Goal: Information Seeking & Learning: Learn about a topic

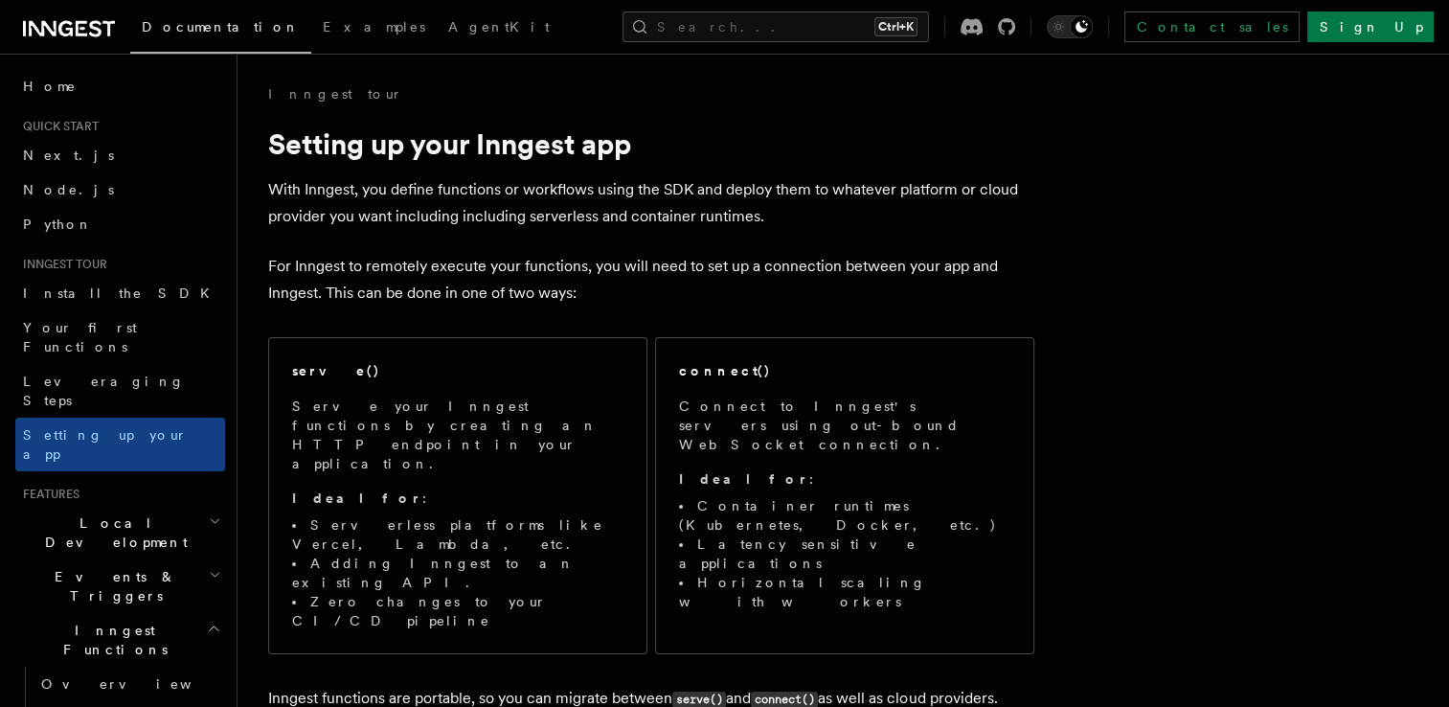
click at [395, 192] on p "With Inngest, you define functions or workflows using the SDK and deploy them t…" at bounding box center [651, 203] width 766 height 54
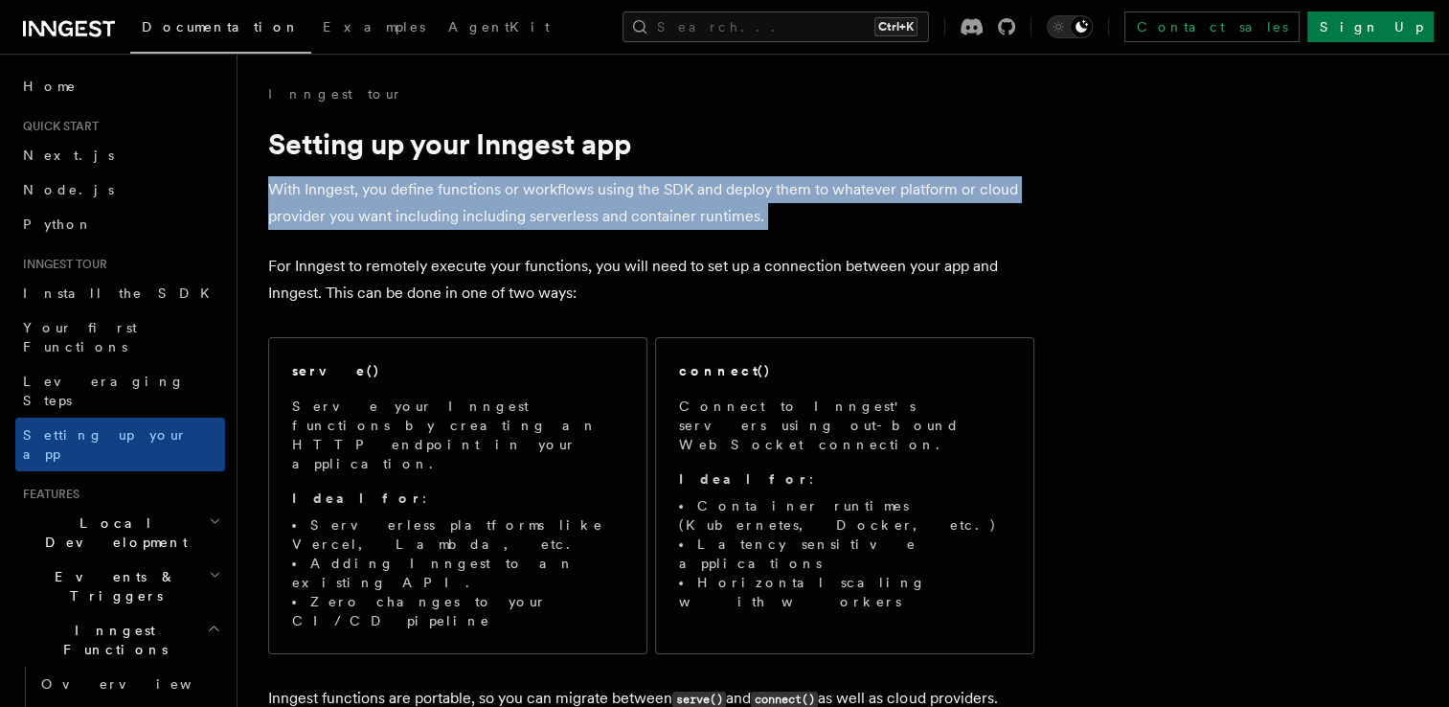
click at [395, 192] on p "With Inngest, you define functions or workflows using the SDK and deploy them t…" at bounding box center [651, 203] width 766 height 54
drag, startPoint x: 395, startPoint y: 192, endPoint x: 385, endPoint y: 220, distance: 30.3
click at [385, 220] on p "With Inngest, you define functions or workflows using the SDK and deploy them t…" at bounding box center [651, 203] width 766 height 54
click at [534, 201] on p "With Inngest, you define functions or workflows using the SDK and deploy them t…" at bounding box center [651, 203] width 766 height 54
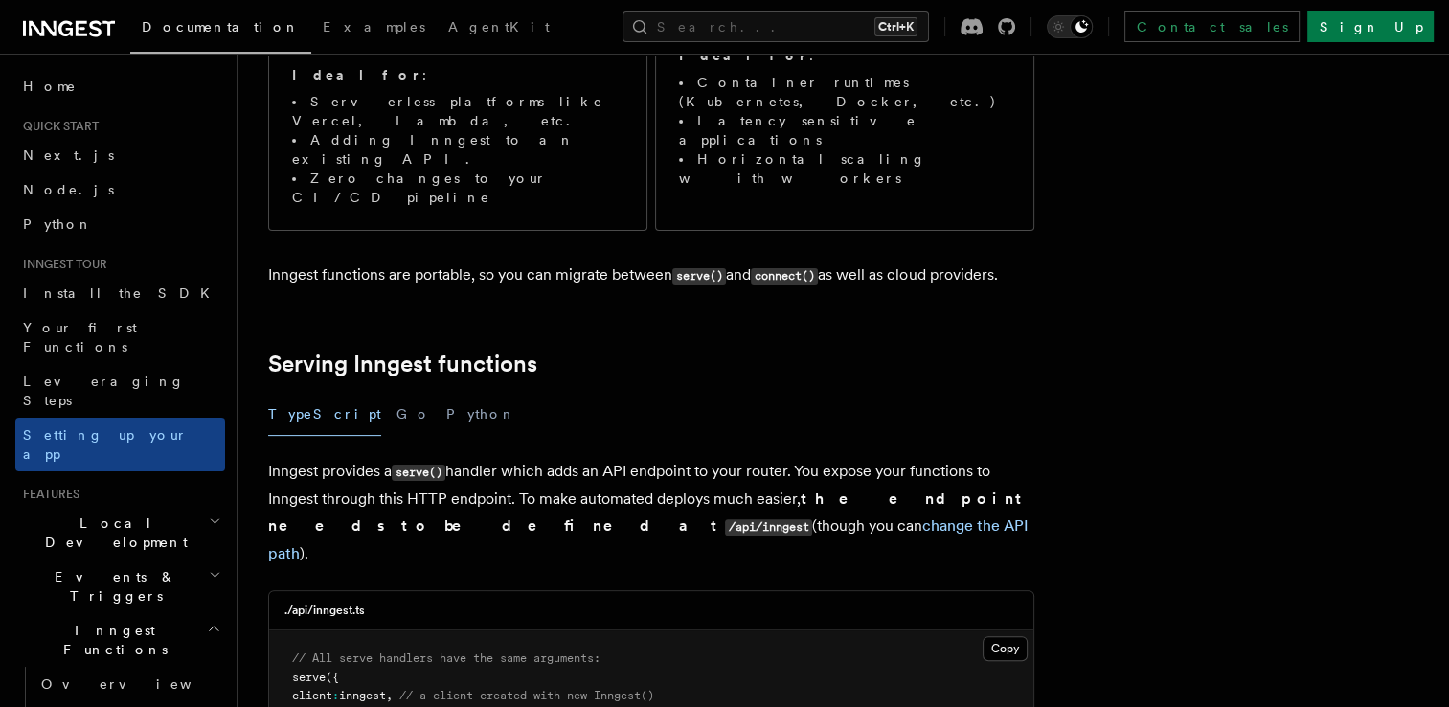
scroll to position [479, 0]
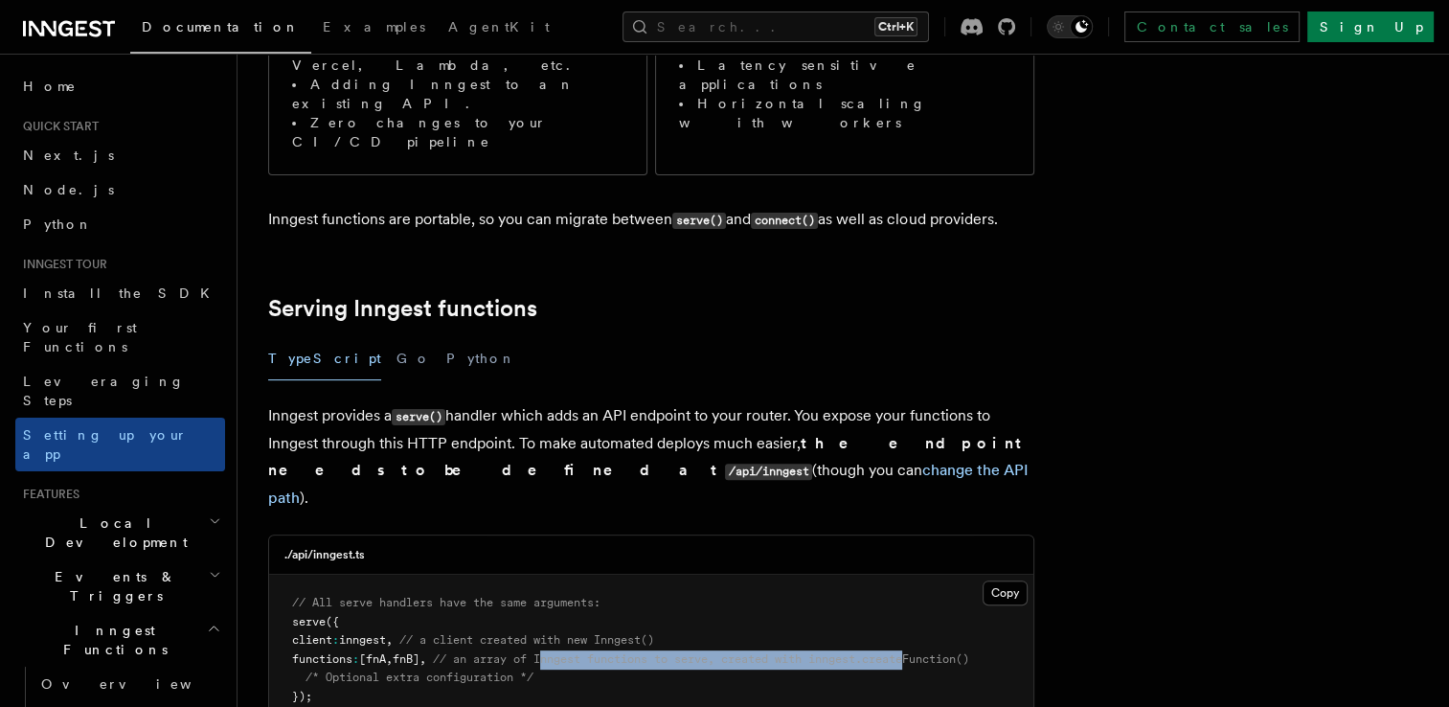
drag, startPoint x: 577, startPoint y: 535, endPoint x: 946, endPoint y: 546, distance: 369.9
click at [946, 575] on pre "// All serve handlers have the same arguments: serve ({ client : inngest , // a…" at bounding box center [651, 650] width 764 height 150
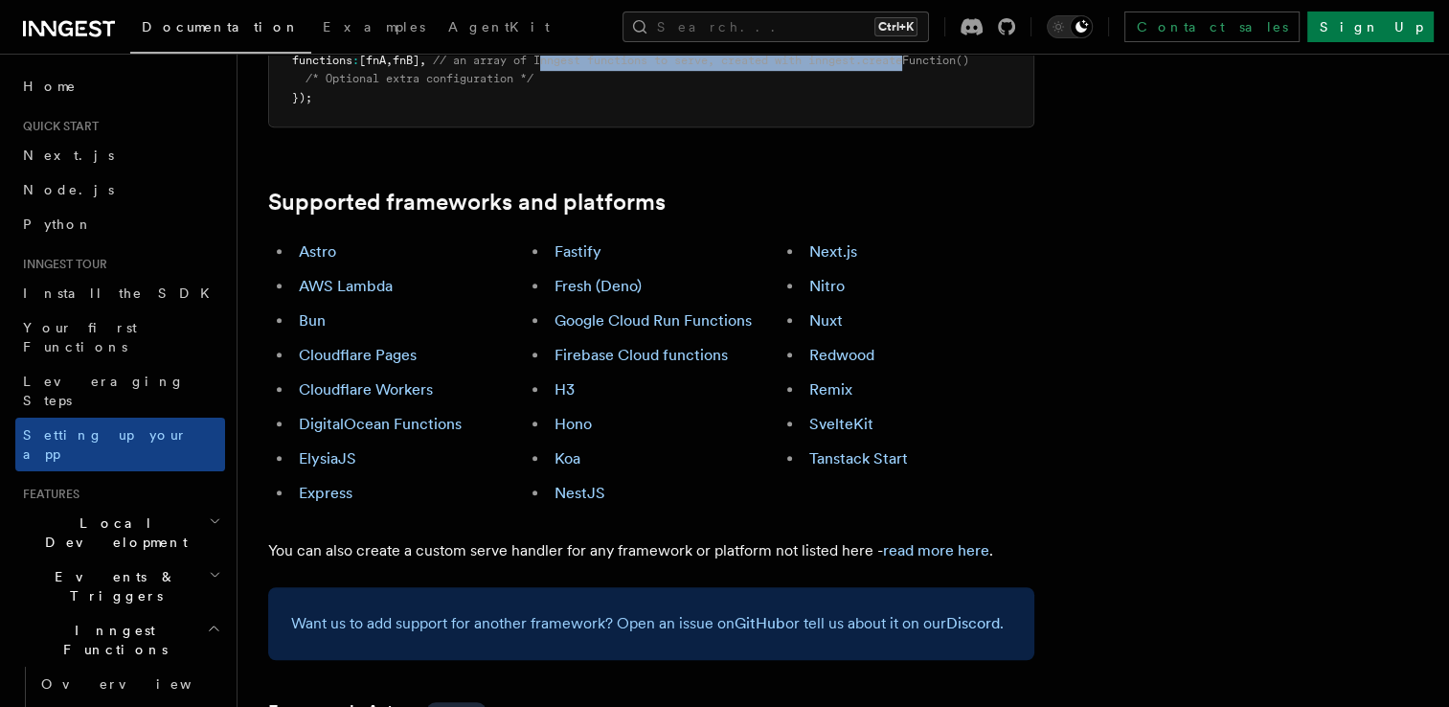
scroll to position [1054, 0]
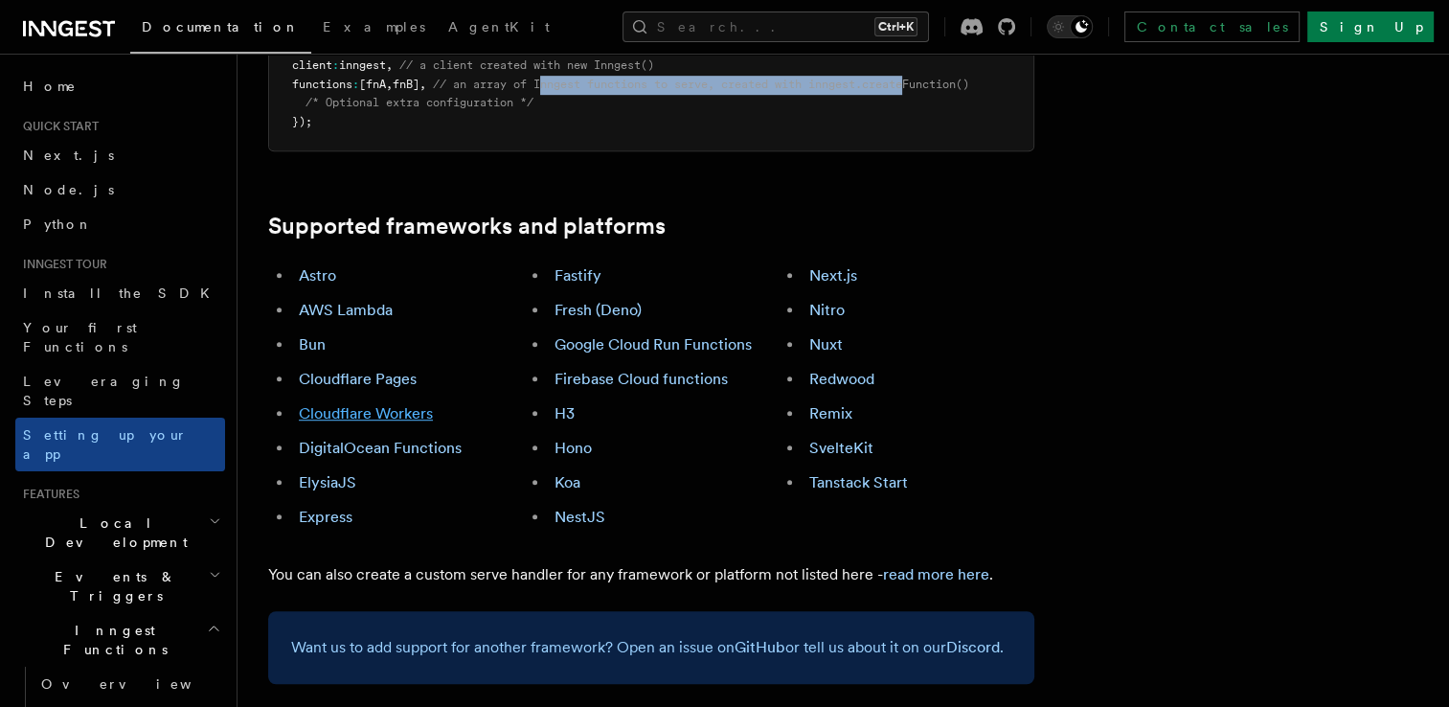
click at [387, 404] on link "Cloudflare Workers" at bounding box center [366, 413] width 134 height 18
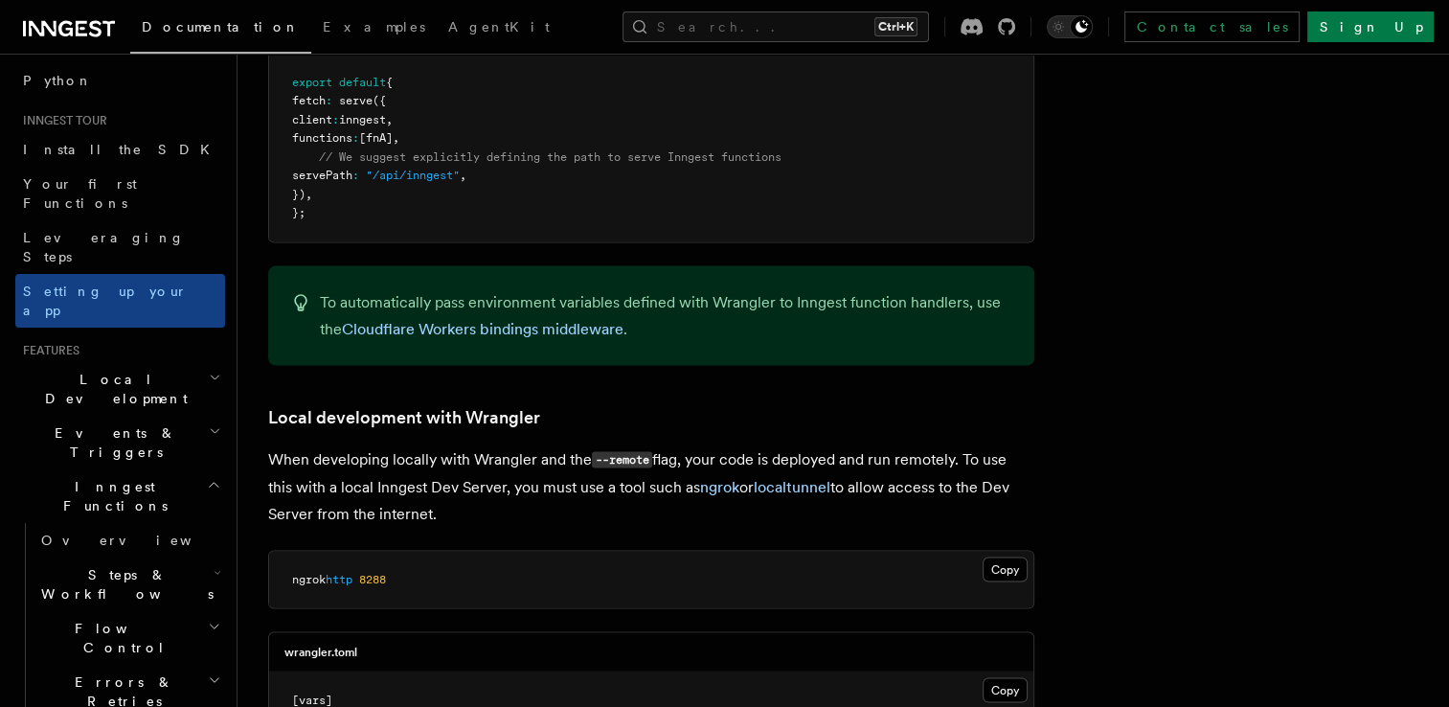
scroll to position [192, 0]
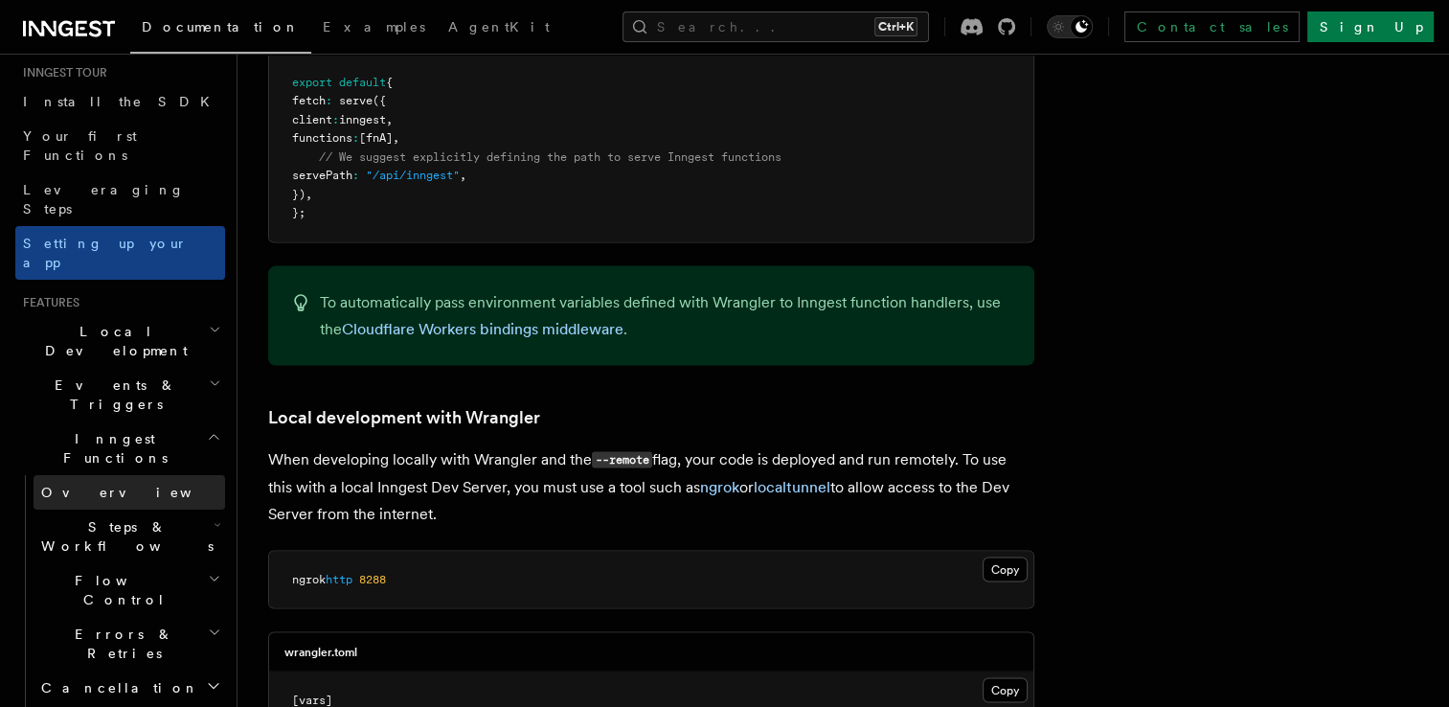
click at [93, 485] on span "Overview" at bounding box center [139, 492] width 197 height 15
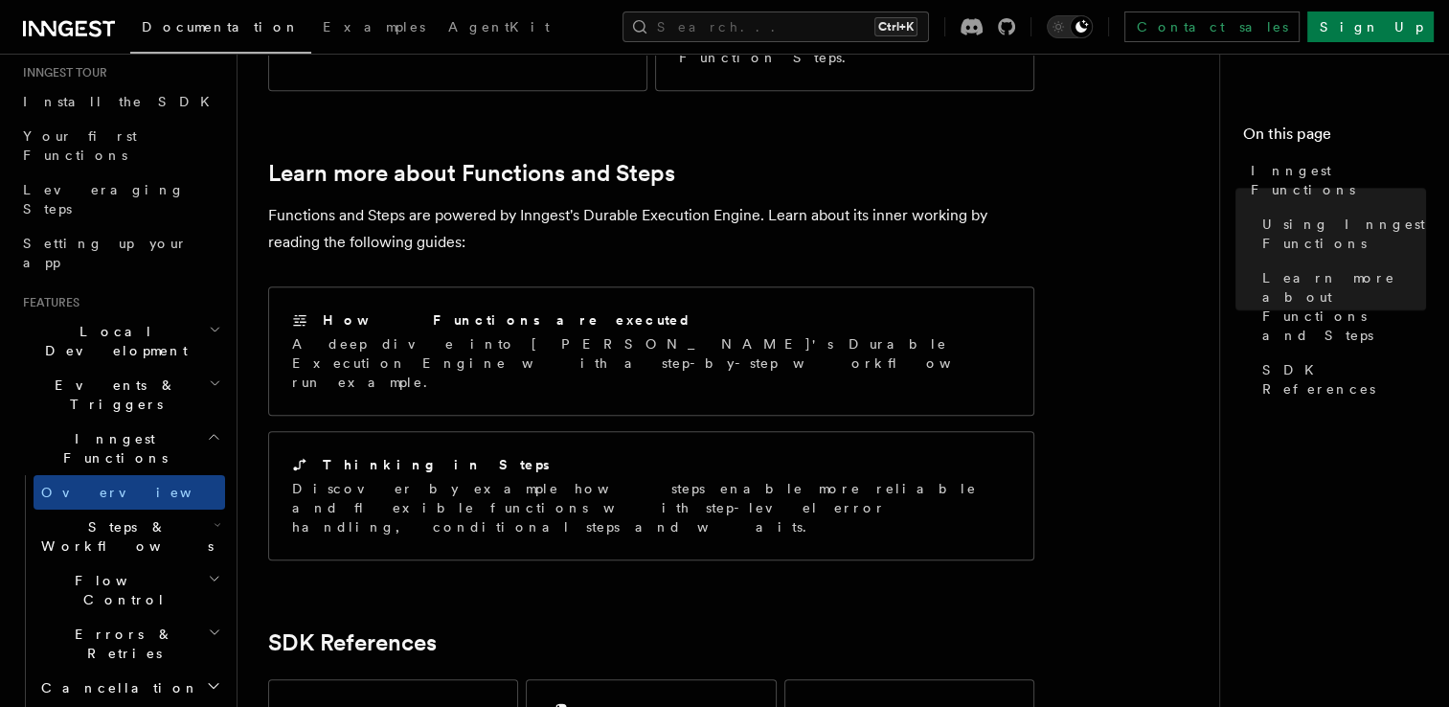
scroll to position [1437, 0]
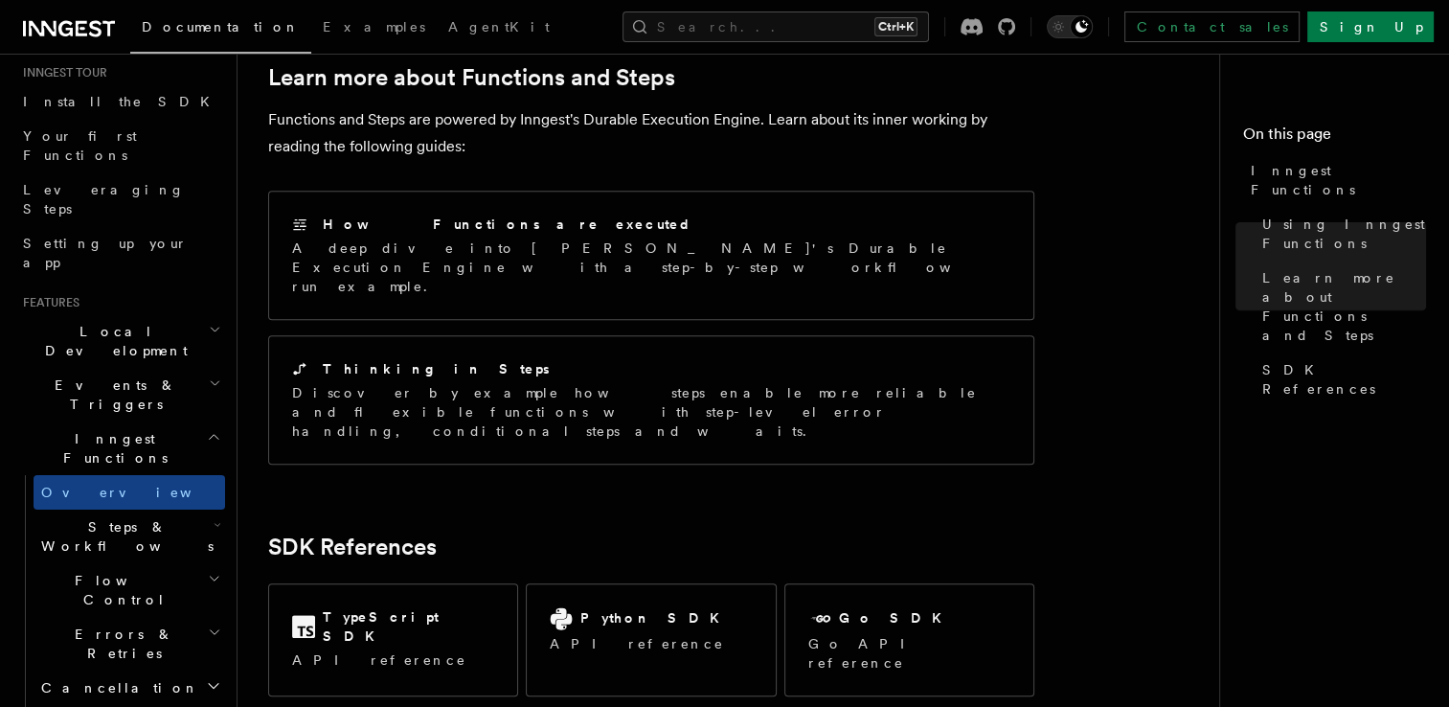
click at [188, 510] on h2 "Steps & Workflows" at bounding box center [130, 537] width 192 height 54
click at [125, 563] on link "Overview" at bounding box center [138, 580] width 173 height 34
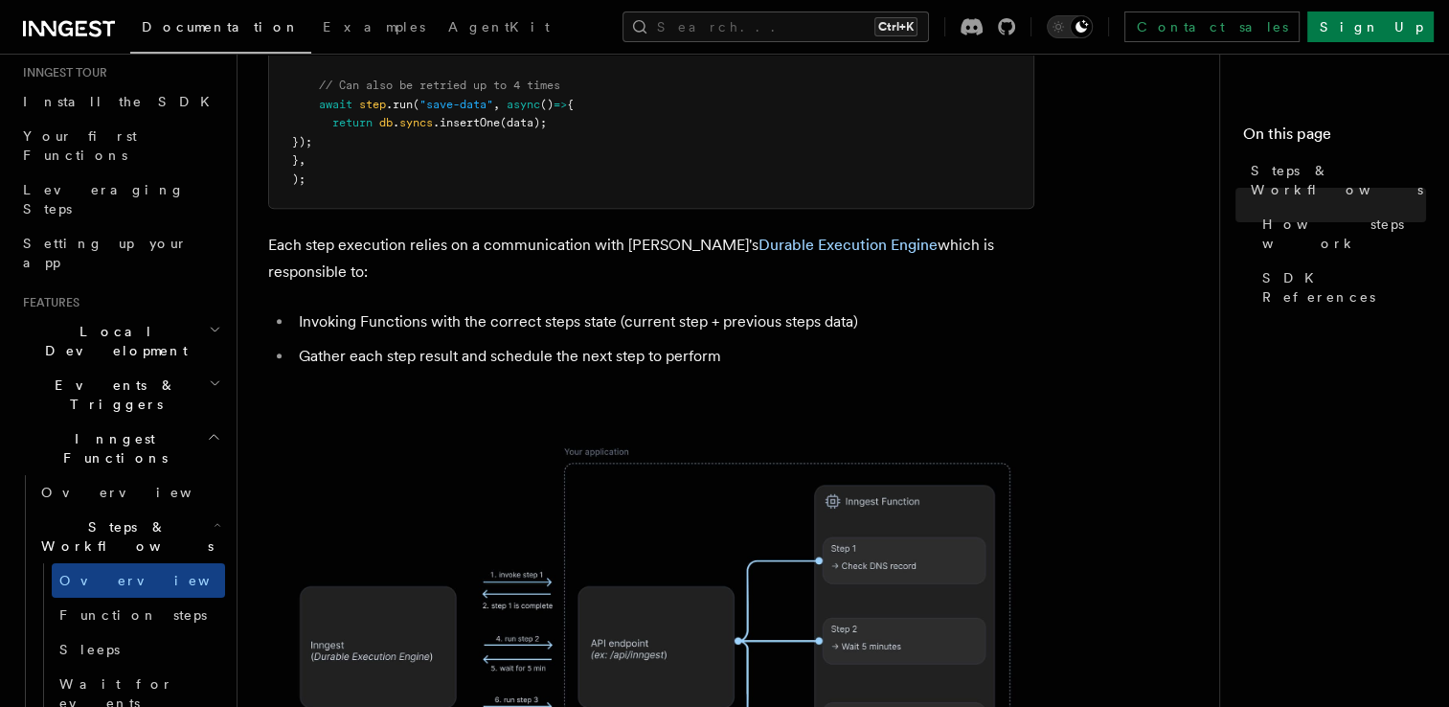
scroll to position [1341, 0]
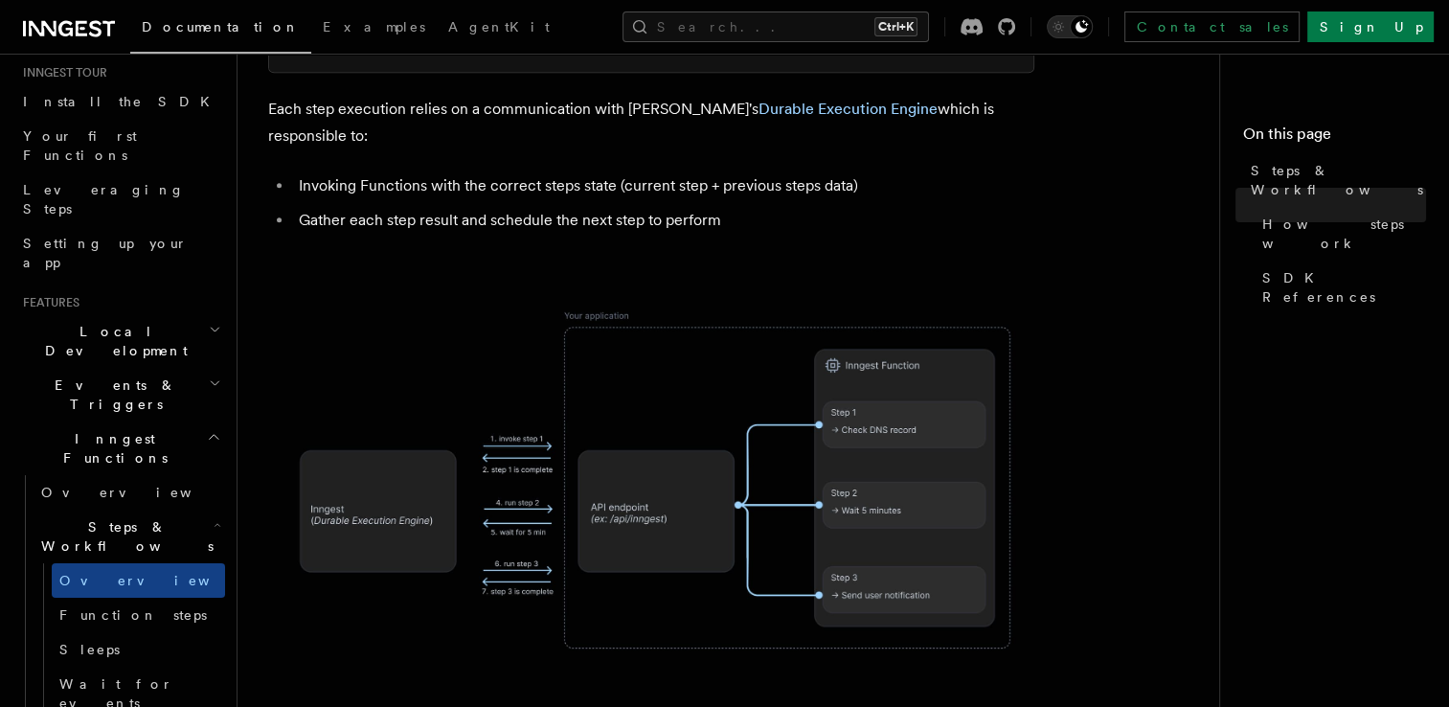
click at [398, 453] on img at bounding box center [651, 479] width 766 height 399
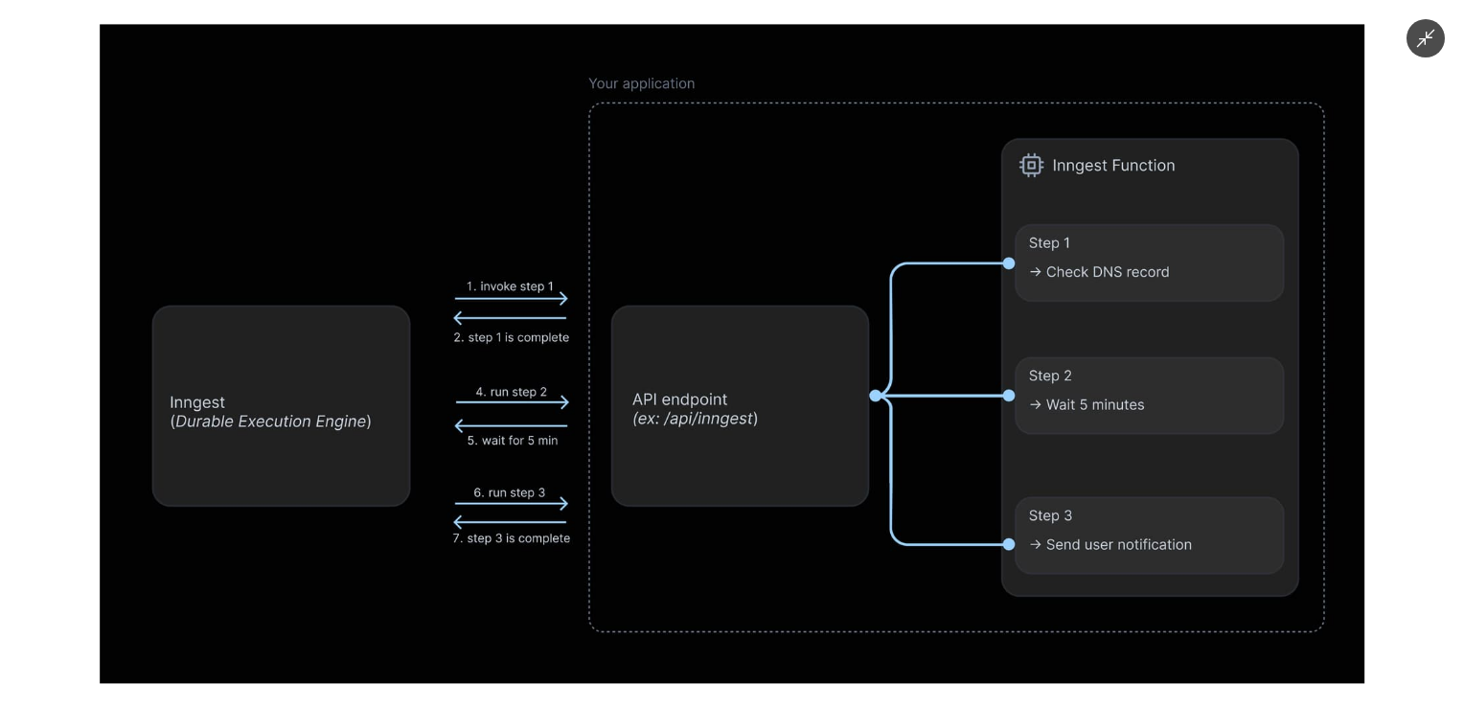
click at [804, 376] on img at bounding box center [732, 353] width 1265 height 659
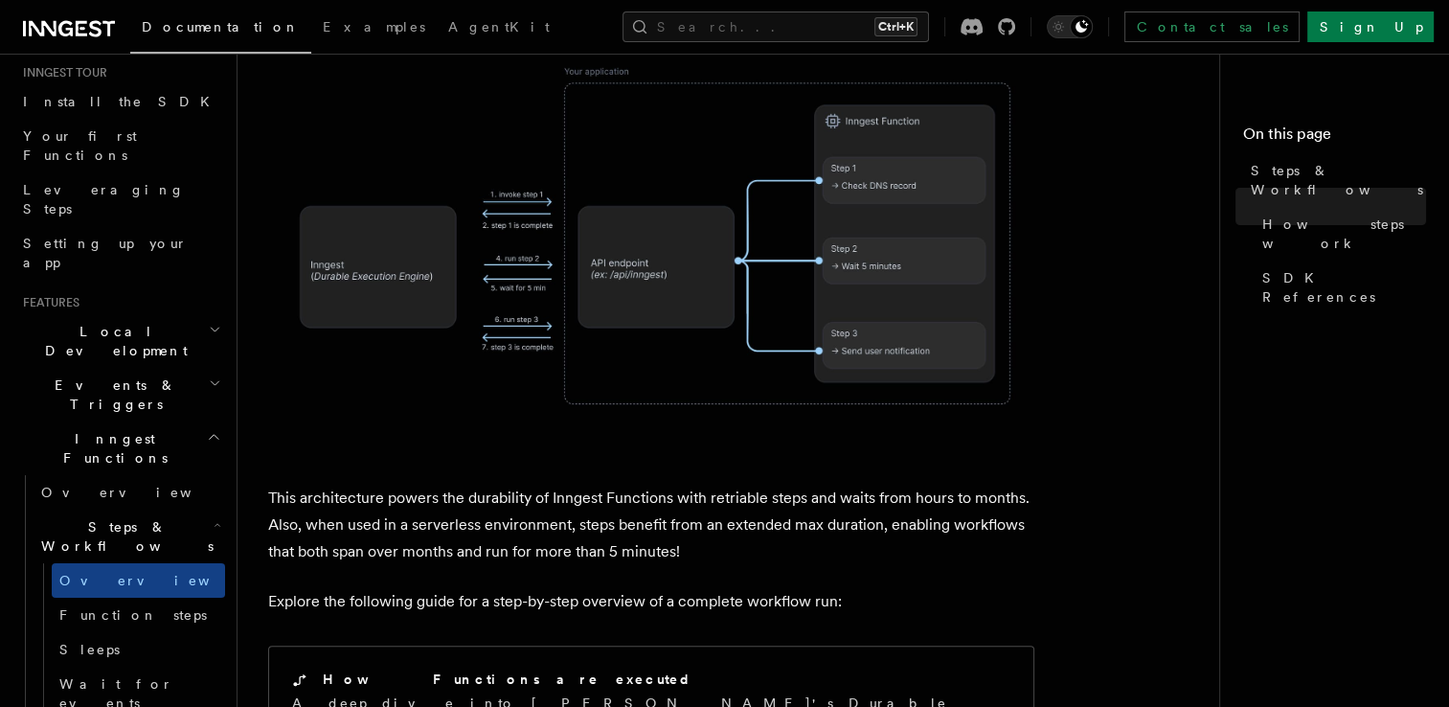
scroll to position [1724, 0]
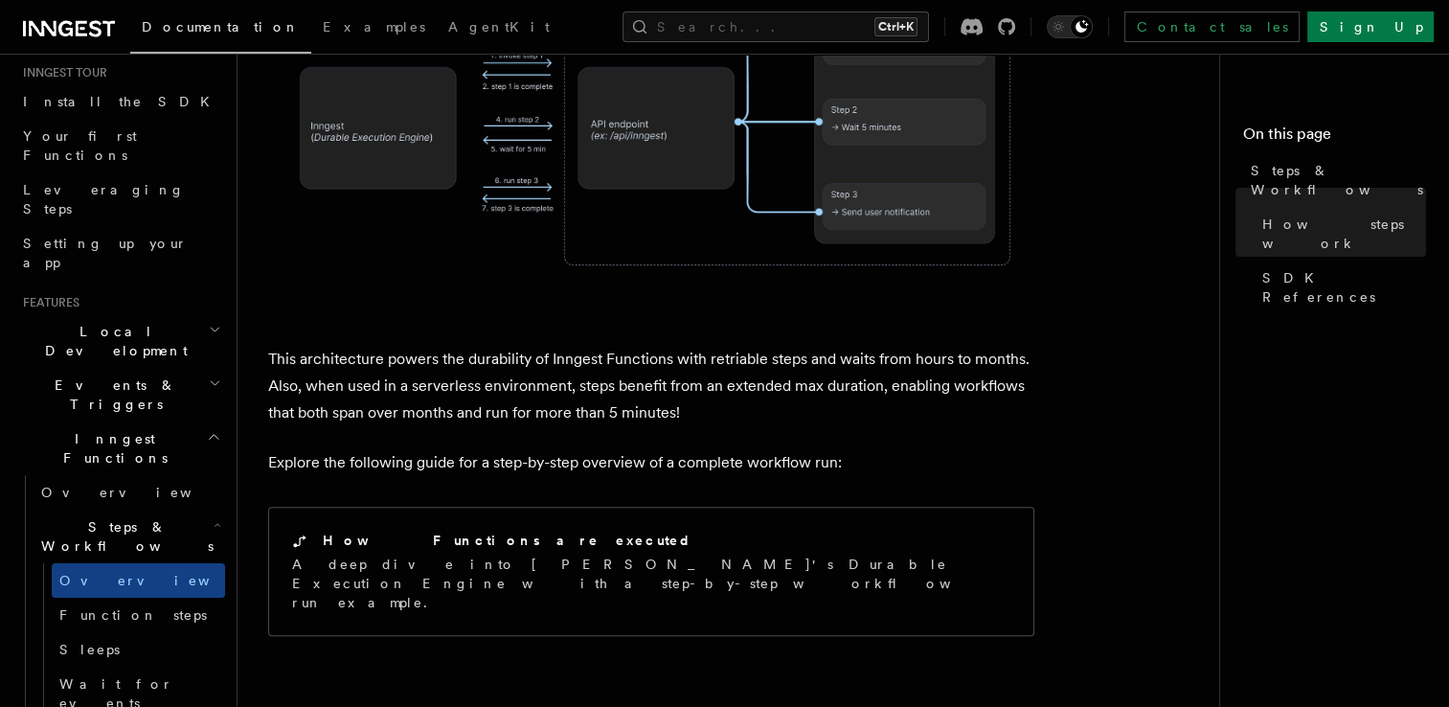
click at [353, 346] on p "This architecture powers the durability of Inngest Functions with retriable ste…" at bounding box center [651, 386] width 766 height 80
drag, startPoint x: 353, startPoint y: 270, endPoint x: 349, endPoint y: 320, distance: 50.0
click at [349, 346] on p "This architecture powers the durability of Inngest Functions with retriable ste…" at bounding box center [651, 386] width 766 height 80
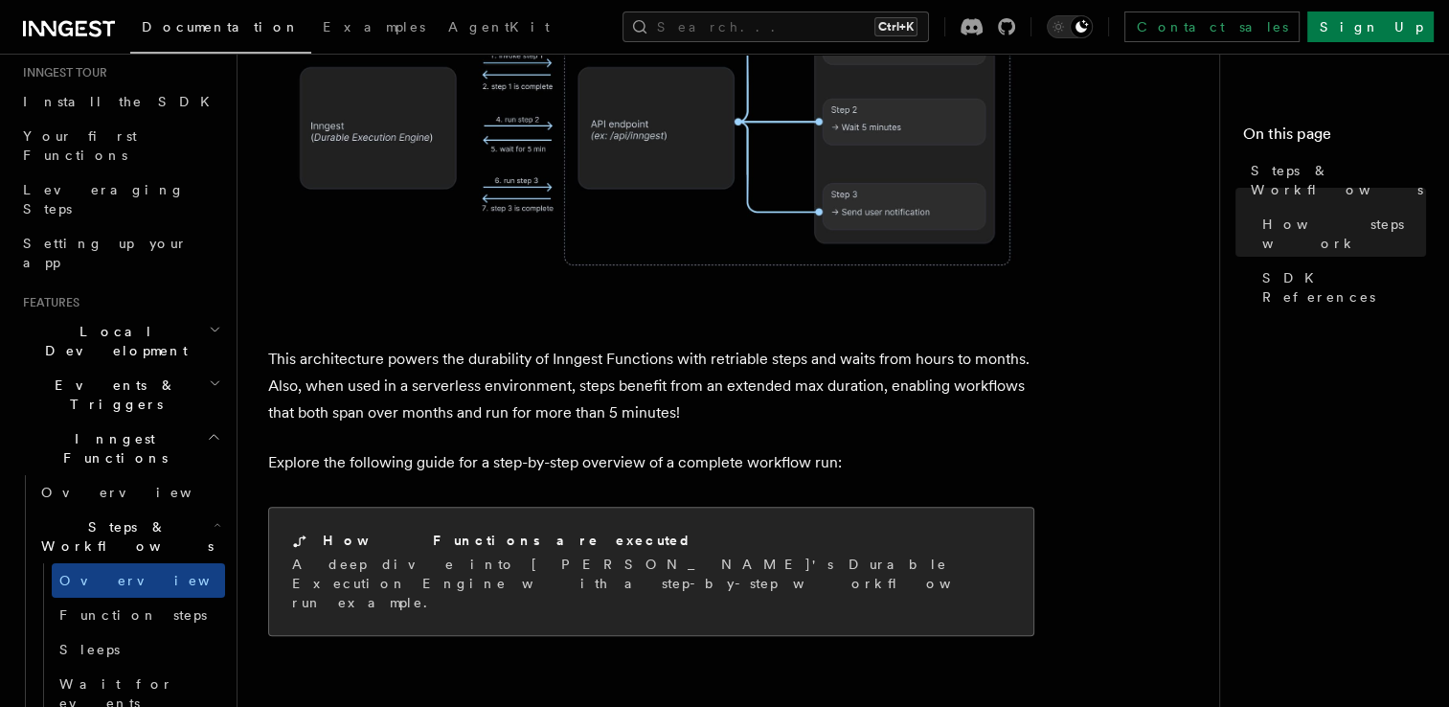
click at [454, 508] on div "How Functions are executed A deep dive into Inngest's Durable Execution Engine …" at bounding box center [651, 571] width 764 height 127
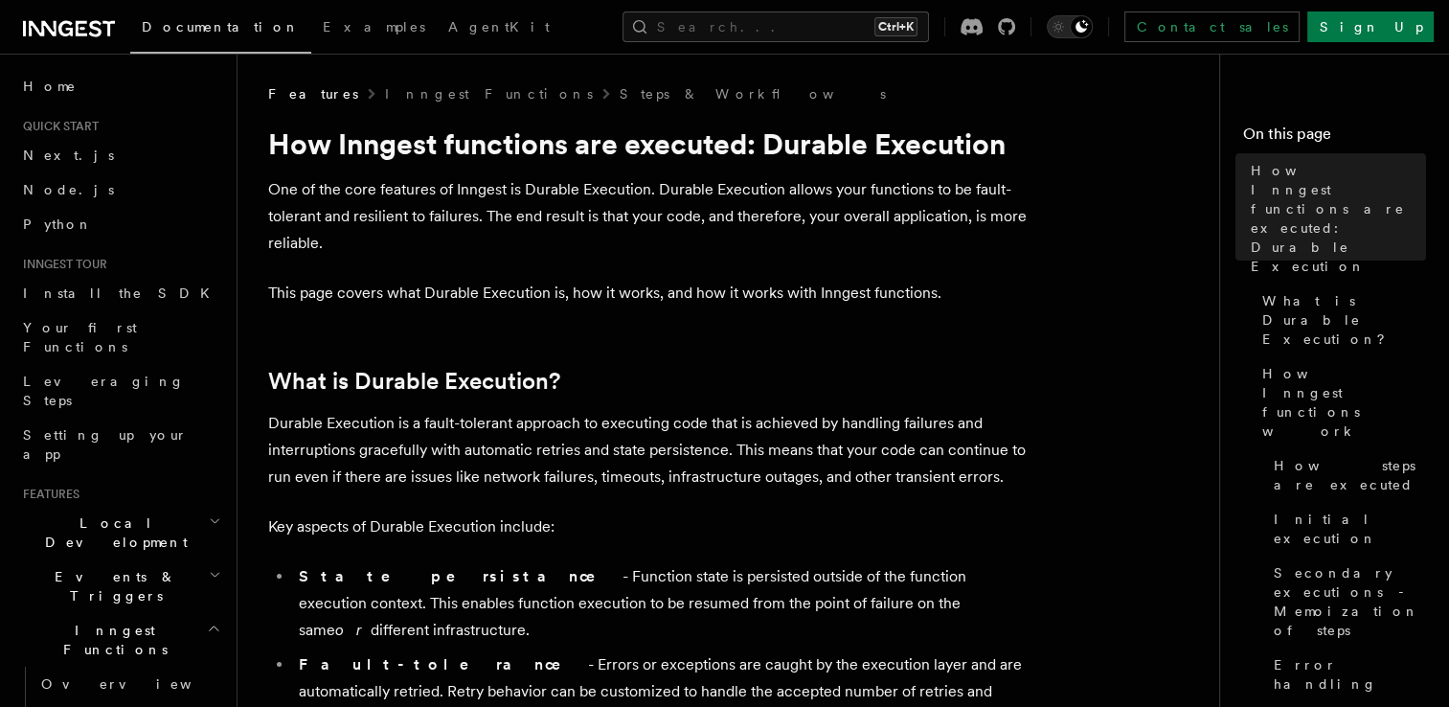
click at [317, 285] on p "This page covers what Durable Execution is, how it works, and how it works with…" at bounding box center [651, 293] width 766 height 27
click at [318, 292] on p "This page covers what Durable Execution is, how it works, and how it works with…" at bounding box center [651, 293] width 766 height 27
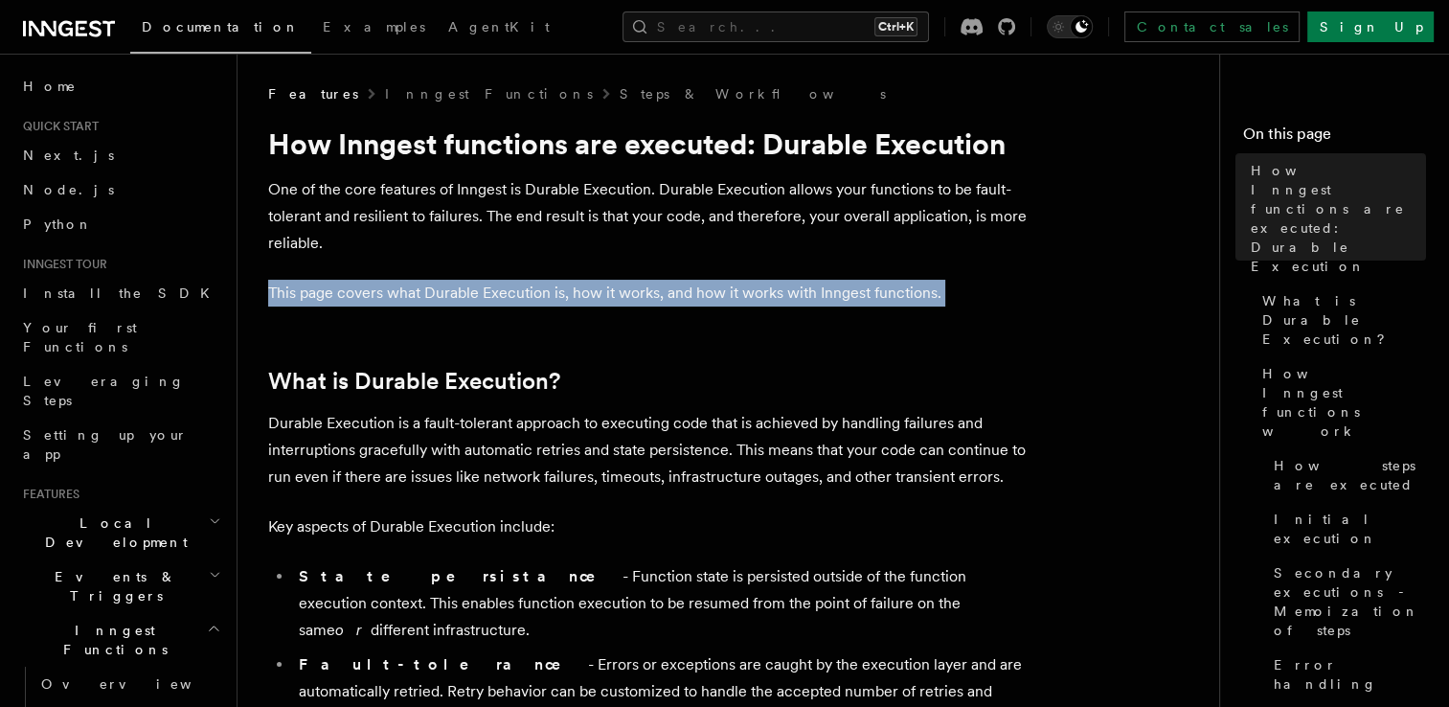
click at [318, 292] on p "This page covers what Durable Execution is, how it works, and how it works with…" at bounding box center [651, 293] width 766 height 27
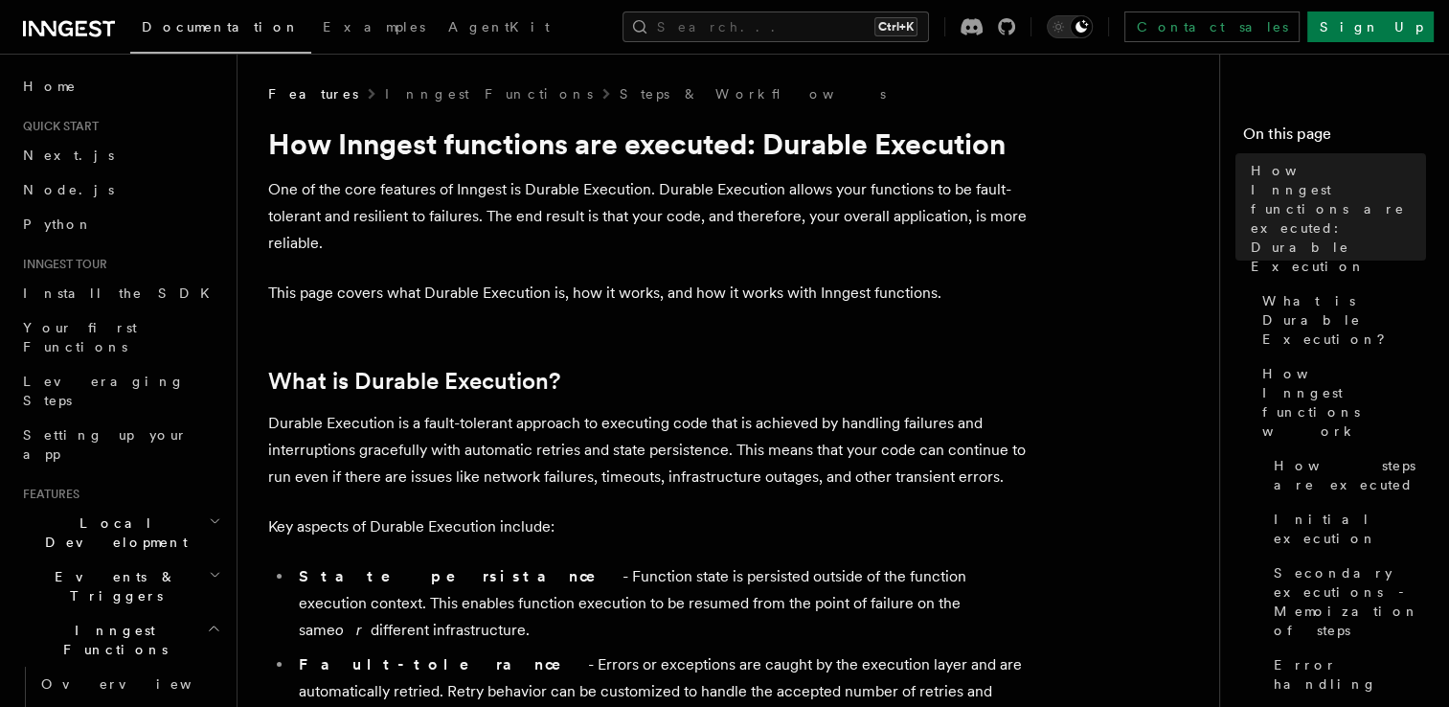
drag, startPoint x: 318, startPoint y: 292, endPoint x: 309, endPoint y: 346, distance: 54.3
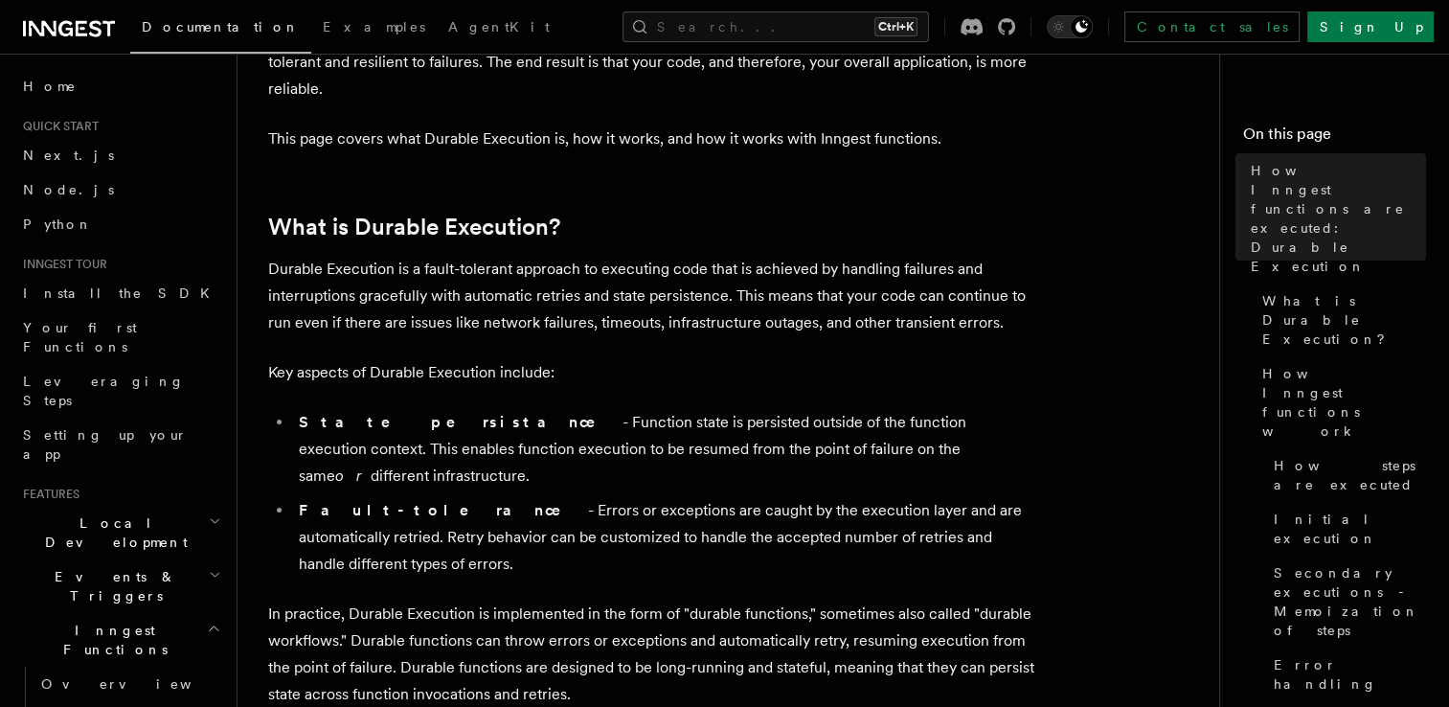
scroll to position [192, 0]
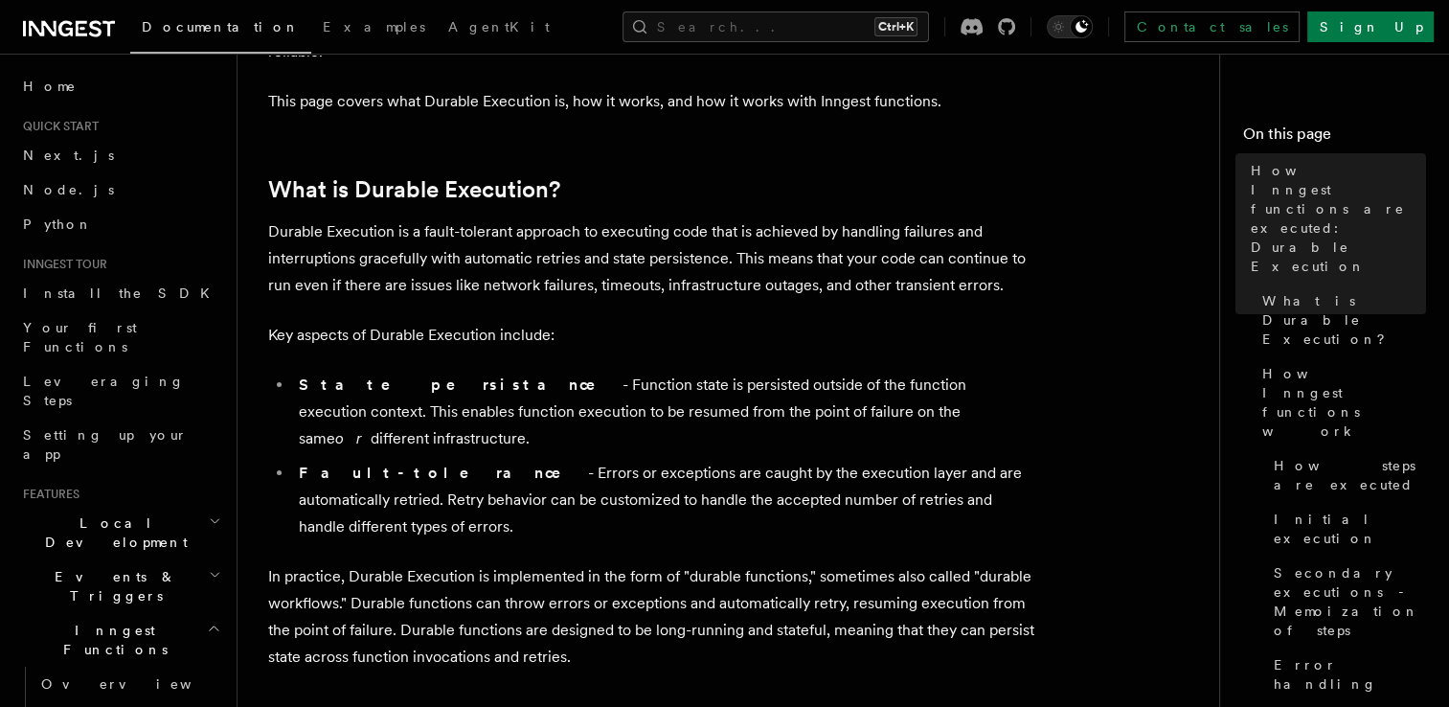
click at [408, 227] on p "Durable Execution is a fault-tolerant approach to executing code that is achiev…" at bounding box center [651, 258] width 766 height 80
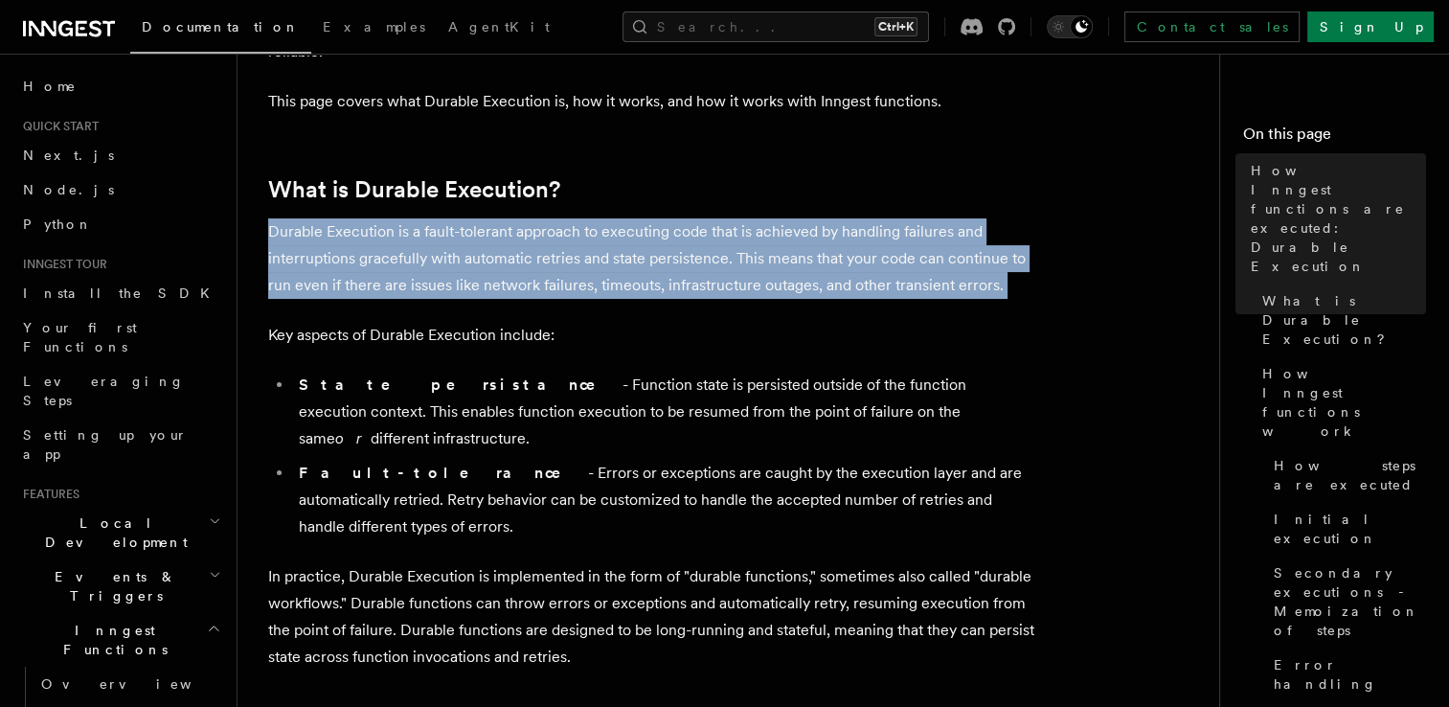
click at [408, 227] on p "Durable Execution is a fault-tolerant approach to executing code that is achiev…" at bounding box center [651, 258] width 766 height 80
drag, startPoint x: 408, startPoint y: 227, endPoint x: 341, endPoint y: 287, distance: 90.2
click at [341, 287] on p "Durable Execution is a fault-tolerant approach to executing code that is achiev…" at bounding box center [651, 258] width 766 height 80
click at [427, 282] on p "Durable Execution is a fault-tolerant approach to executing code that is achiev…" at bounding box center [651, 258] width 766 height 80
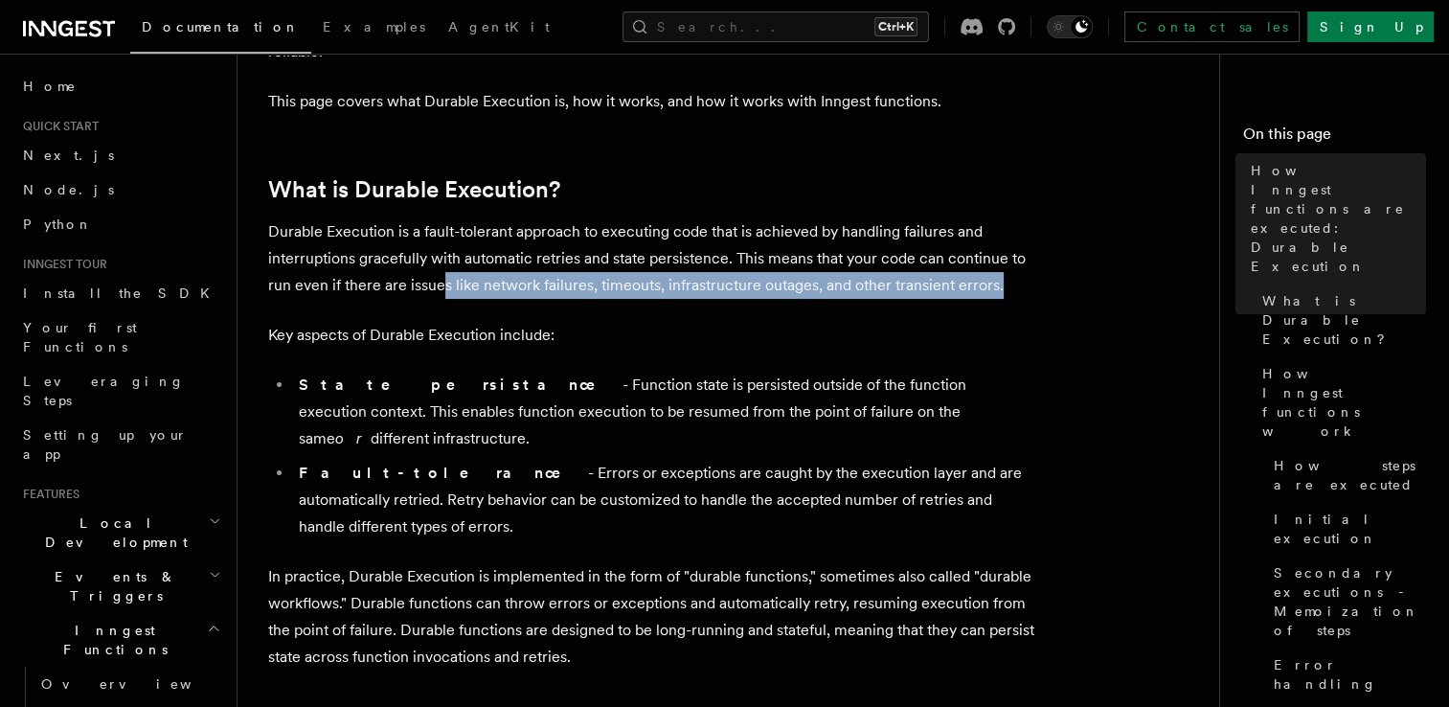
drag, startPoint x: 441, startPoint y: 282, endPoint x: 1001, endPoint y: 285, distance: 560.4
click at [1001, 285] on p "Durable Execution is a fault-tolerant approach to executing code that is achiev…" at bounding box center [651, 258] width 766 height 80
click at [34, 78] on span "Home" at bounding box center [50, 86] width 54 height 19
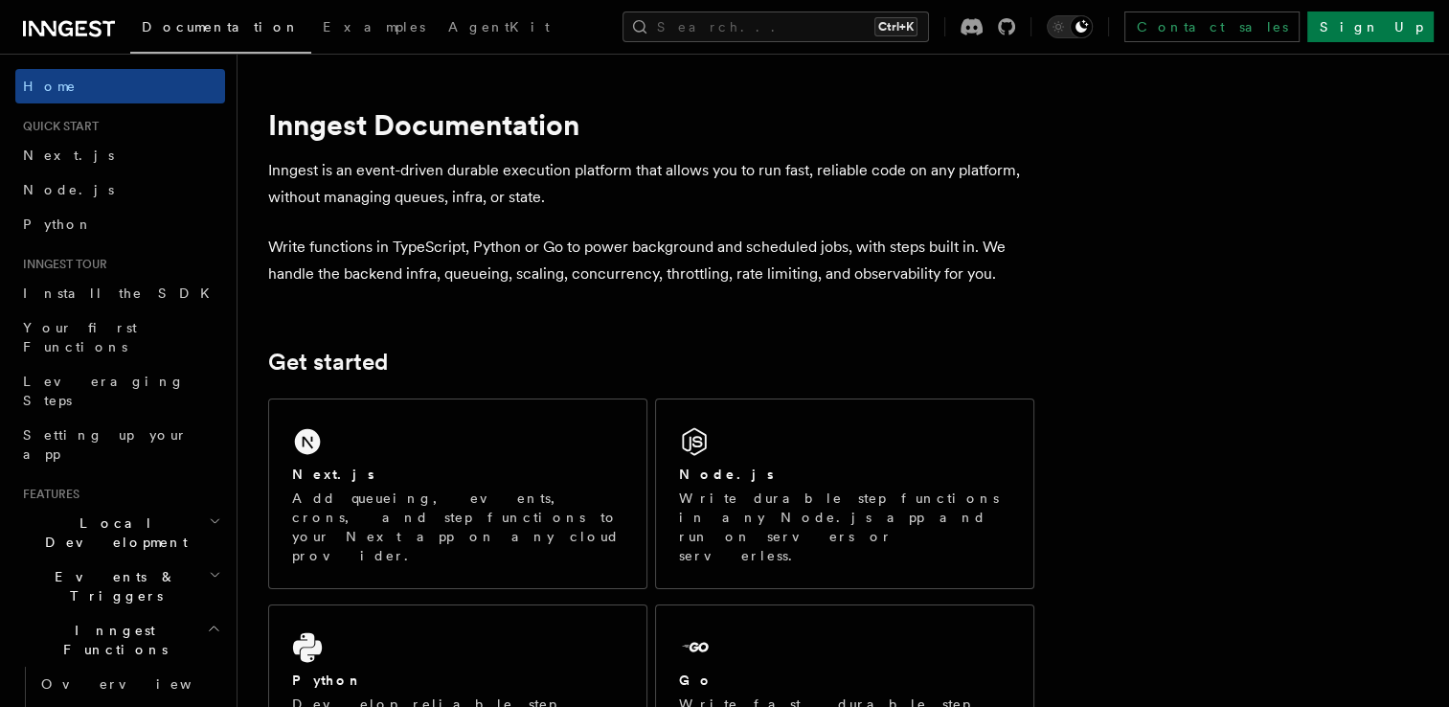
click at [377, 173] on p "Inngest is an event-driven durable execution platform that allows you to run fa…" at bounding box center [651, 184] width 766 height 54
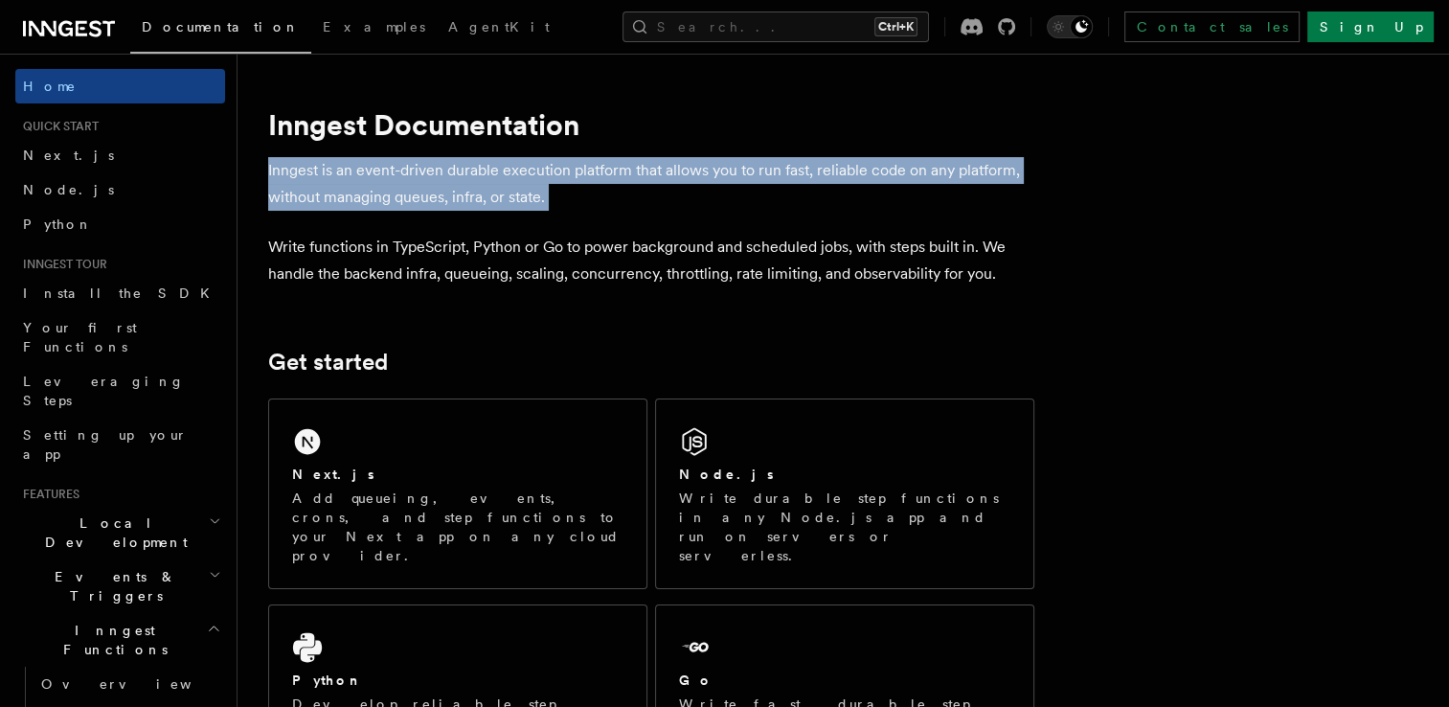
click at [377, 173] on p "Inngest is an event-driven durable execution platform that allows you to run fa…" at bounding box center [651, 184] width 766 height 54
drag, startPoint x: 377, startPoint y: 173, endPoint x: 502, endPoint y: 206, distance: 128.7
click at [502, 206] on p "Inngest is an event-driven durable execution platform that allows you to run fa…" at bounding box center [651, 184] width 766 height 54
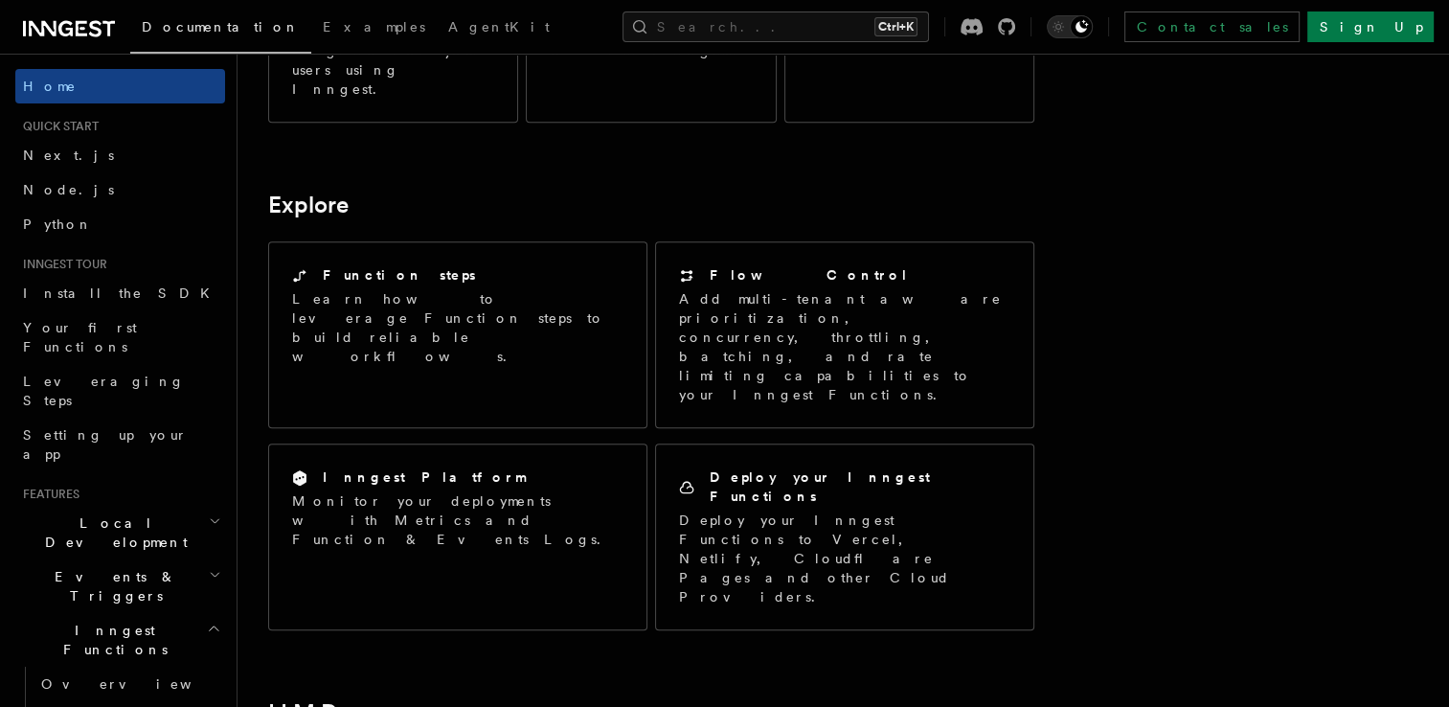
scroll to position [1533, 0]
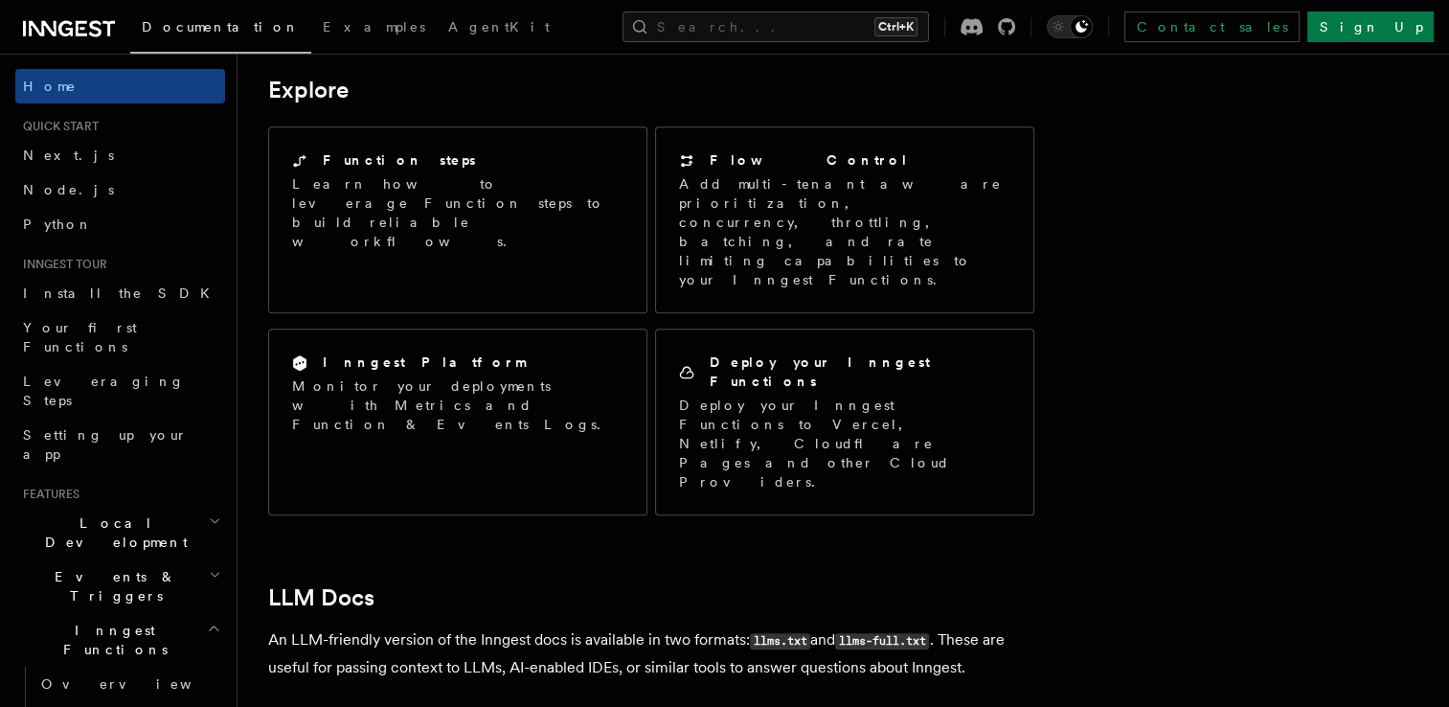
drag, startPoint x: 516, startPoint y: 217, endPoint x: 580, endPoint y: 266, distance: 79.9
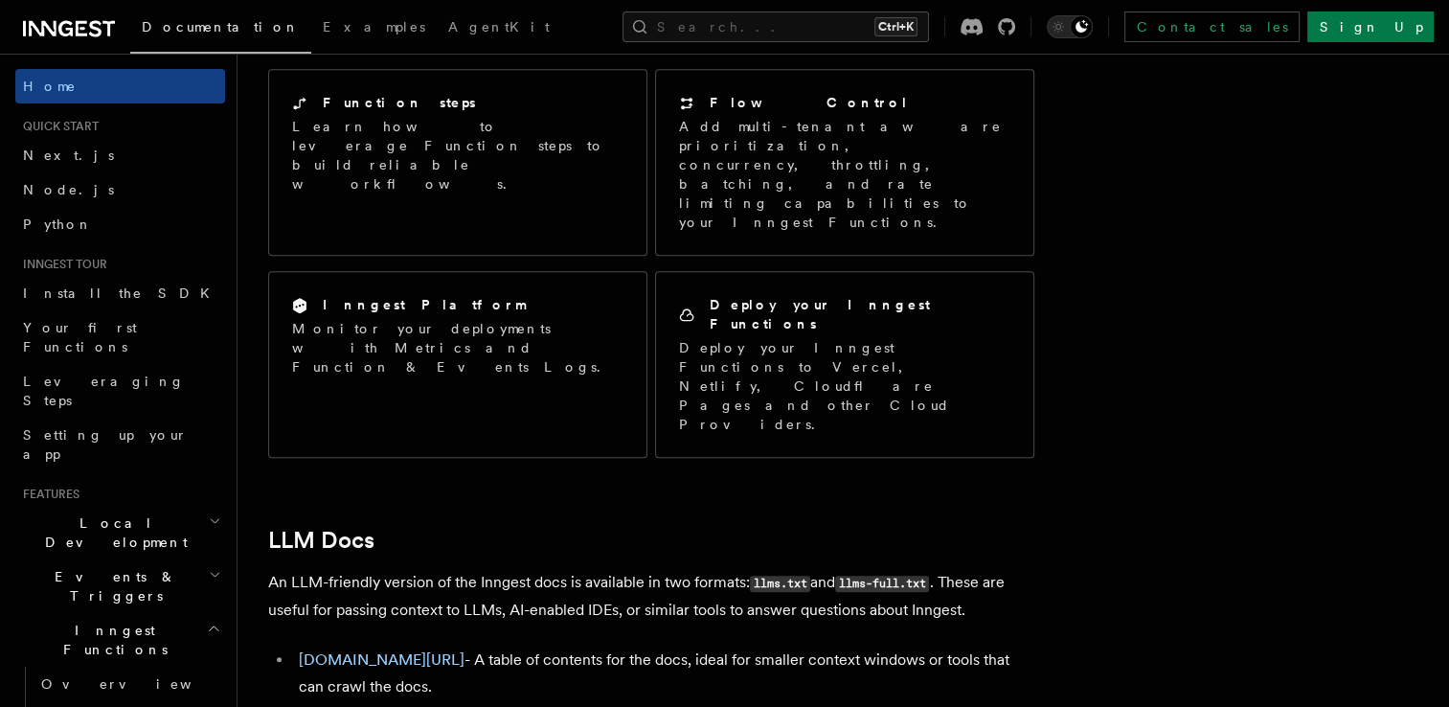
scroll to position [1736, 0]
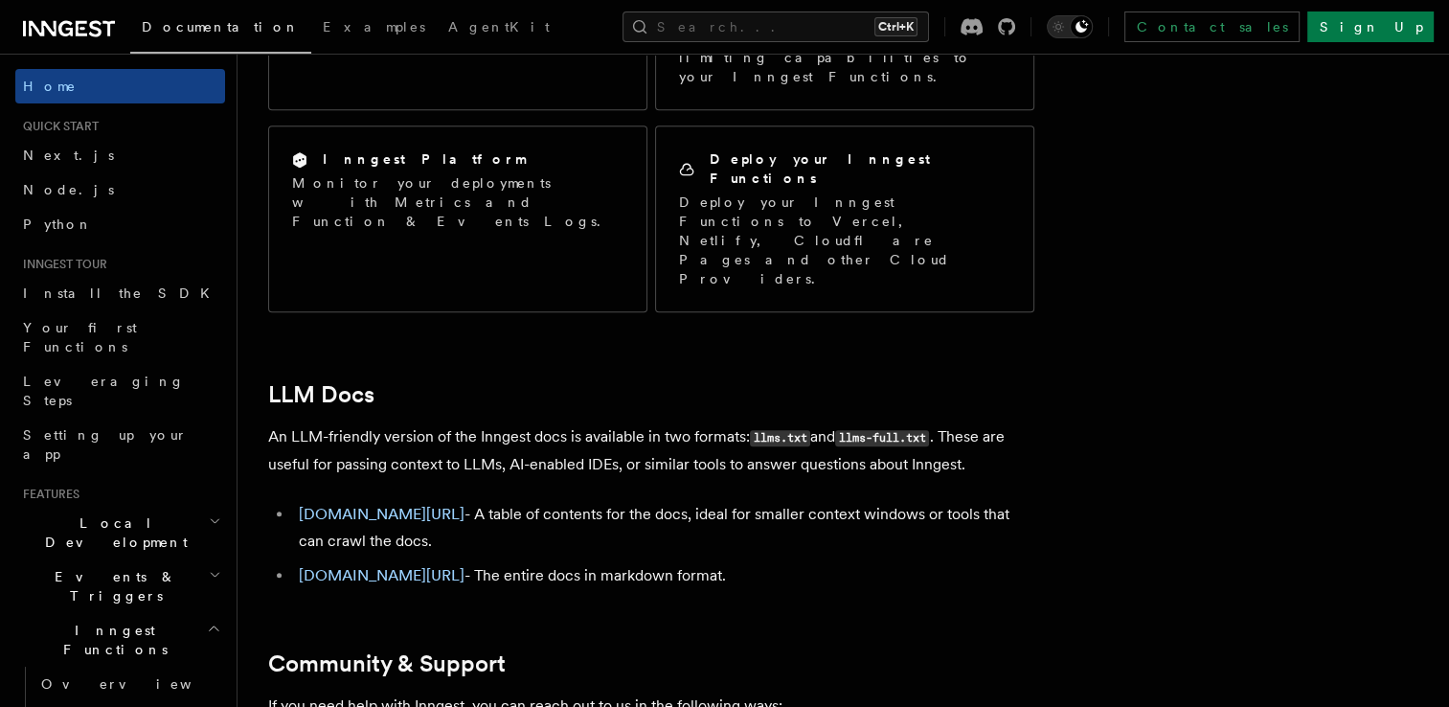
click at [207, 621] on icon "button" at bounding box center [214, 628] width 14 height 15
click at [50, 674] on span "Realtime new" at bounding box center [87, 683] width 145 height 19
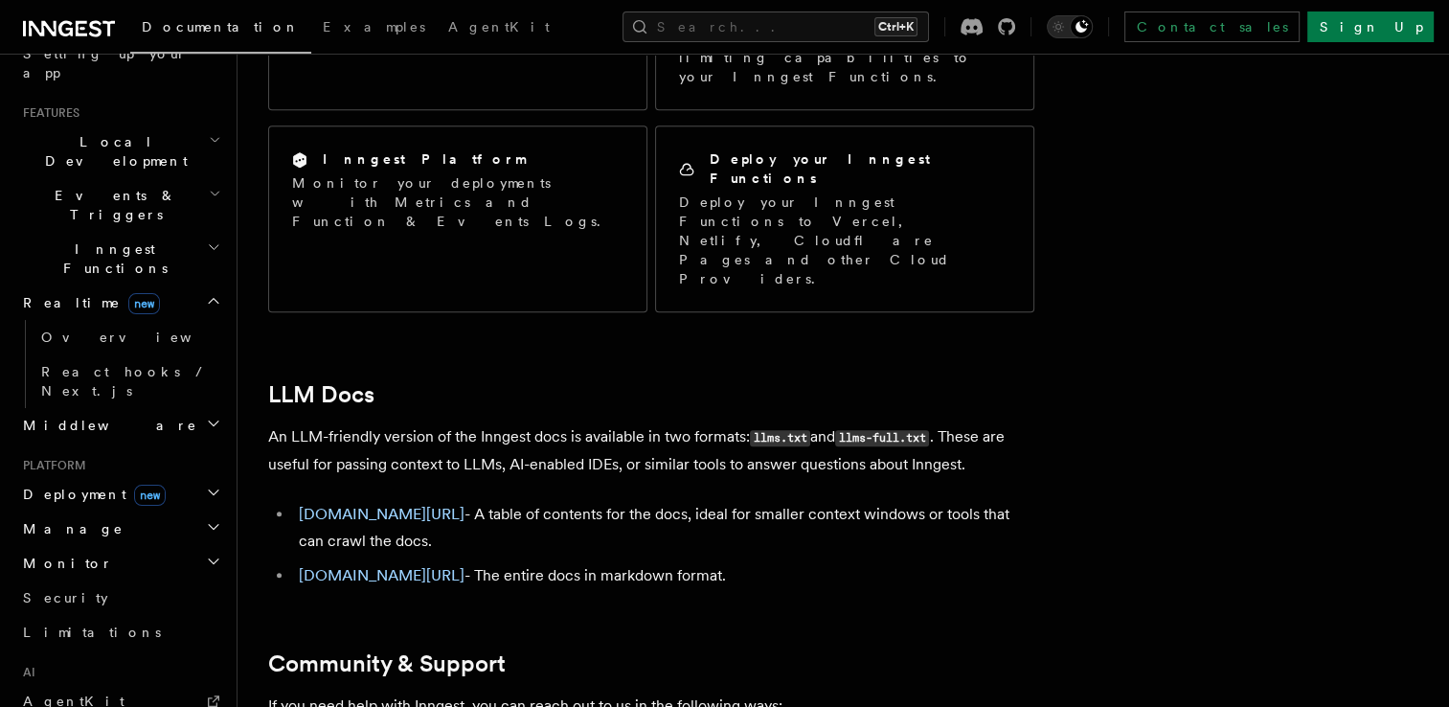
scroll to position [383, 0]
click at [89, 682] on link "AgentKit" at bounding box center [120, 699] width 210 height 34
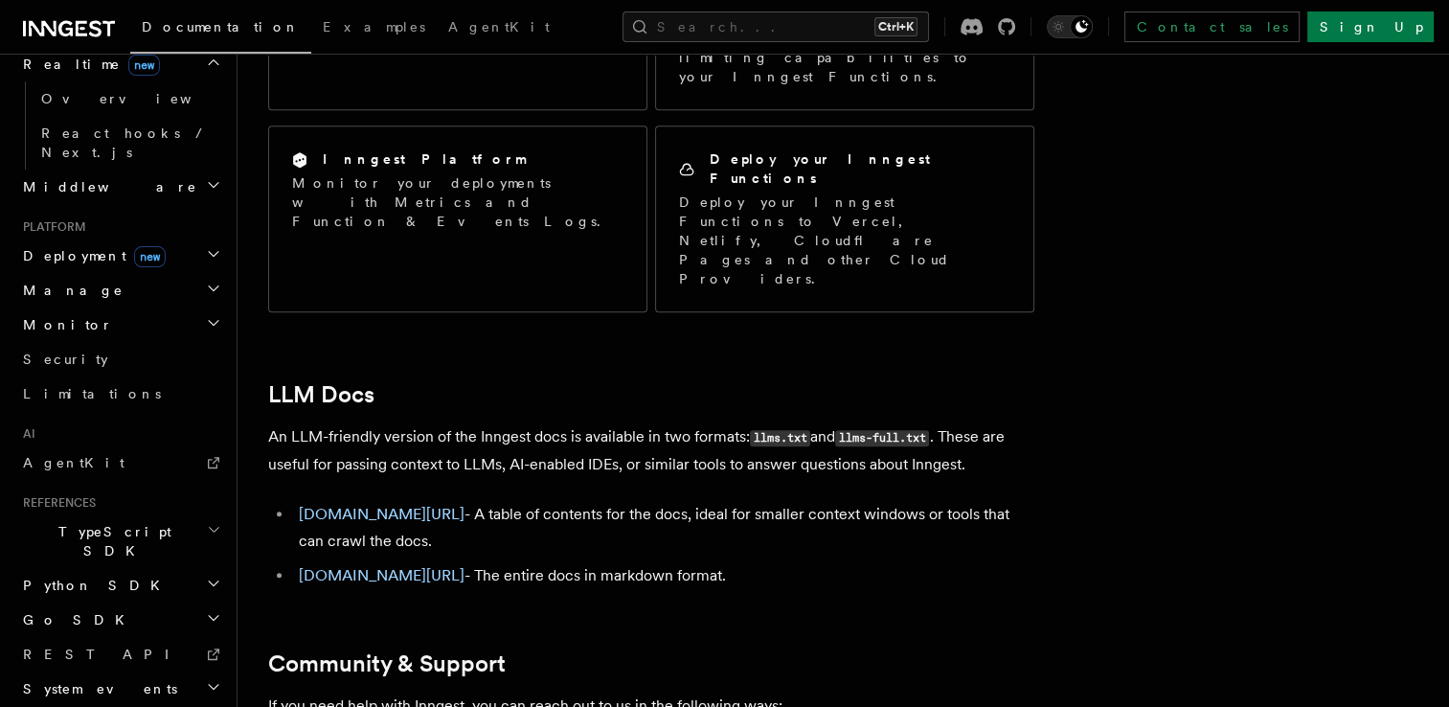
scroll to position [652, 0]
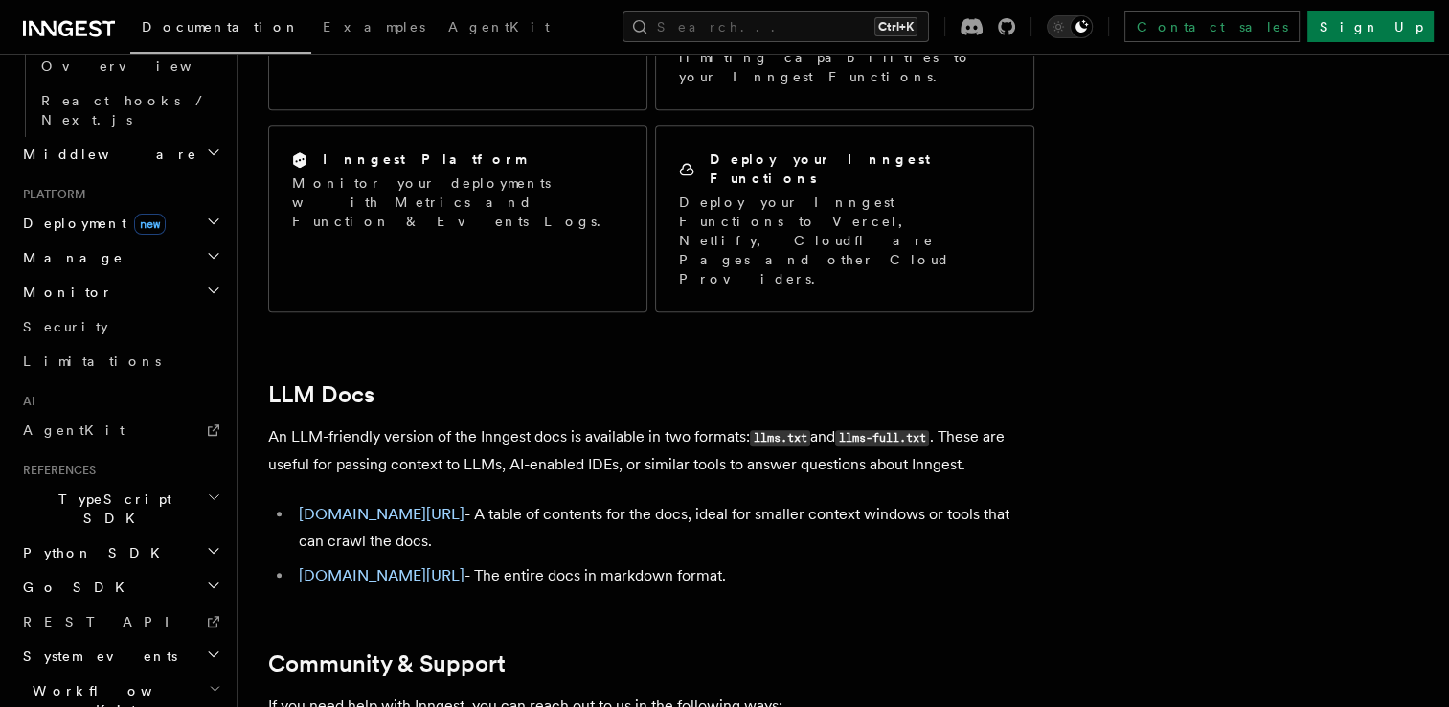
click at [109, 673] on h2 "Workflow Kit" at bounding box center [120, 700] width 210 height 54
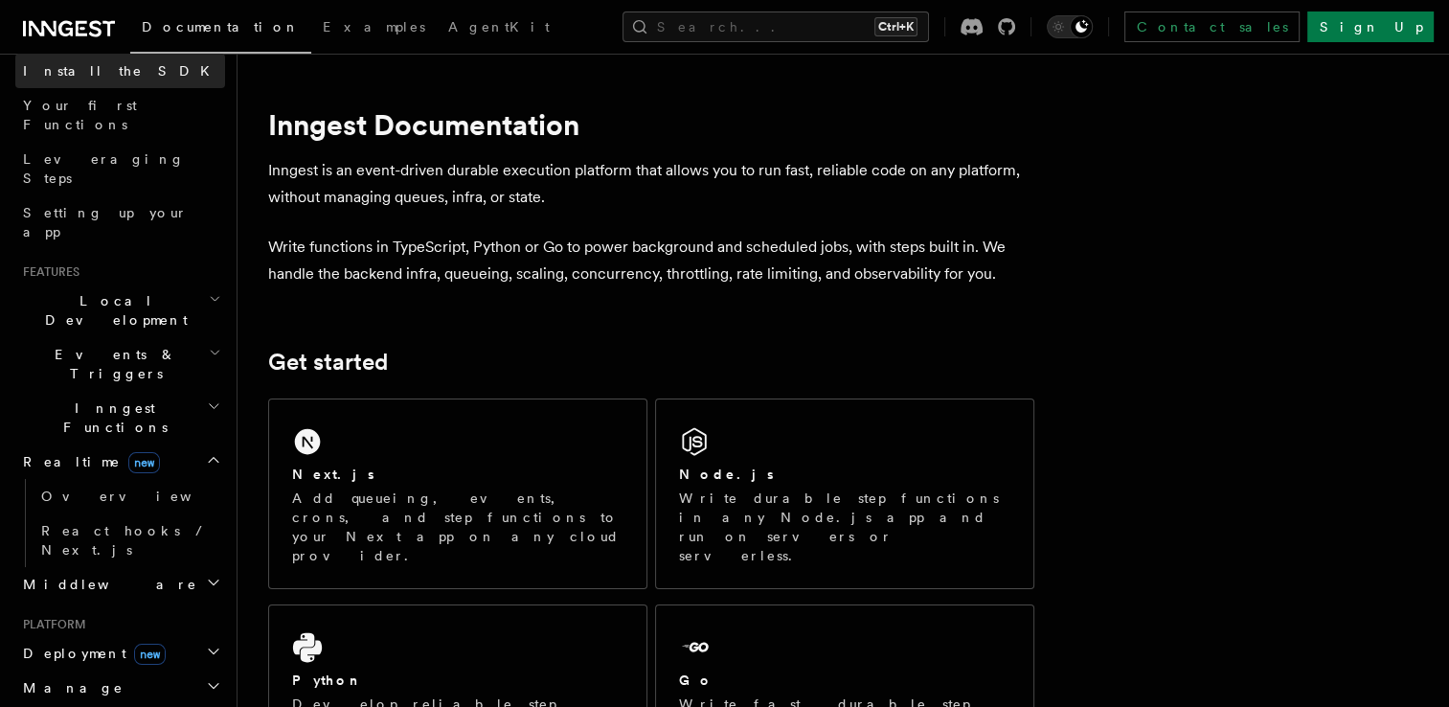
scroll to position [287, 0]
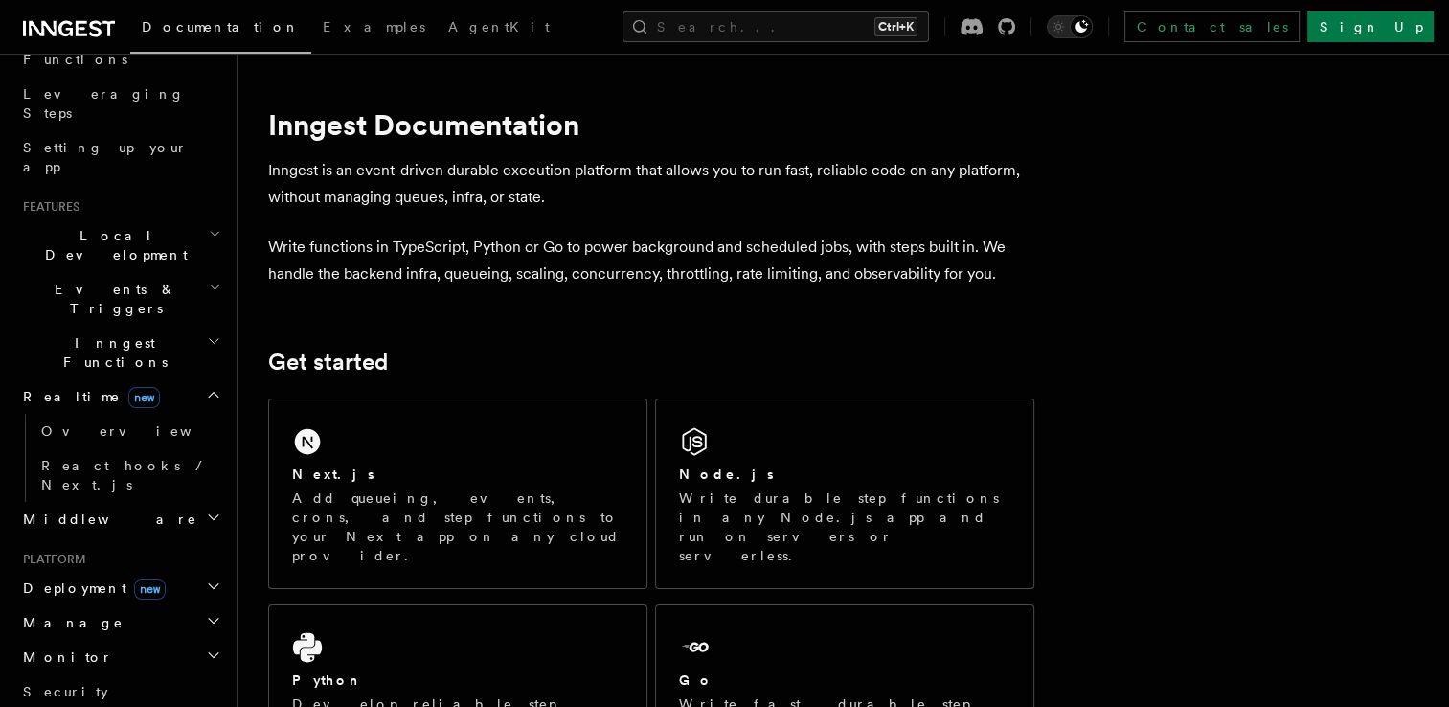
click at [91, 226] on span "Local Development" at bounding box center [112, 245] width 194 height 38
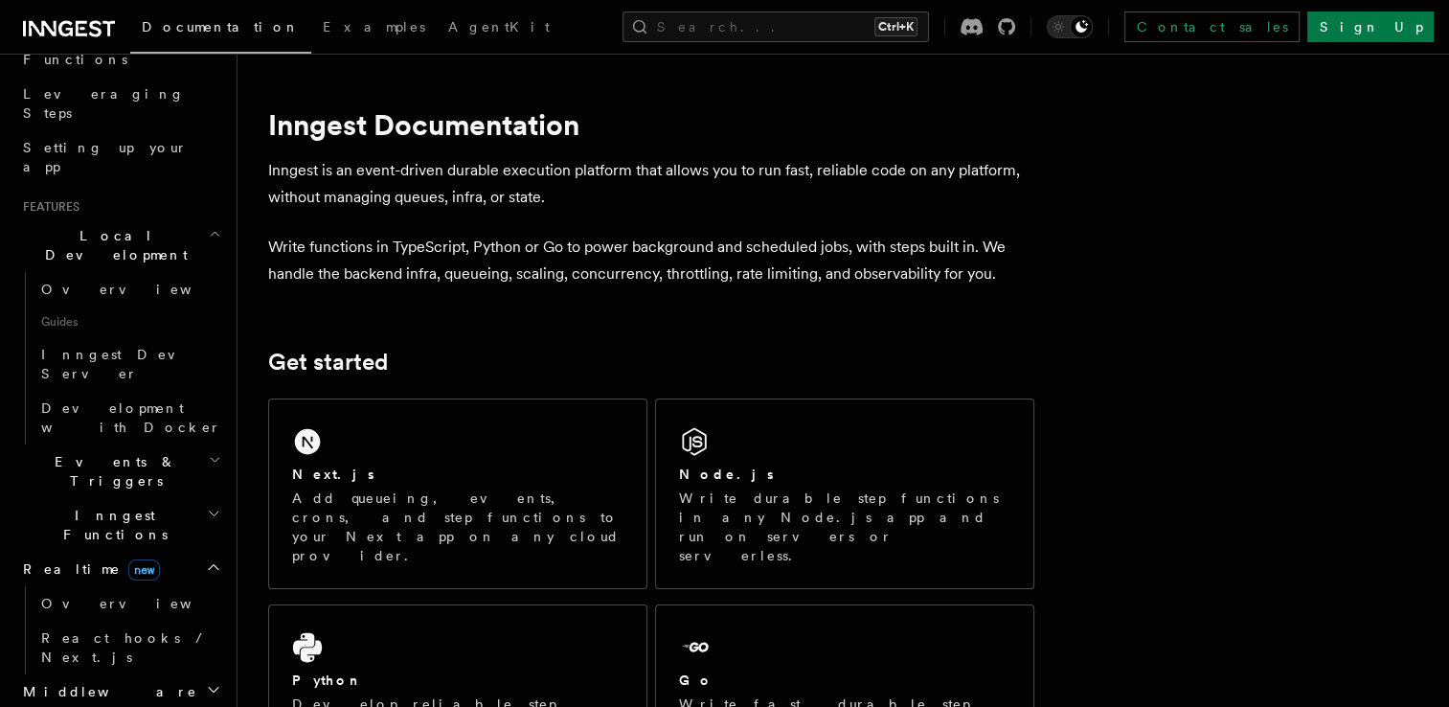
click at [91, 226] on span "Local Development" at bounding box center [112, 245] width 194 height 38
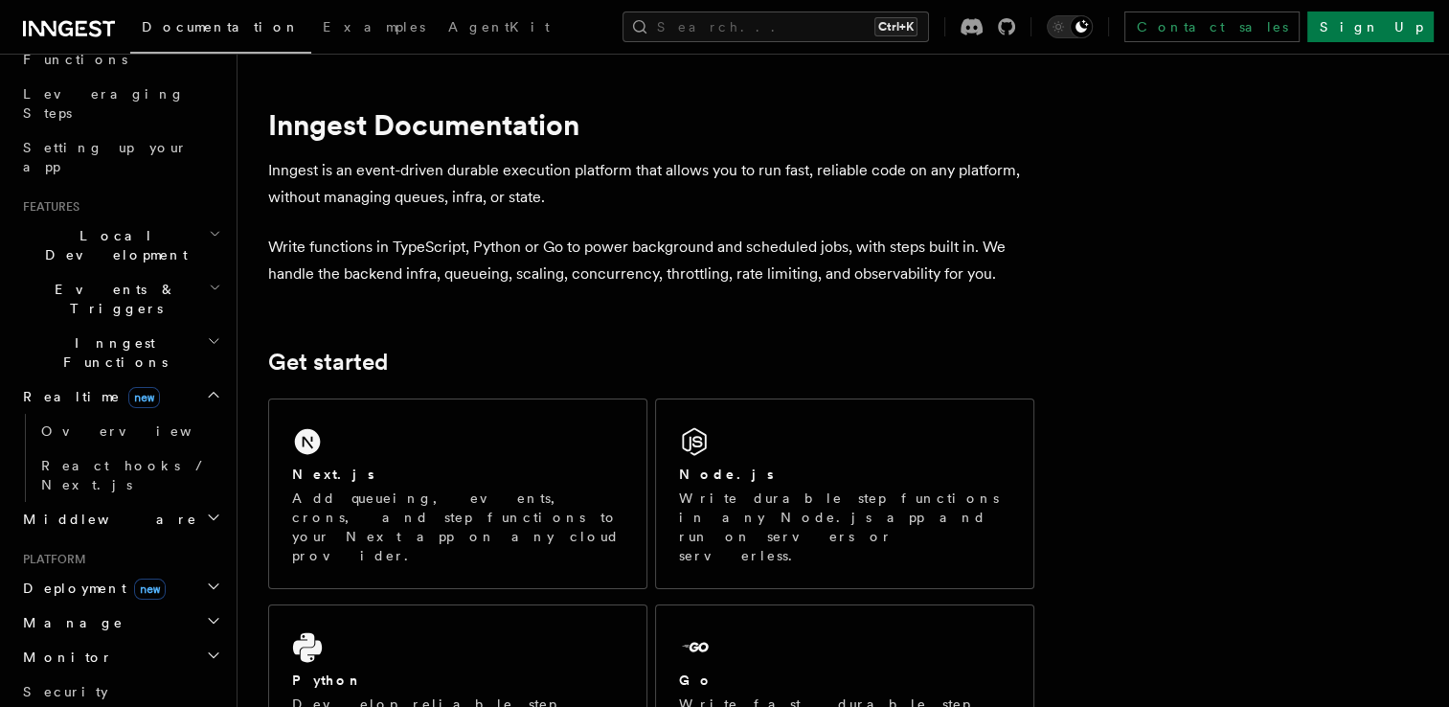
click at [101, 280] on span "Events & Triggers" at bounding box center [112, 299] width 194 height 38
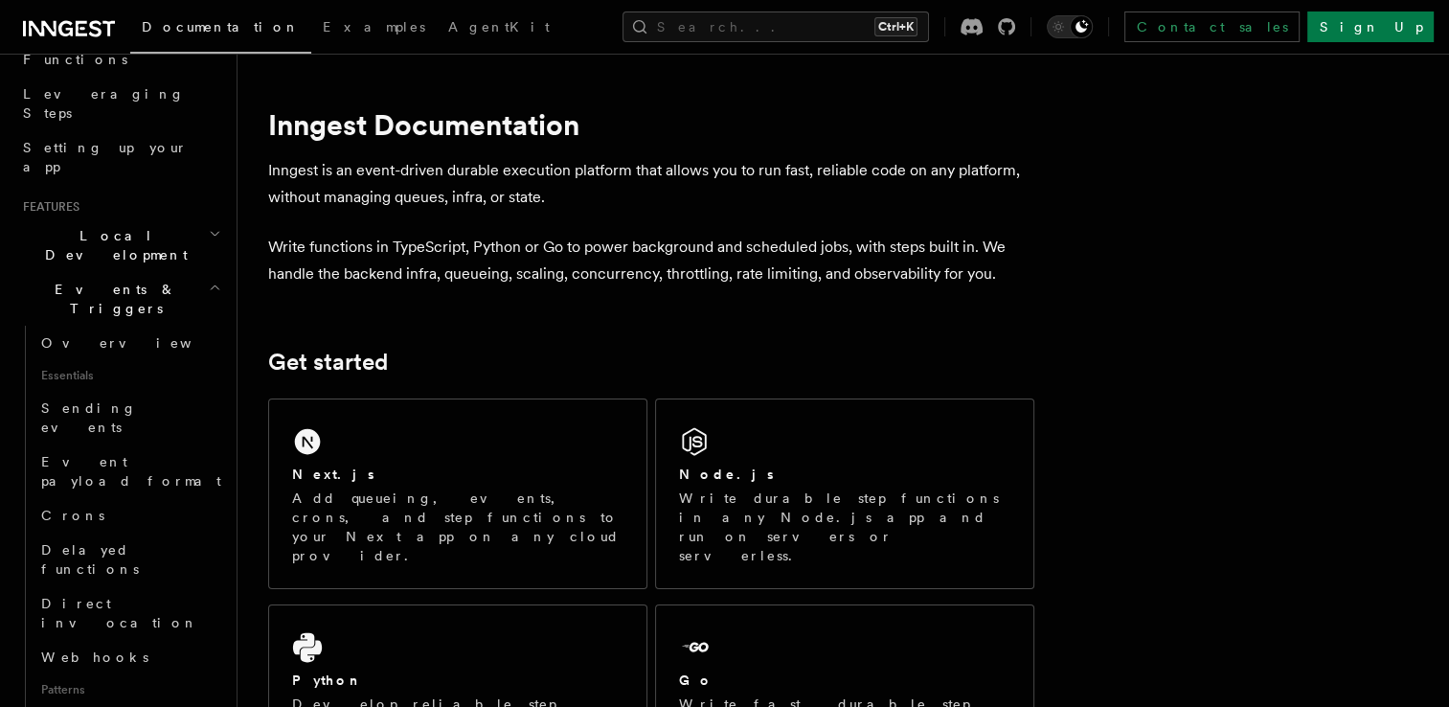
click at [102, 280] on span "Events & Triggers" at bounding box center [112, 299] width 194 height 38
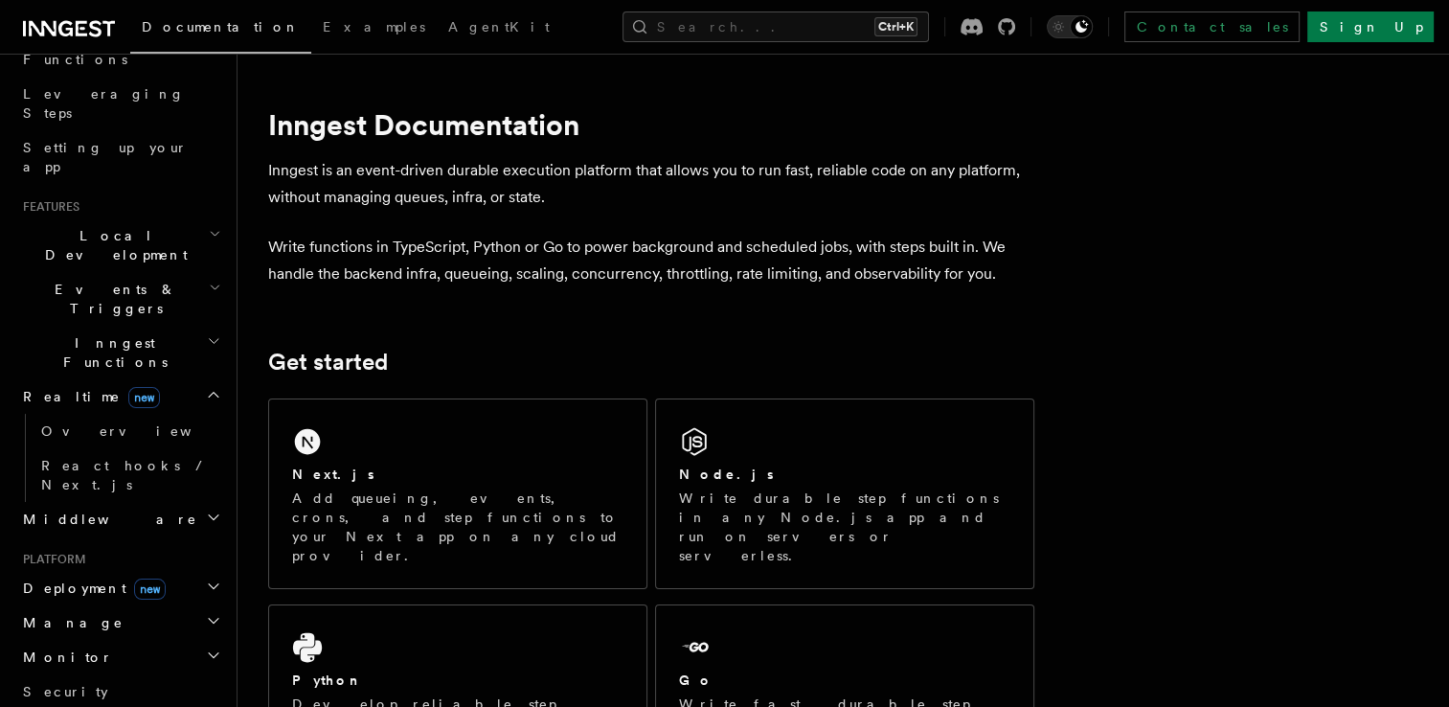
click at [100, 333] on span "Inngest Functions" at bounding box center [111, 352] width 192 height 38
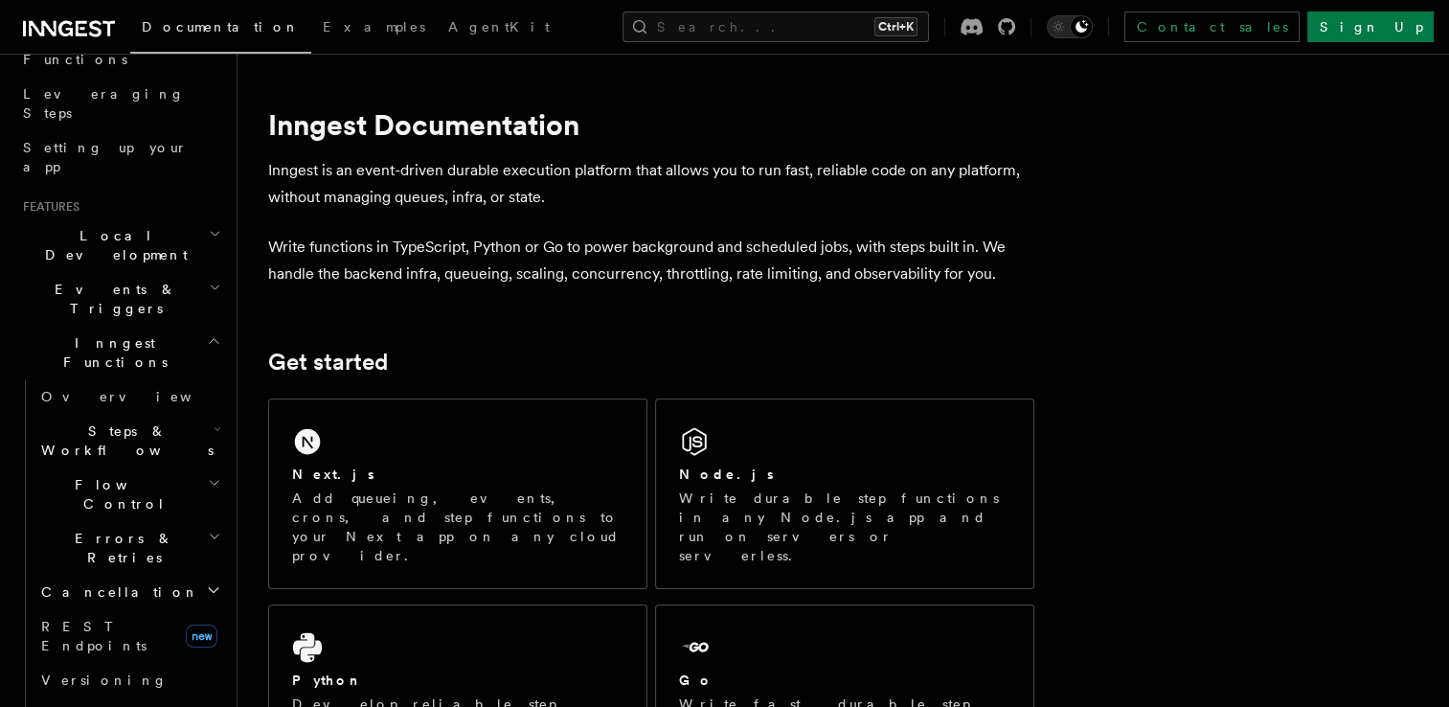
click at [92, 422] on span "Steps & Workflows" at bounding box center [124, 441] width 180 height 38
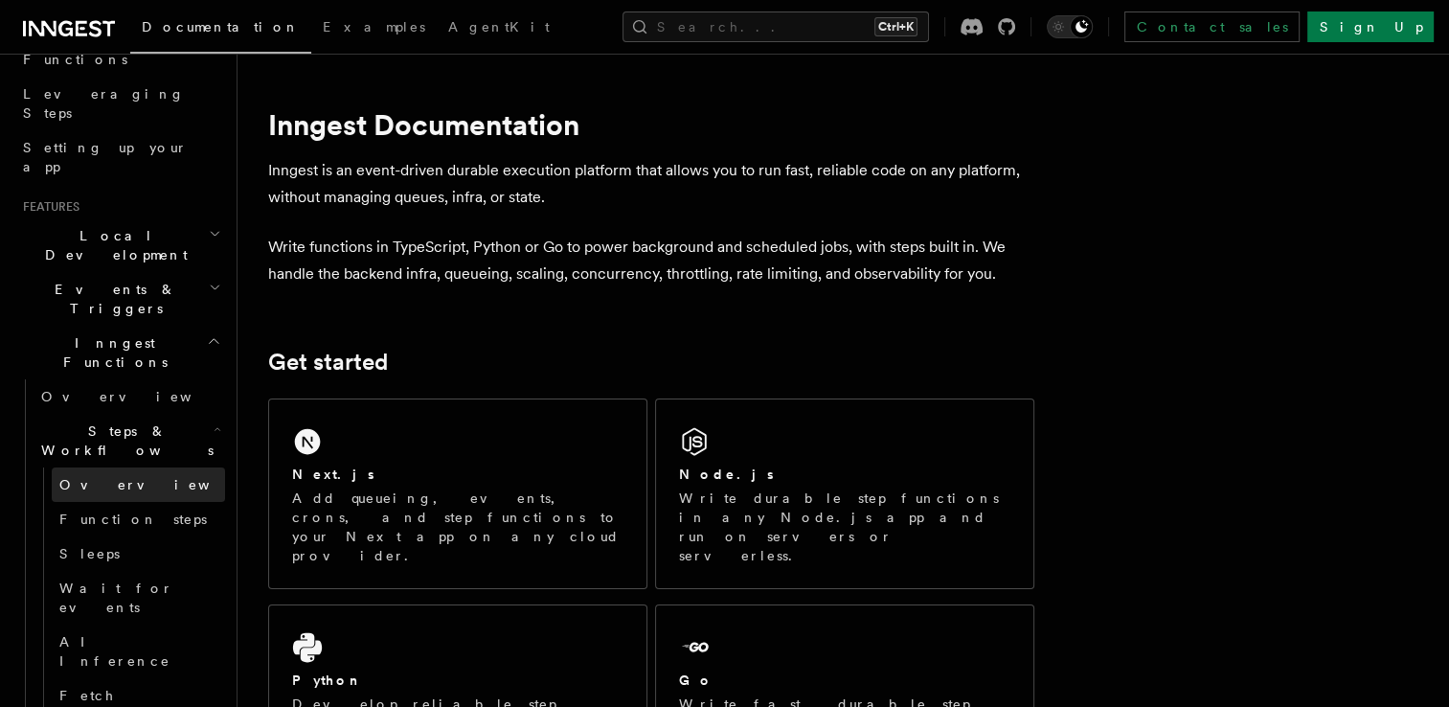
click at [110, 477] on span "Overview" at bounding box center [157, 484] width 197 height 15
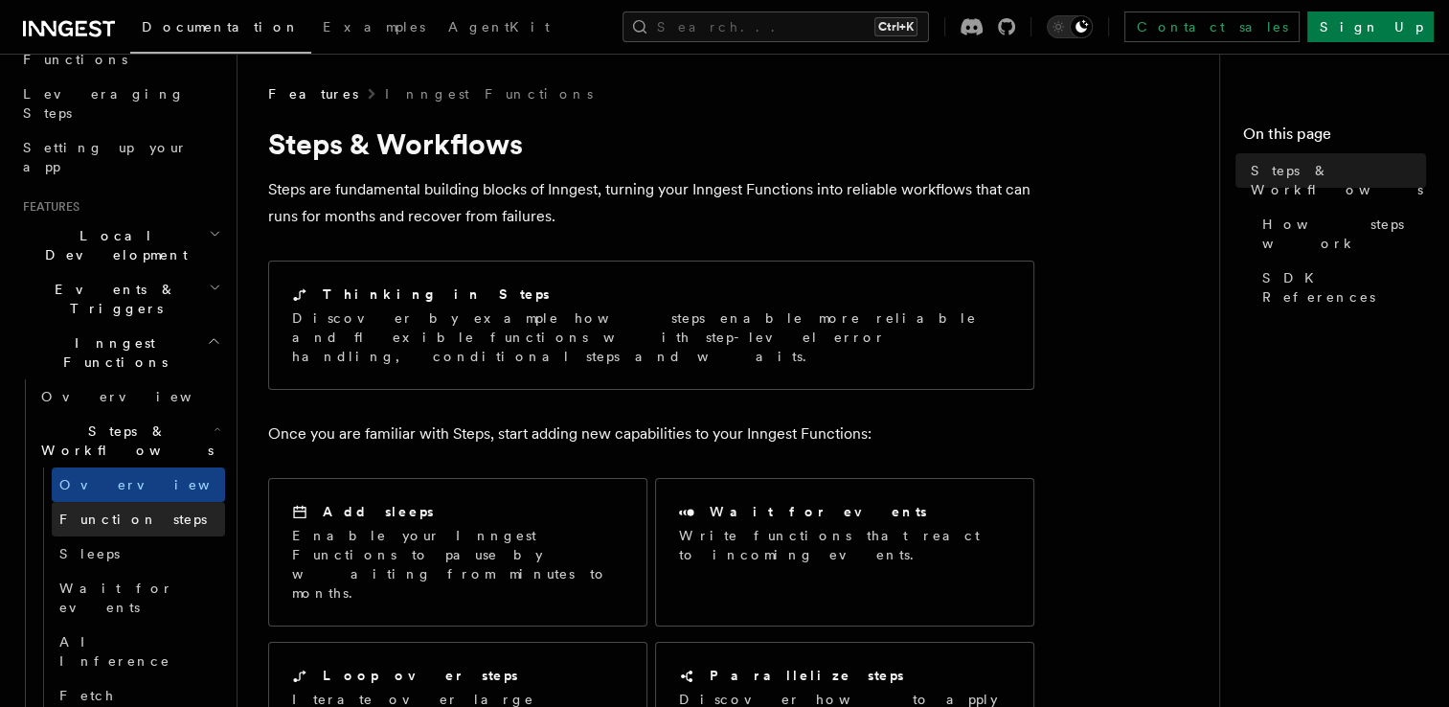
click at [150, 502] on link "Function steps" at bounding box center [138, 519] width 173 height 34
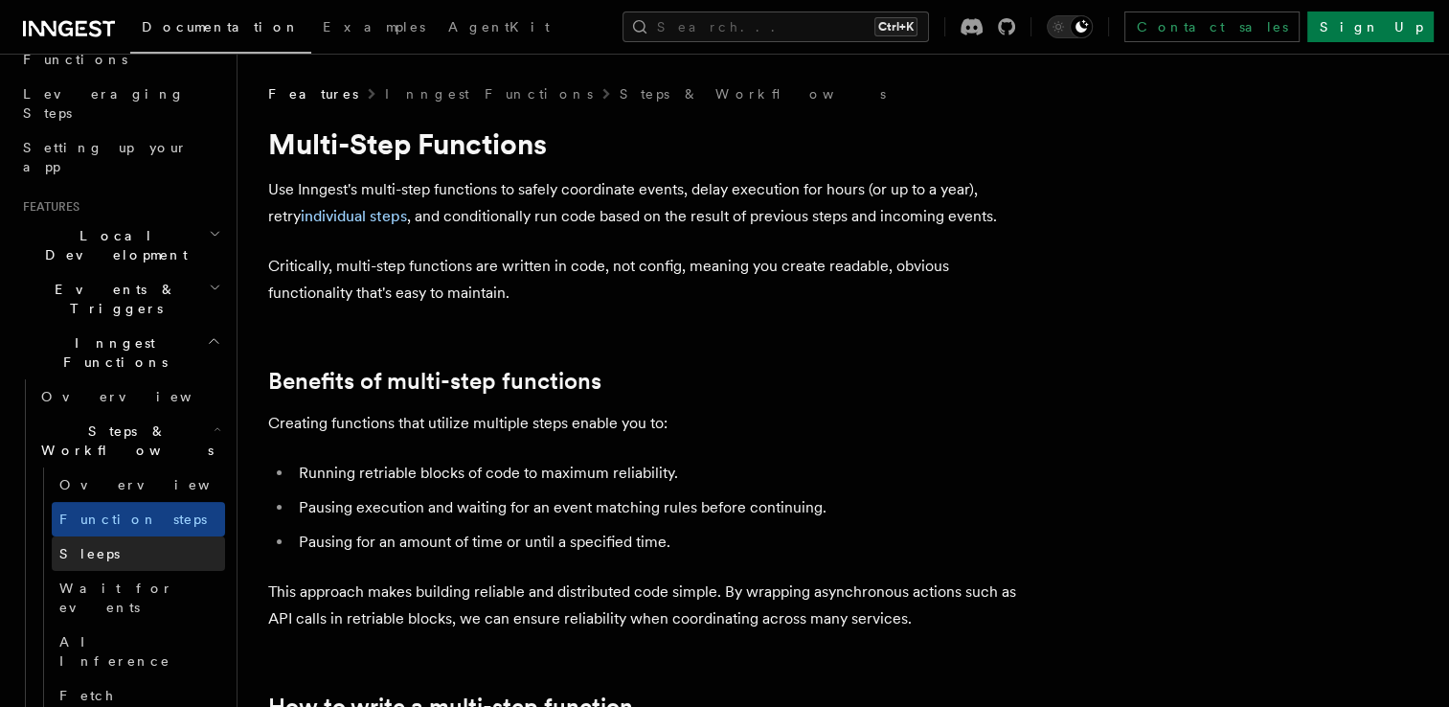
click at [138, 536] on link "Sleeps" at bounding box center [138, 553] width 173 height 34
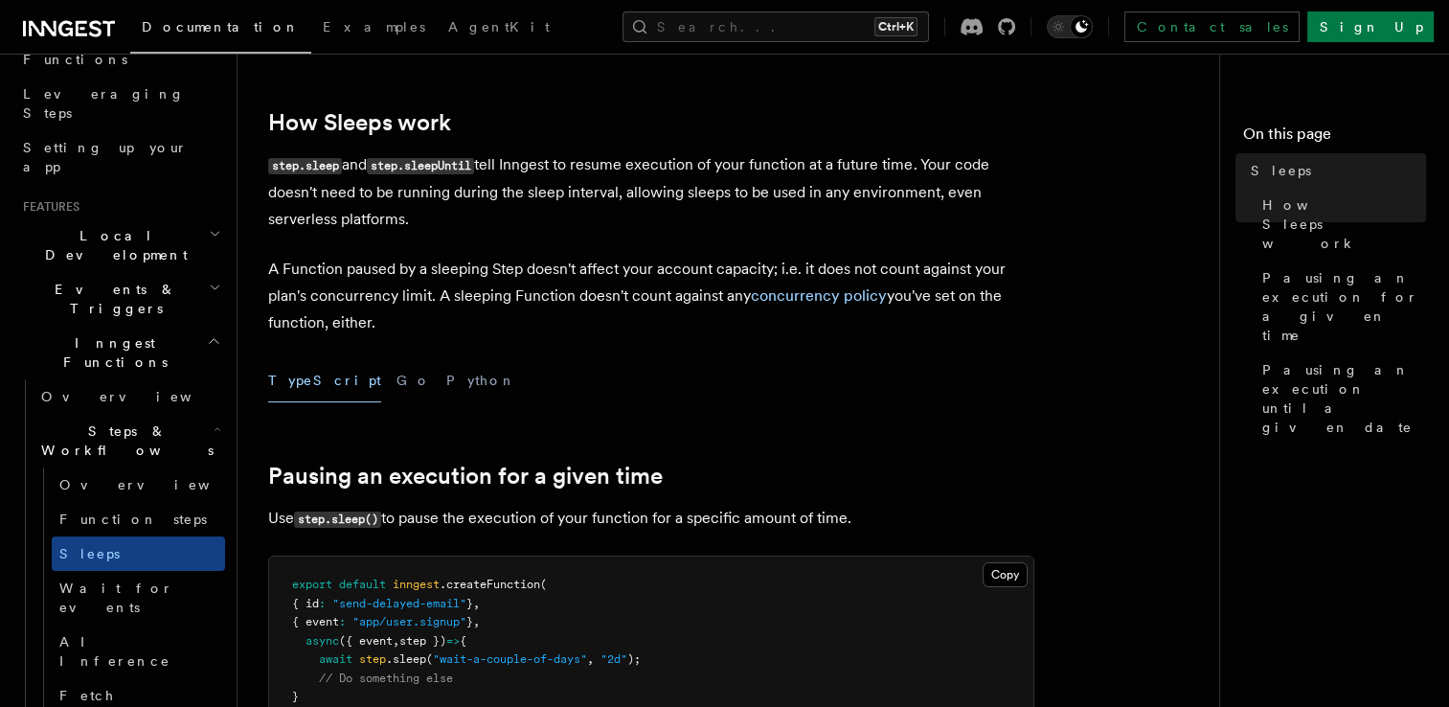
scroll to position [383, 0]
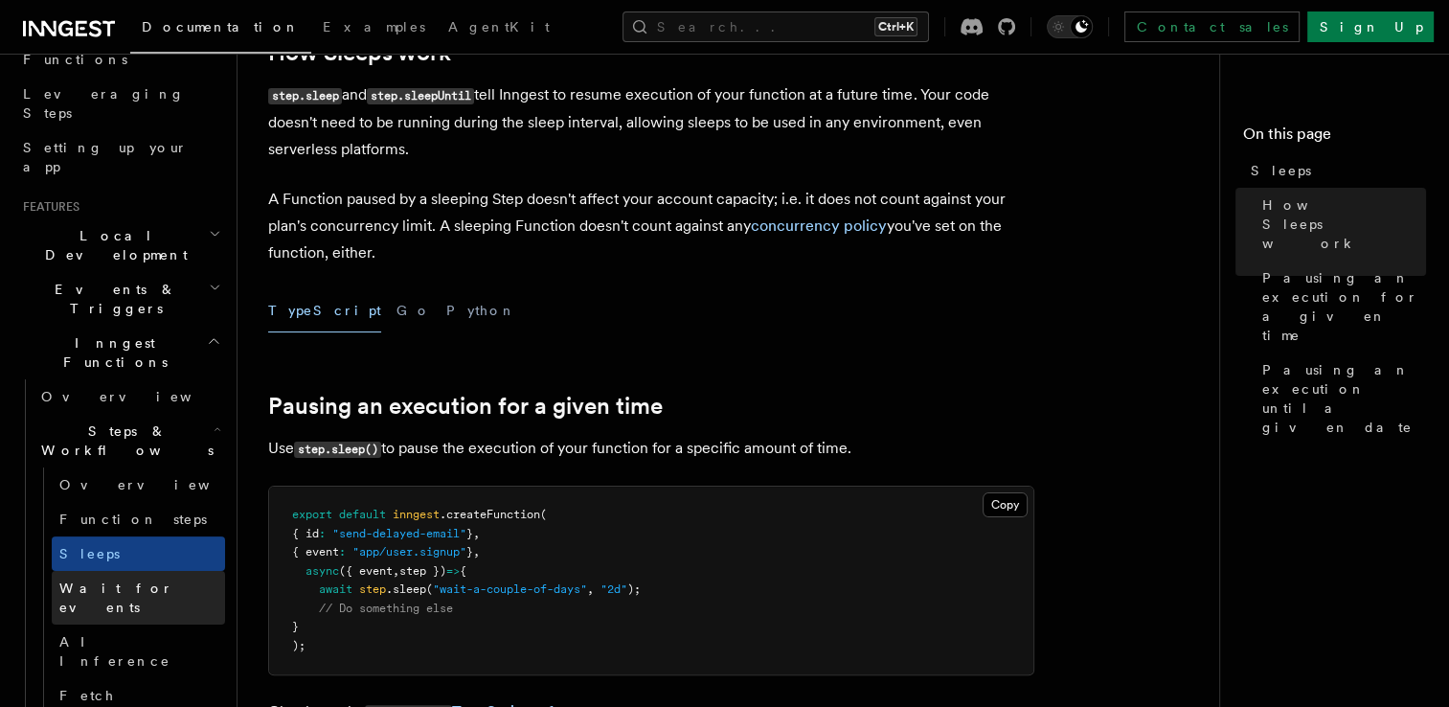
click at [116, 579] on span "Wait for events" at bounding box center [142, 598] width 166 height 38
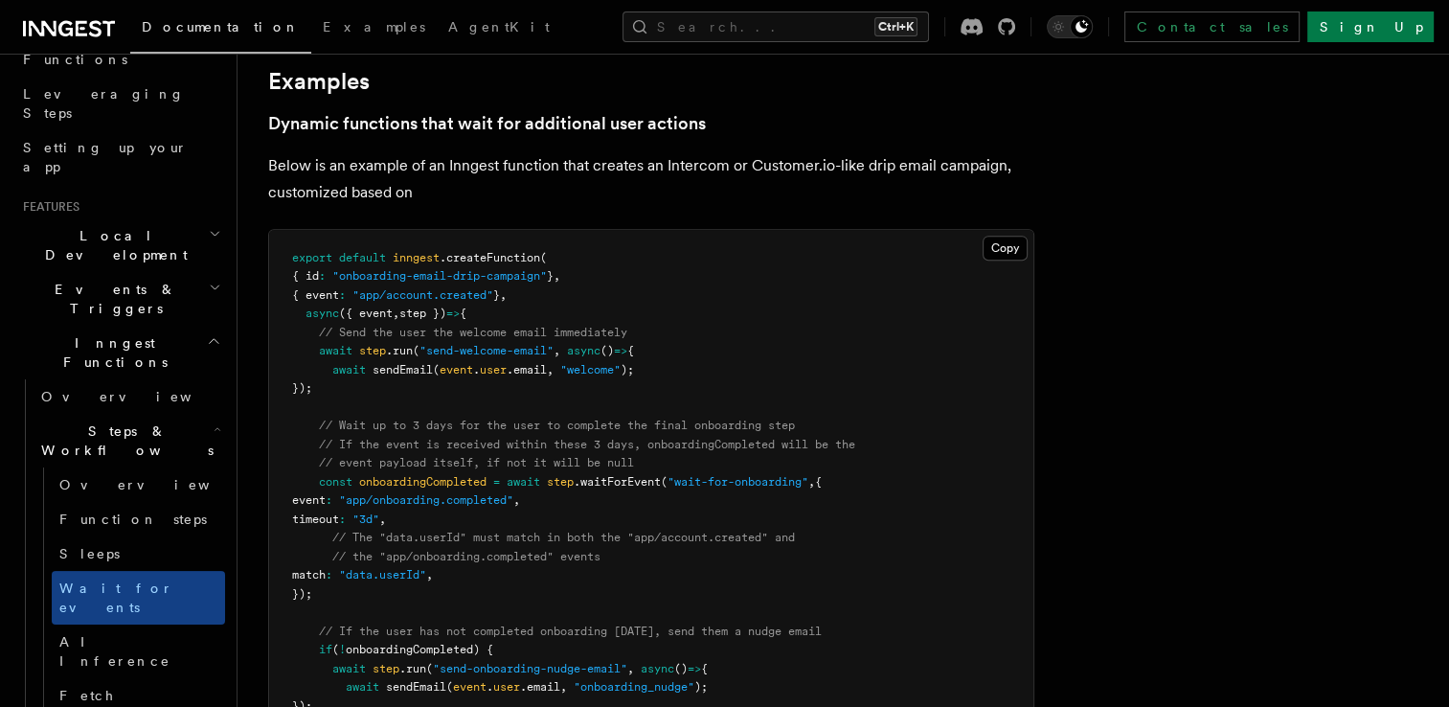
scroll to position [838, 0]
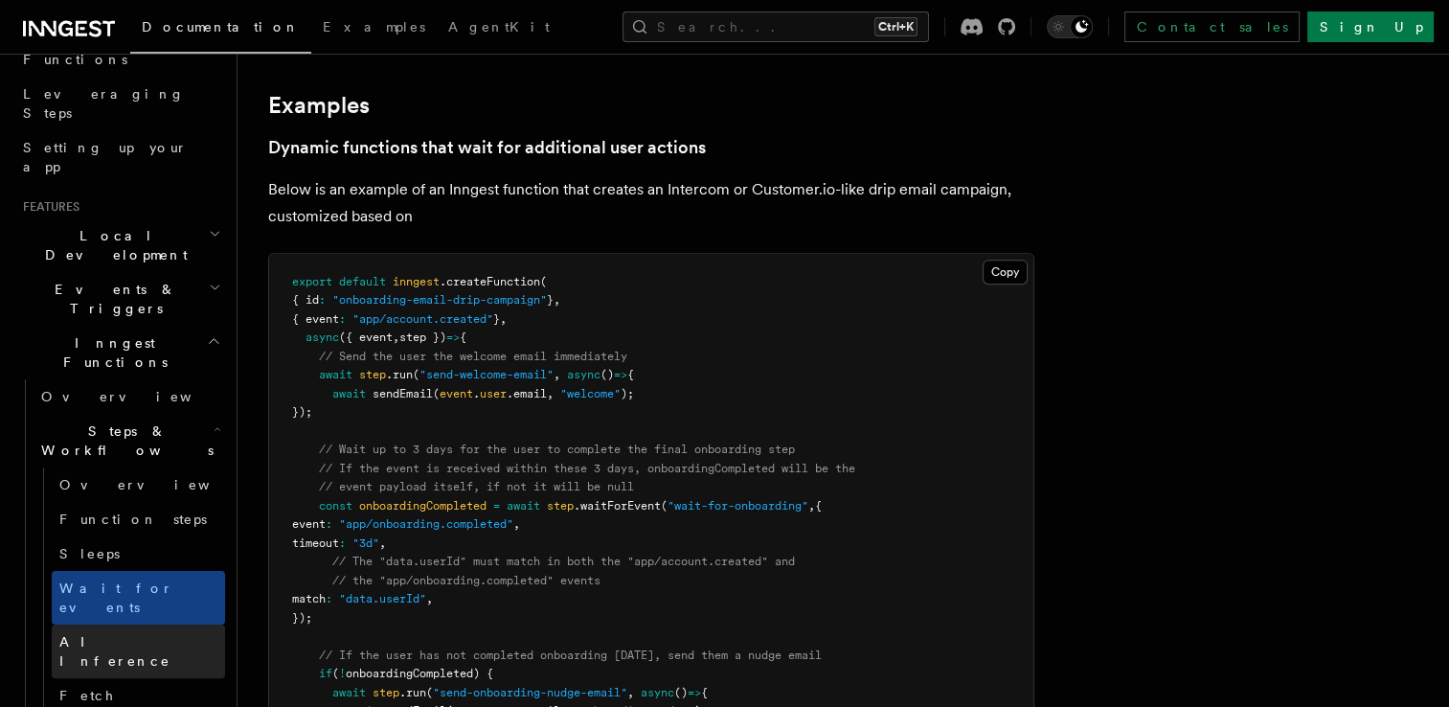
click at [146, 625] on link "AI Inference" at bounding box center [138, 652] width 173 height 54
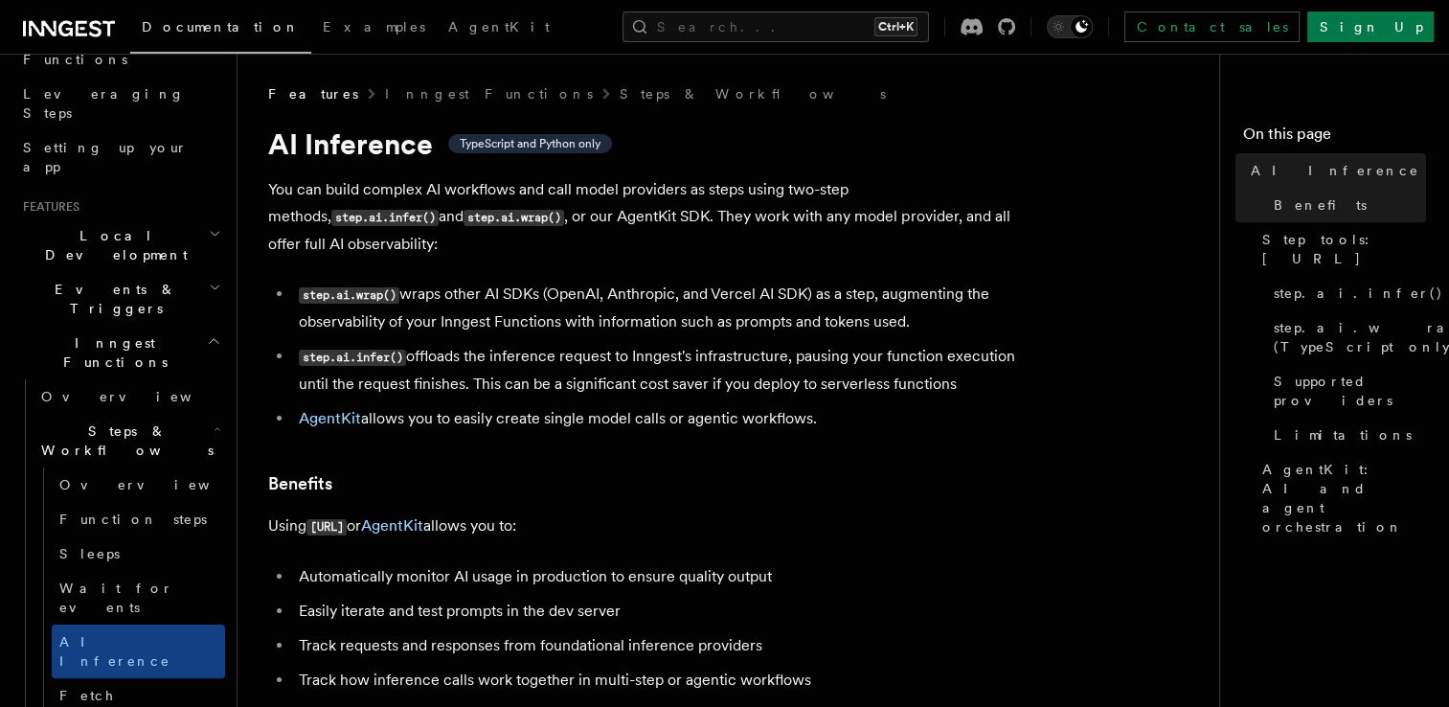
click at [418, 405] on li "AgentKit allows you to easily create single model calls or agentic workflows." at bounding box center [663, 418] width 741 height 27
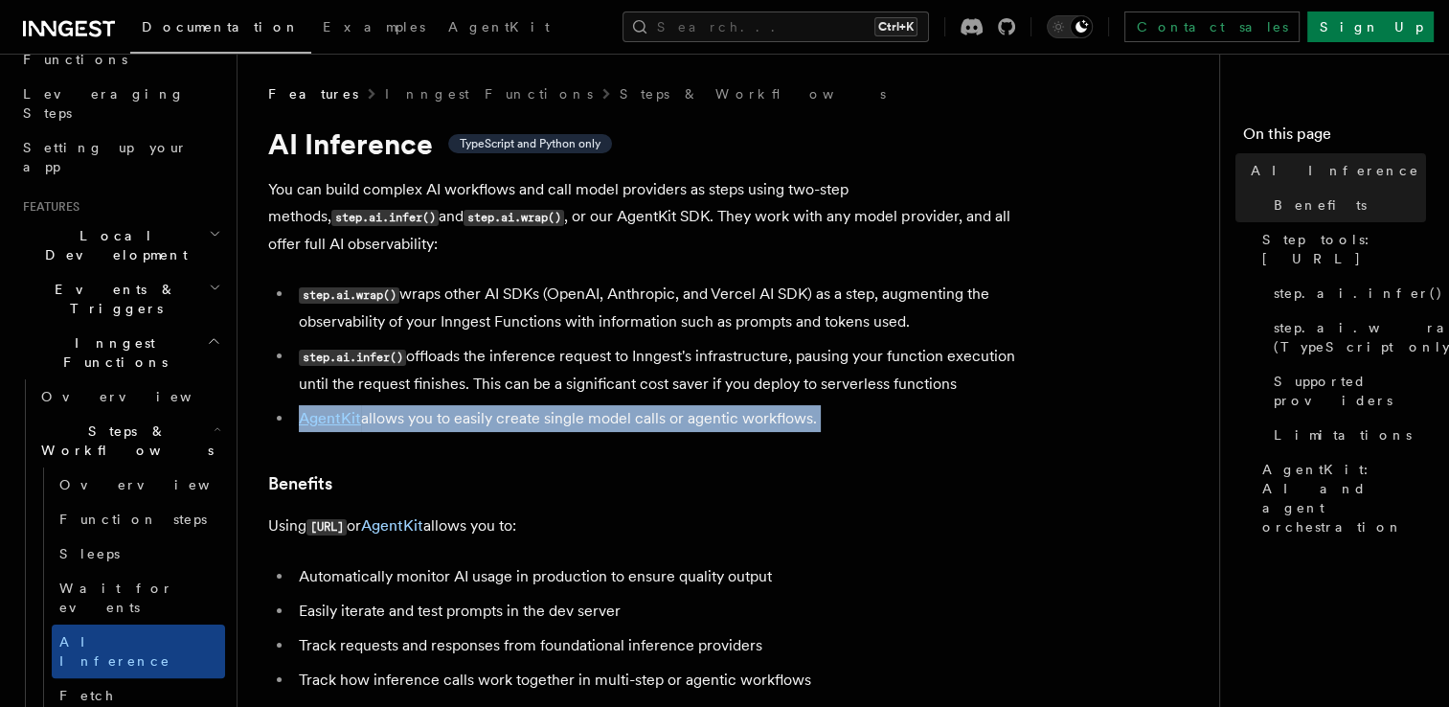
click at [418, 405] on li "AgentKit allows you to easily create single model calls or agentic workflows." at bounding box center [663, 418] width 741 height 27
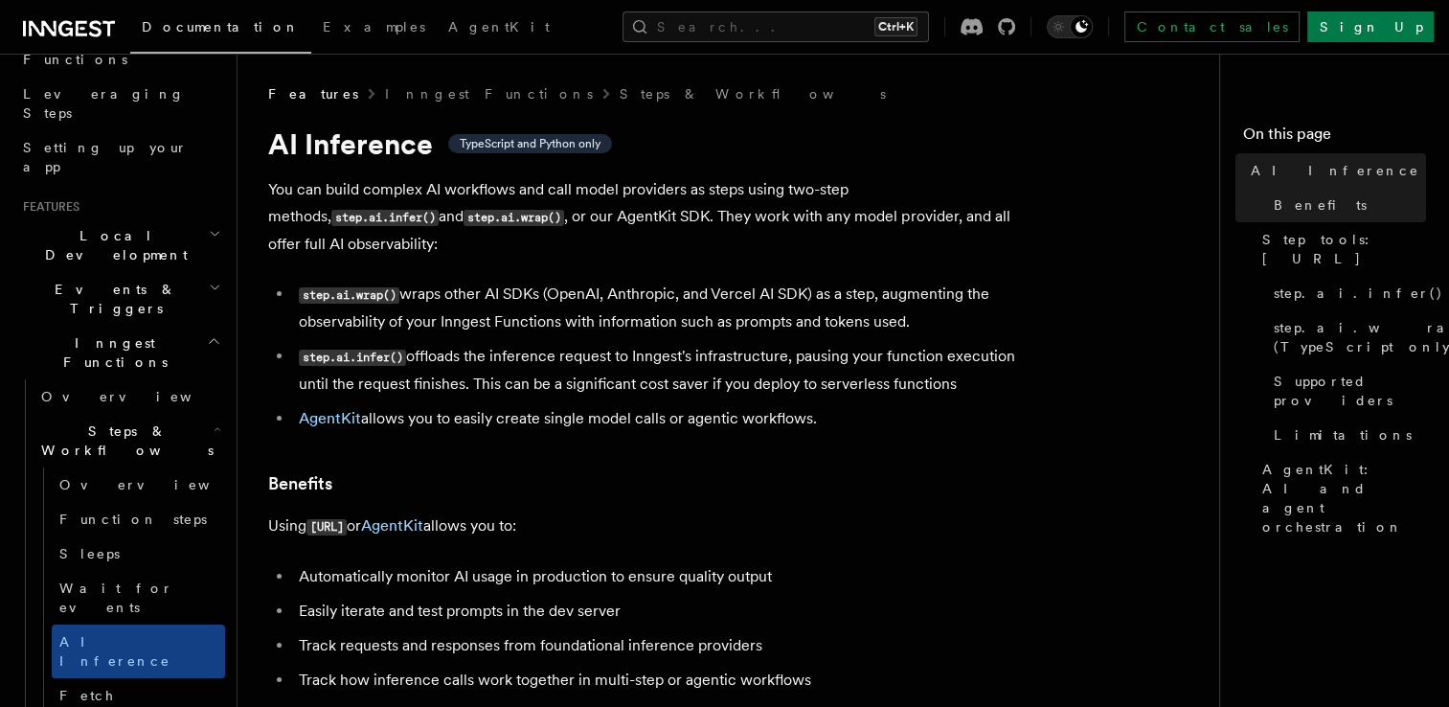
drag, startPoint x: 418, startPoint y: 400, endPoint x: 339, endPoint y: 499, distance: 126.1
click at [339, 519] on code "[URL]" at bounding box center [327, 527] width 40 height 16
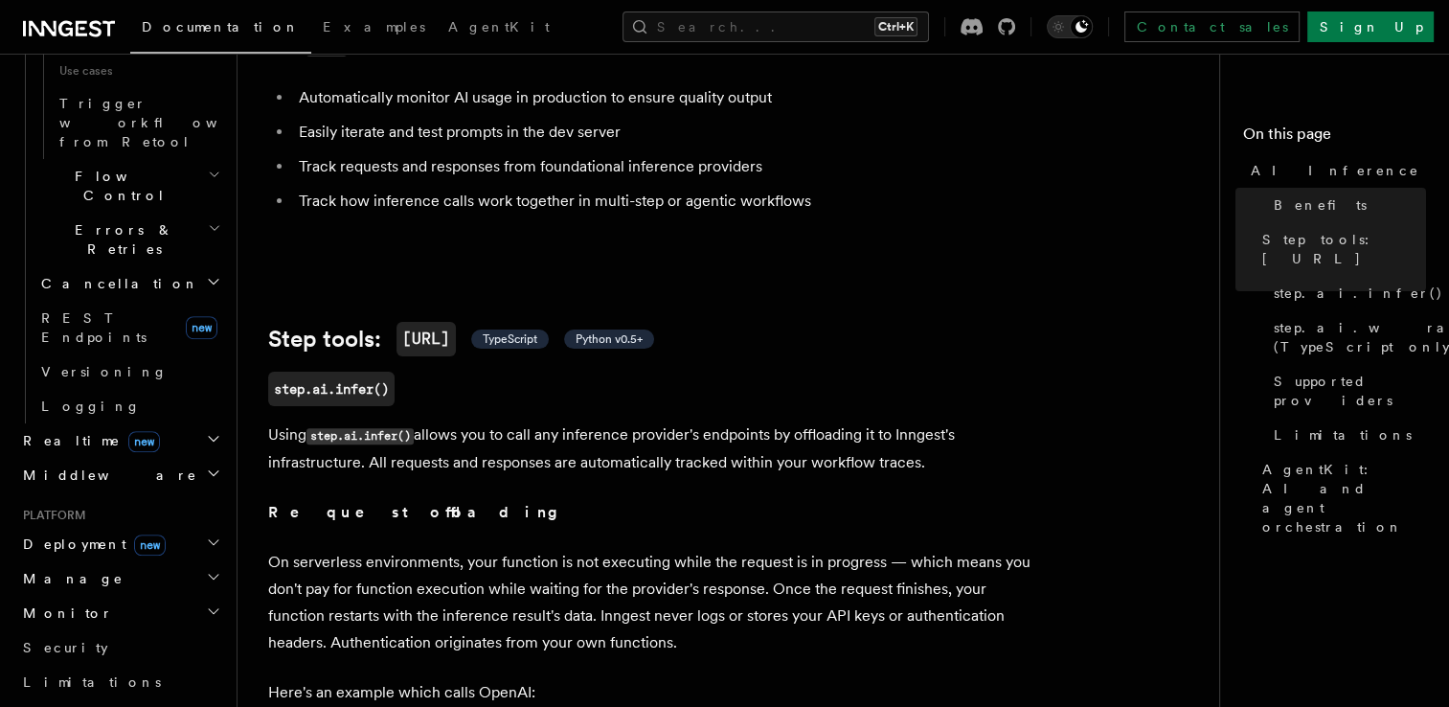
scroll to position [1181, 0]
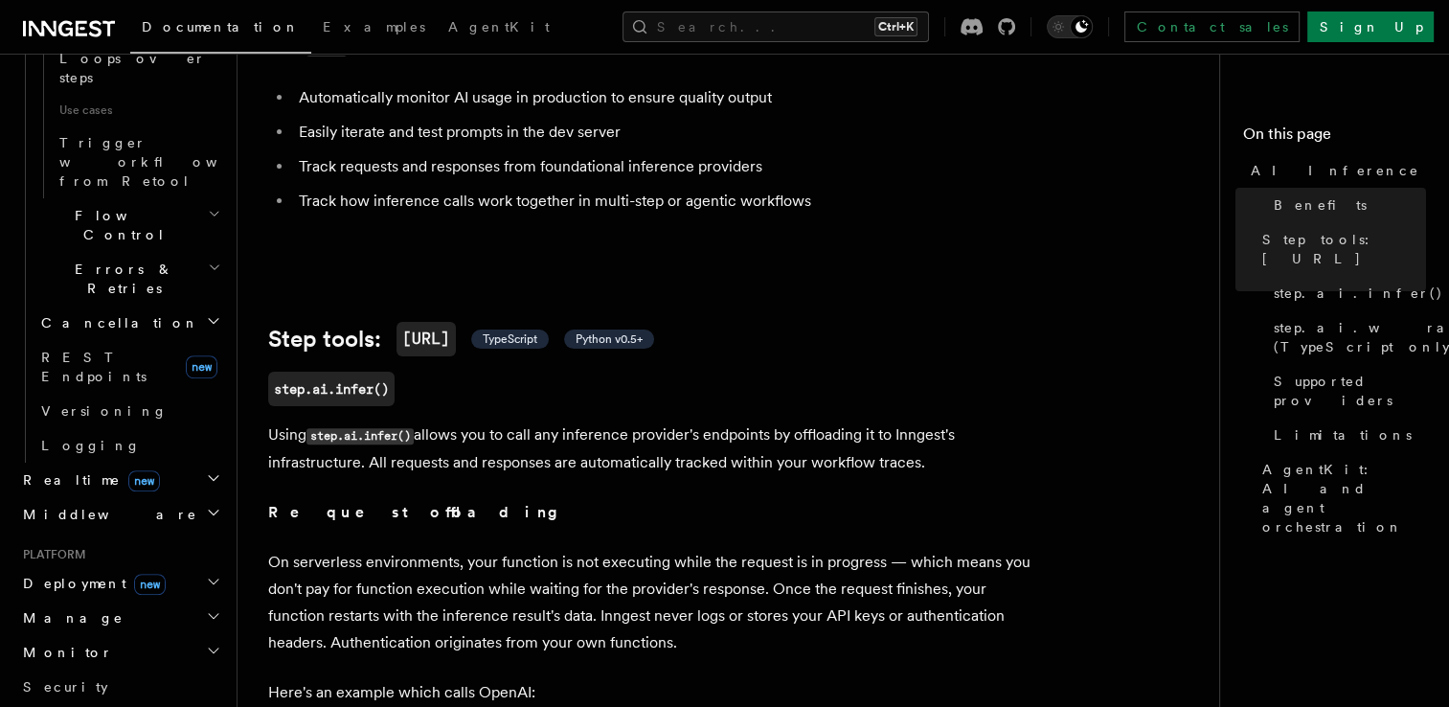
click at [73, 574] on span "Deployment new" at bounding box center [90, 583] width 150 height 19
click at [83, 610] on span "Overview" at bounding box center [139, 617] width 197 height 15
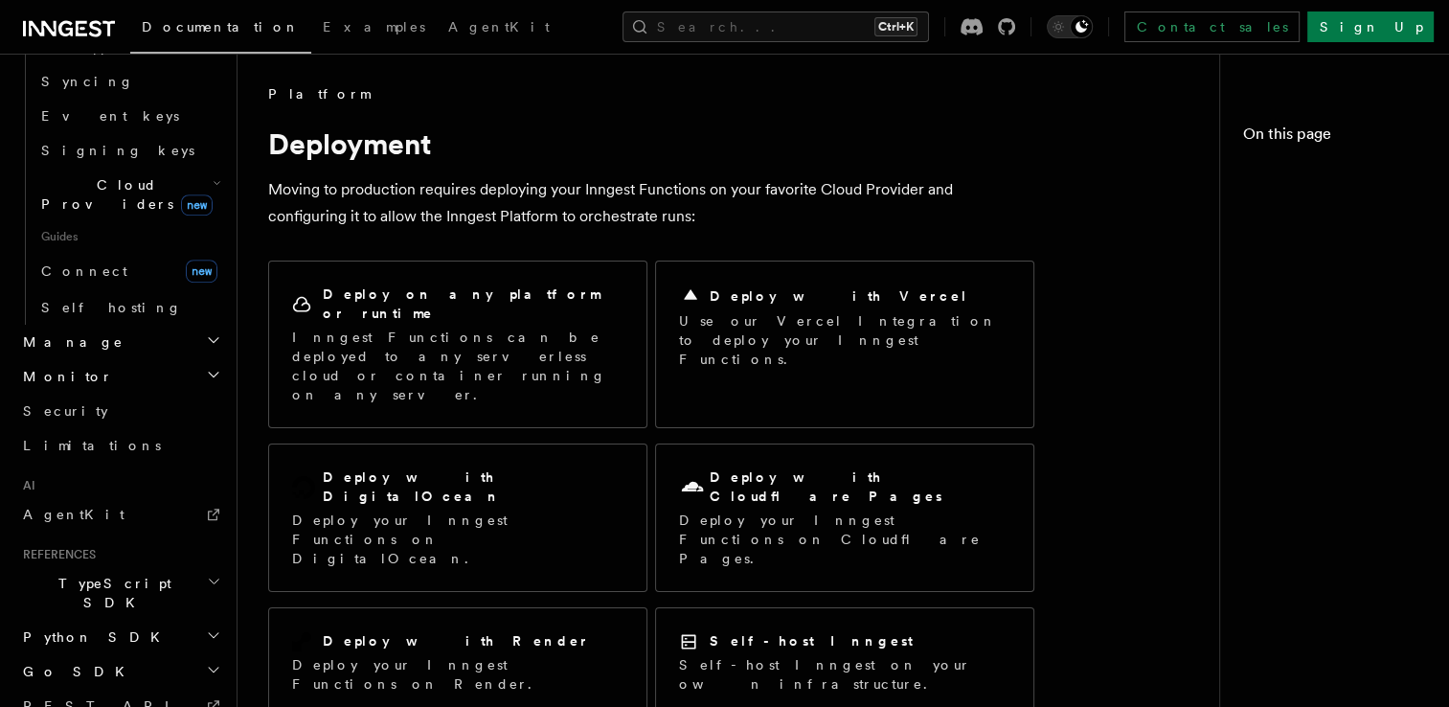
scroll to position [1173, 0]
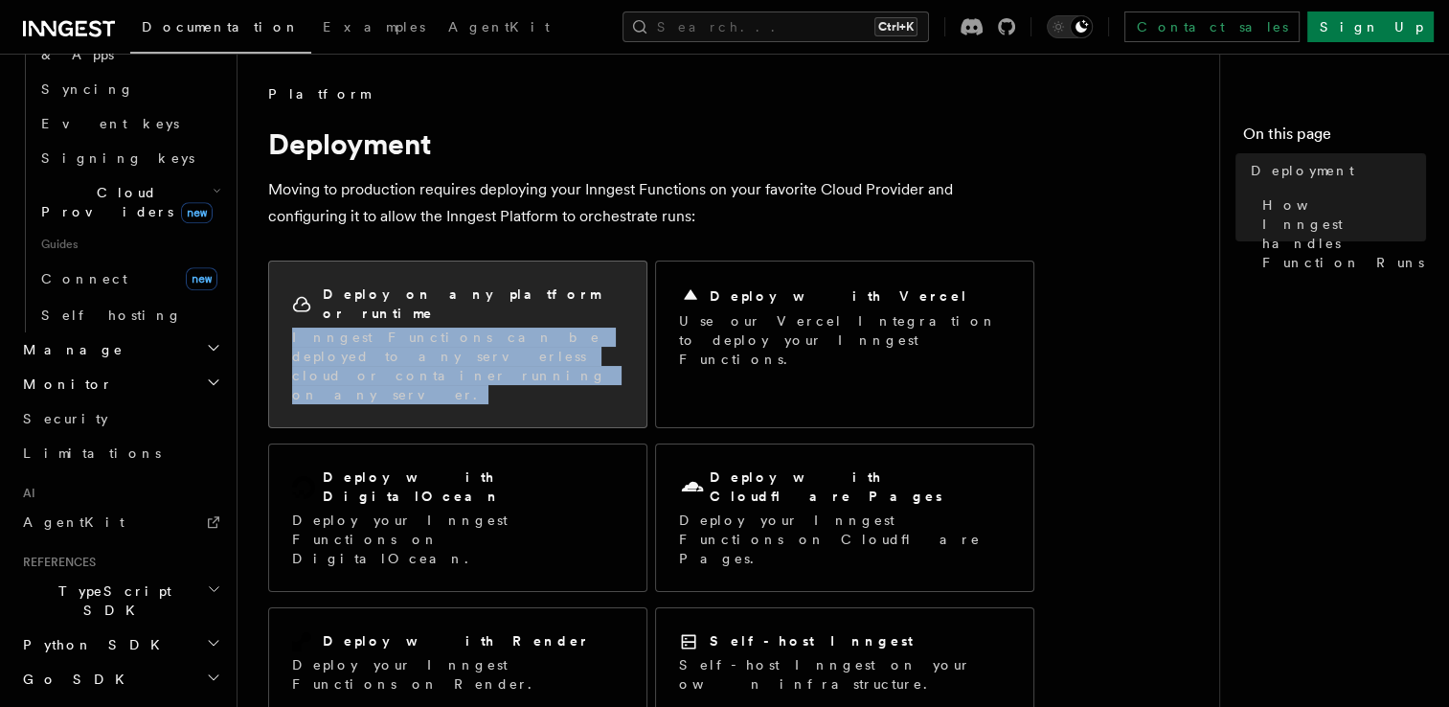
drag, startPoint x: 263, startPoint y: 325, endPoint x: 544, endPoint y: 348, distance: 281.6
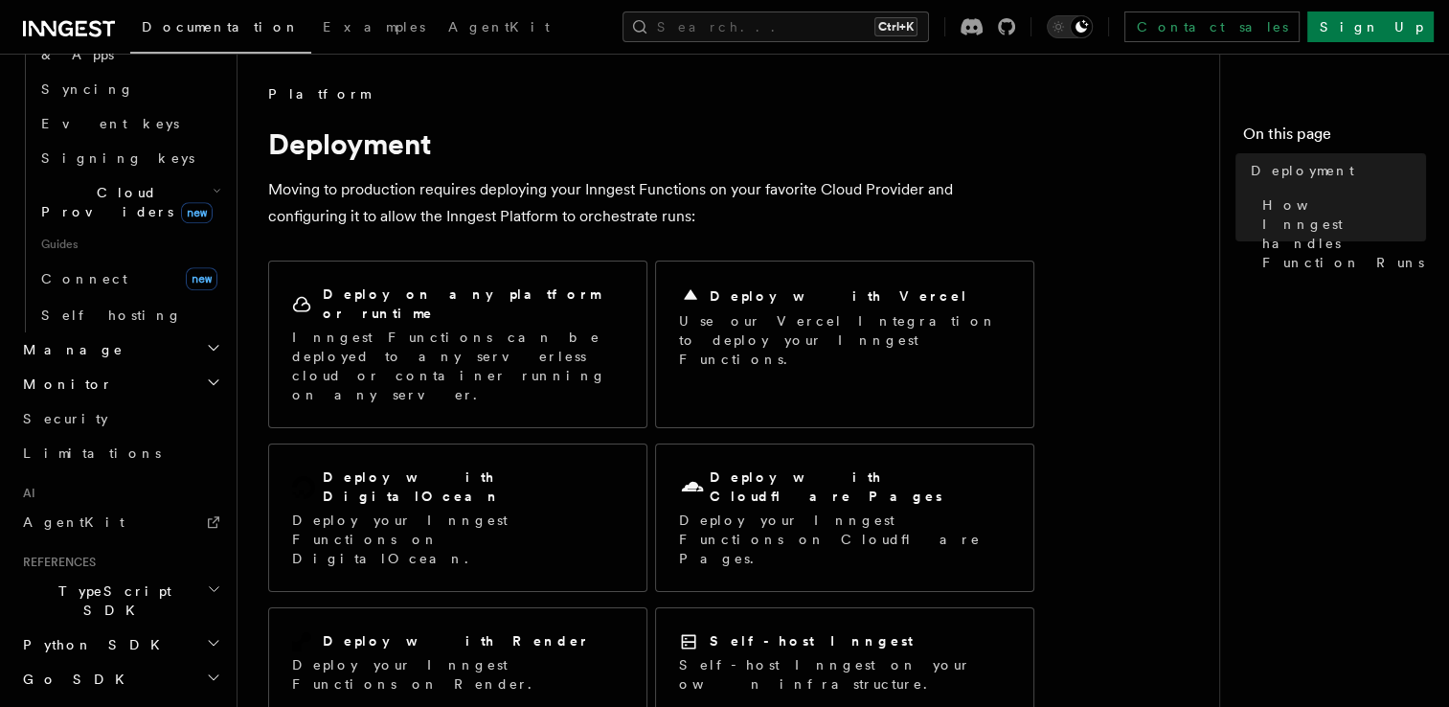
click at [274, 228] on p "Moving to production requires deploying your Inngest Functions on your favorite…" at bounding box center [651, 203] width 766 height 54
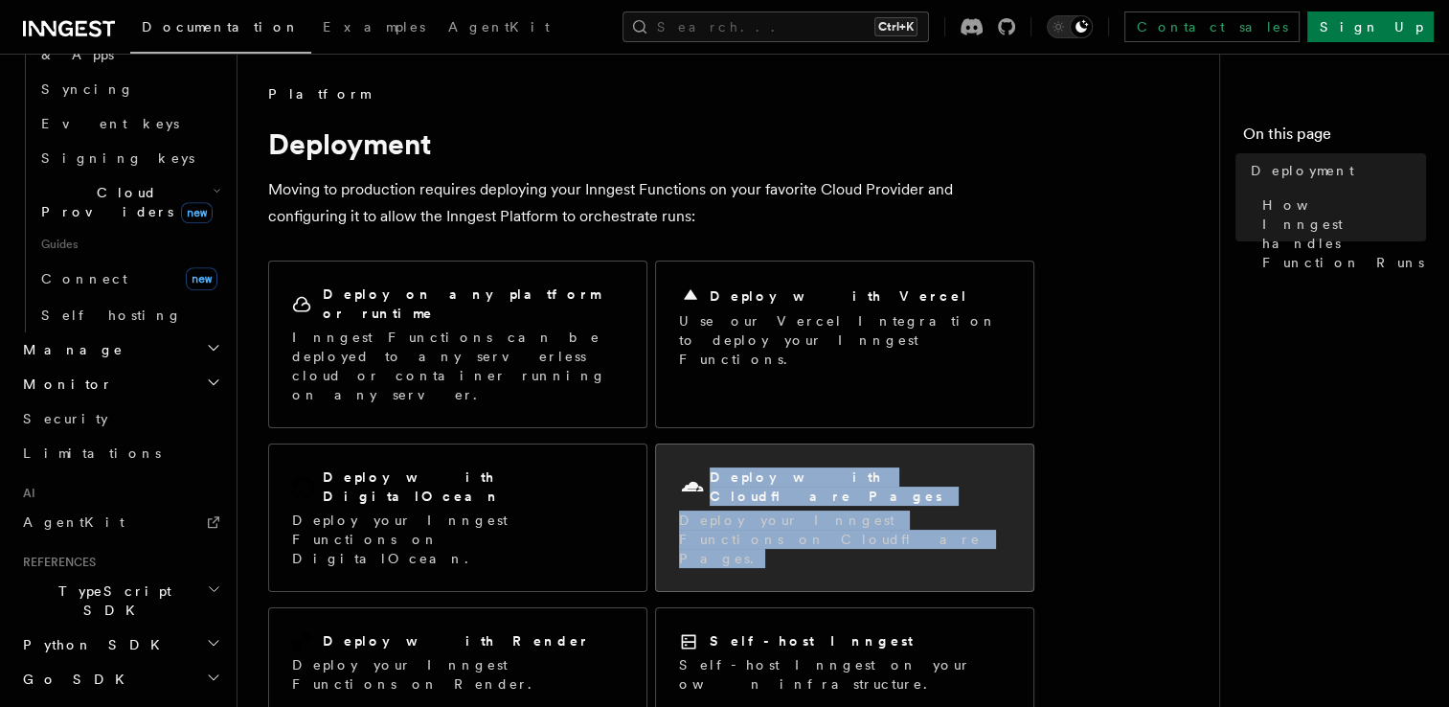
drag, startPoint x: 1069, startPoint y: 443, endPoint x: 713, endPoint y: 427, distance: 356.7
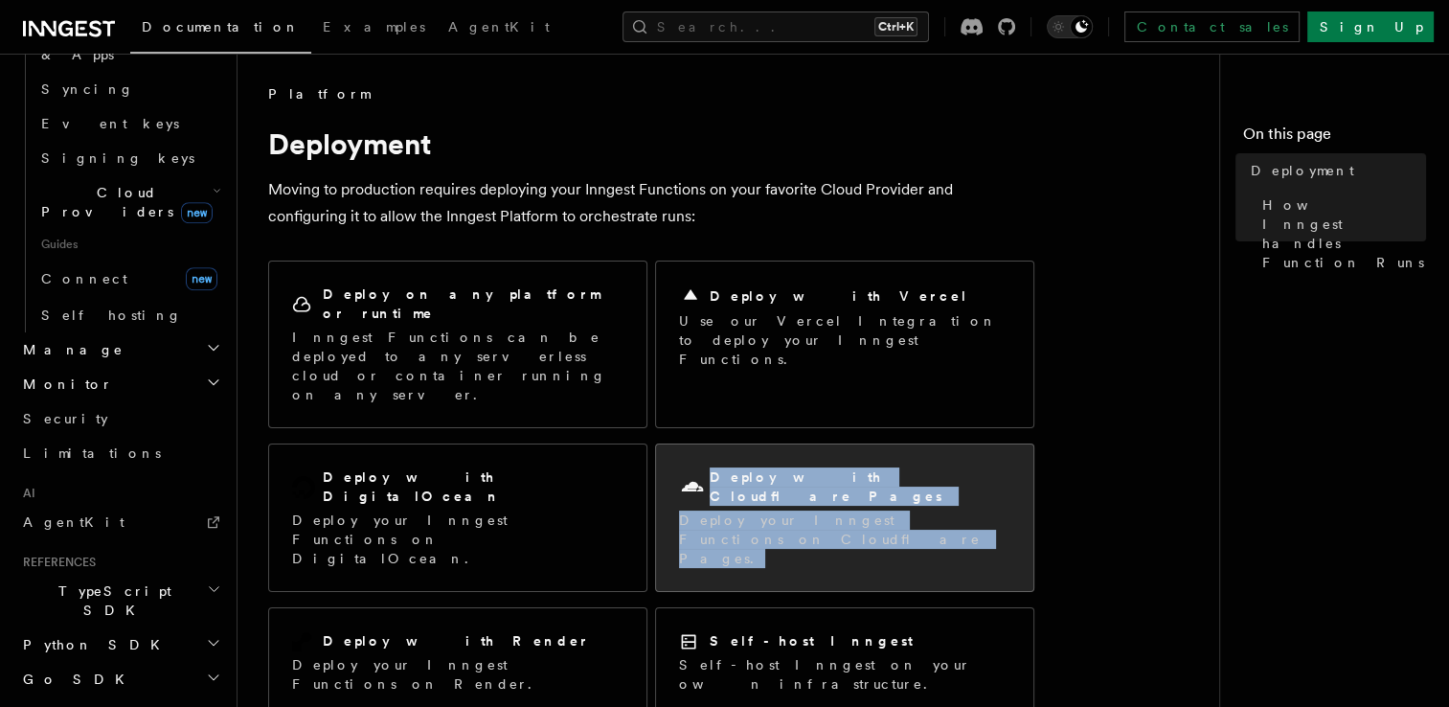
click at [778, 511] on p "Deploy your Inngest Functions on Cloudflare Pages." at bounding box center [844, 539] width 331 height 57
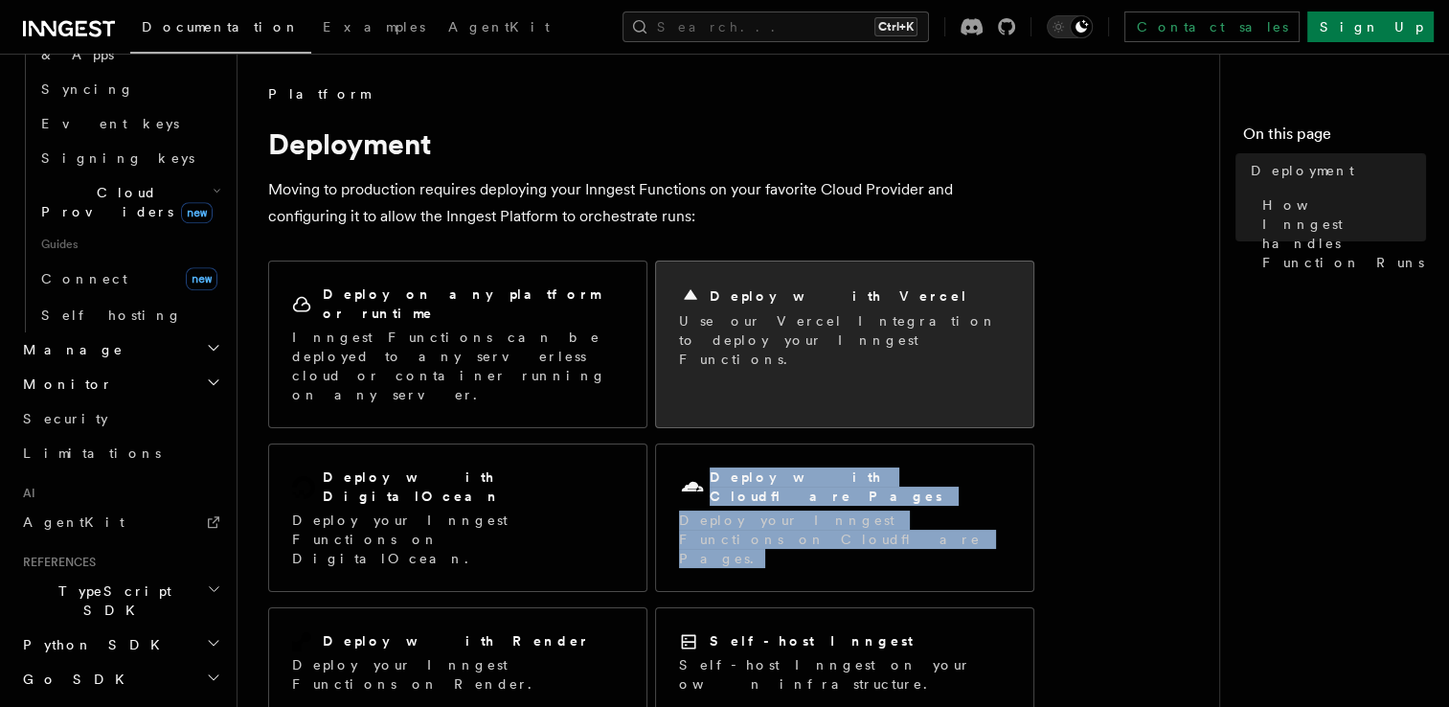
click at [709, 311] on p "Use our Vercel Integration to deploy your Inngest Functions." at bounding box center [844, 339] width 331 height 57
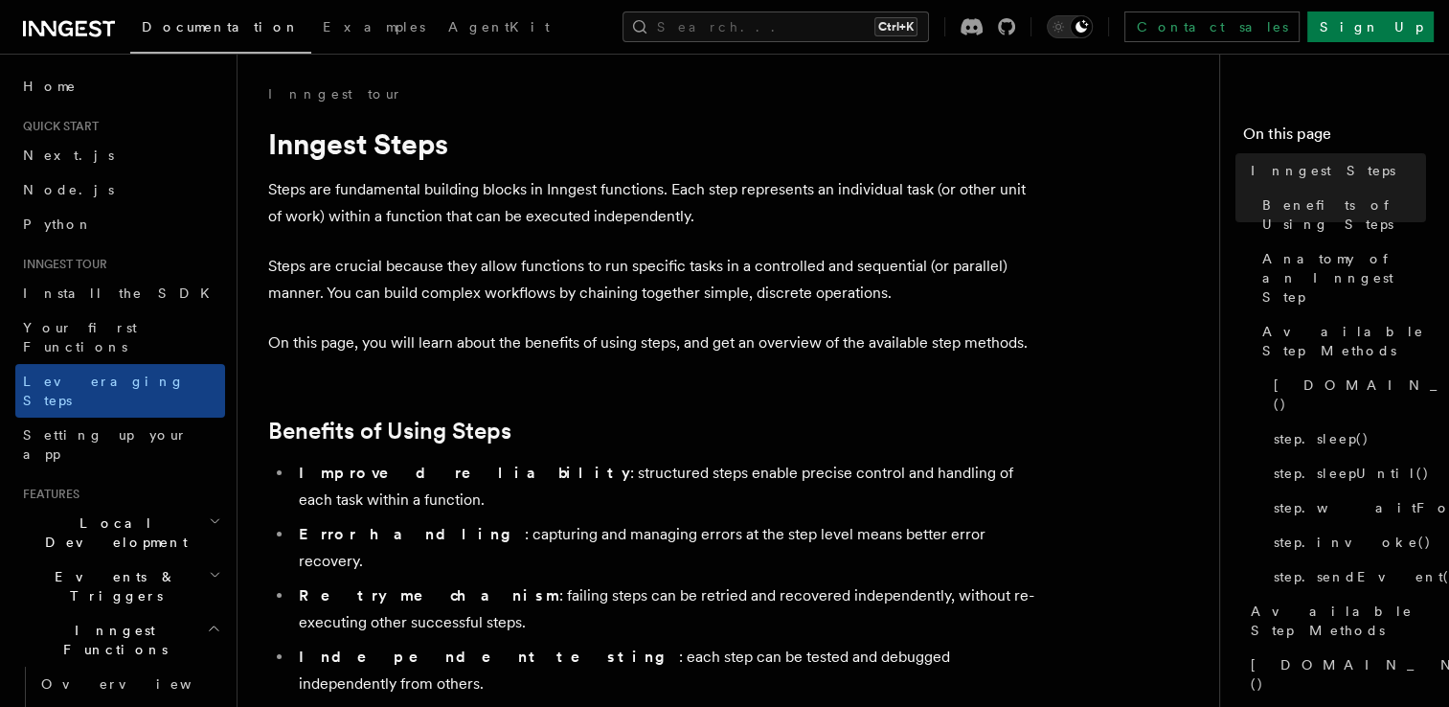
click at [354, 188] on p "Steps are fundamental building blocks in Inngest functions. Each step represent…" at bounding box center [651, 203] width 766 height 54
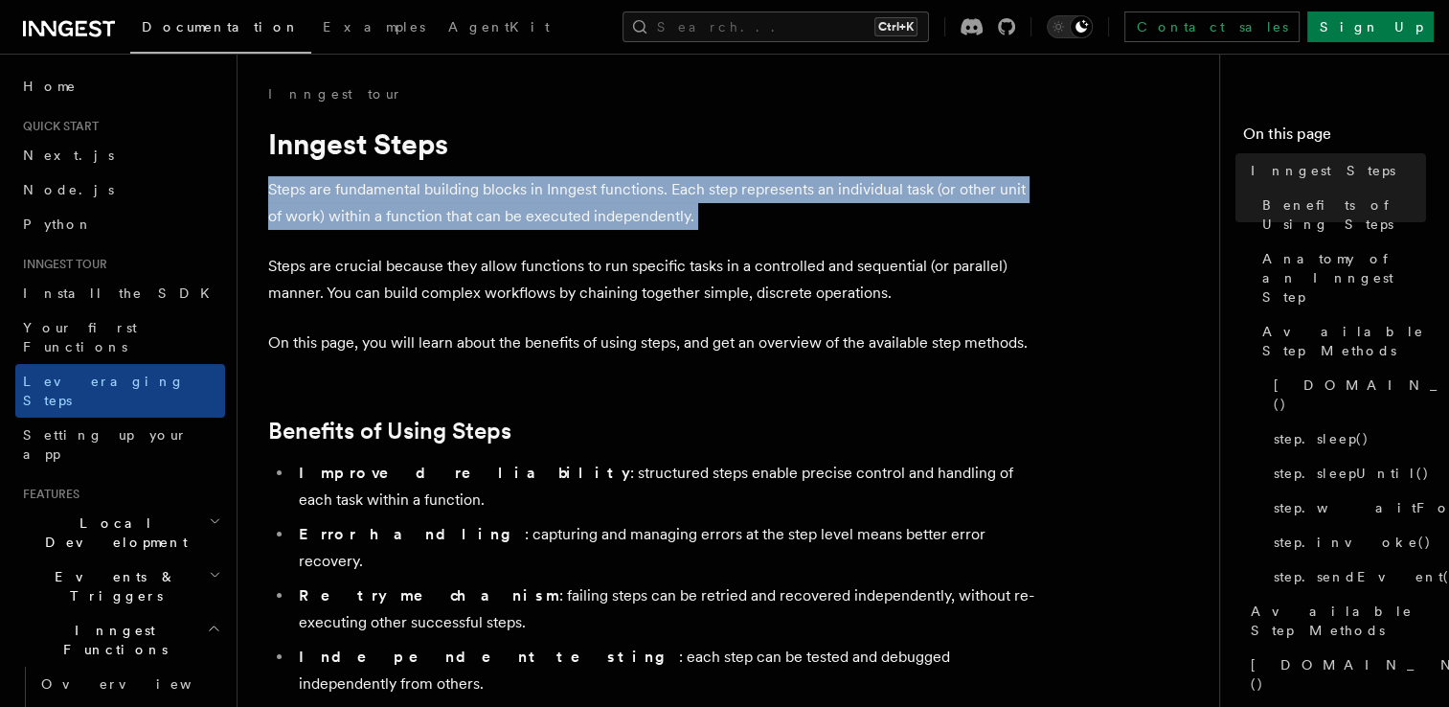
click at [354, 188] on p "Steps are fundamental building blocks in Inngest functions. Each step represent…" at bounding box center [651, 203] width 766 height 54
drag, startPoint x: 354, startPoint y: 188, endPoint x: 413, endPoint y: 227, distance: 70.4
click at [413, 227] on p "Steps are fundamental building blocks in Inngest functions. Each step represent…" at bounding box center [651, 203] width 766 height 54
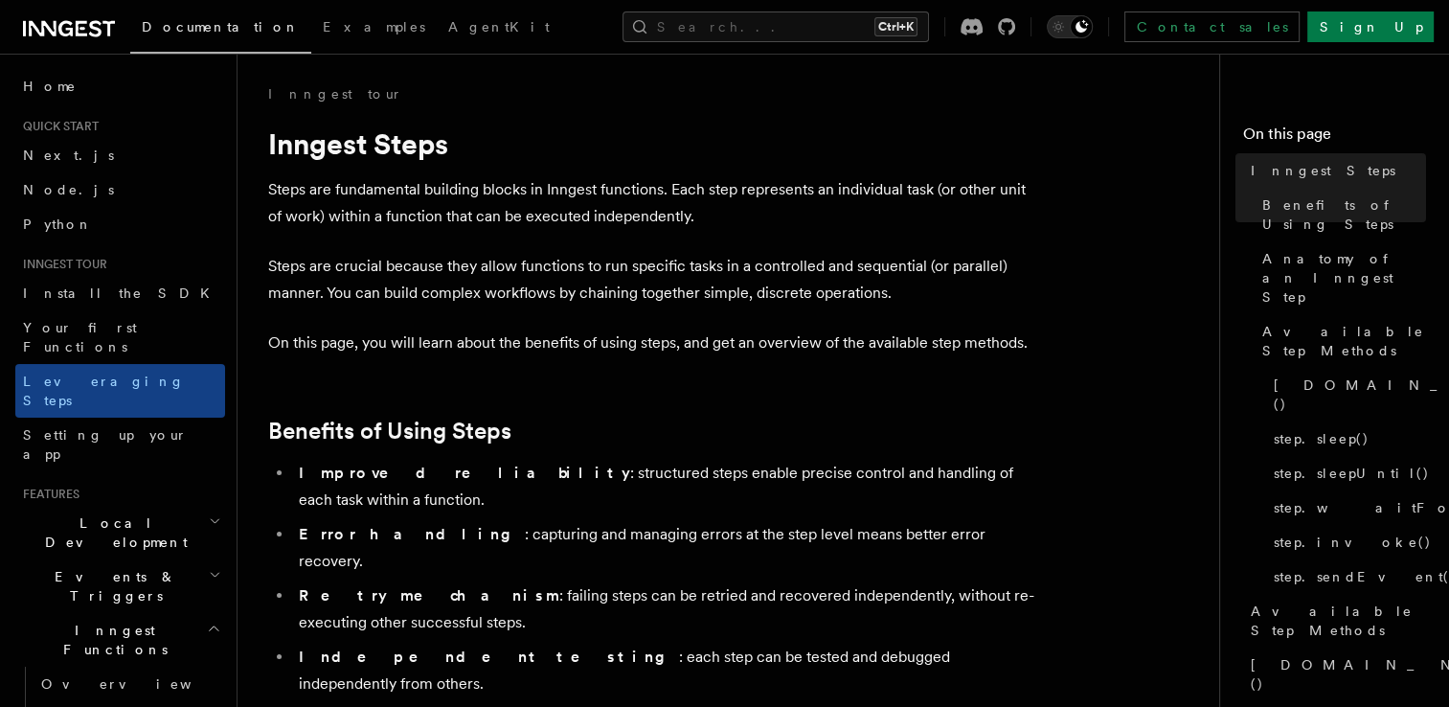
click at [402, 267] on p "Steps are crucial because they allow functions to run specific tasks in a contr…" at bounding box center [651, 280] width 766 height 54
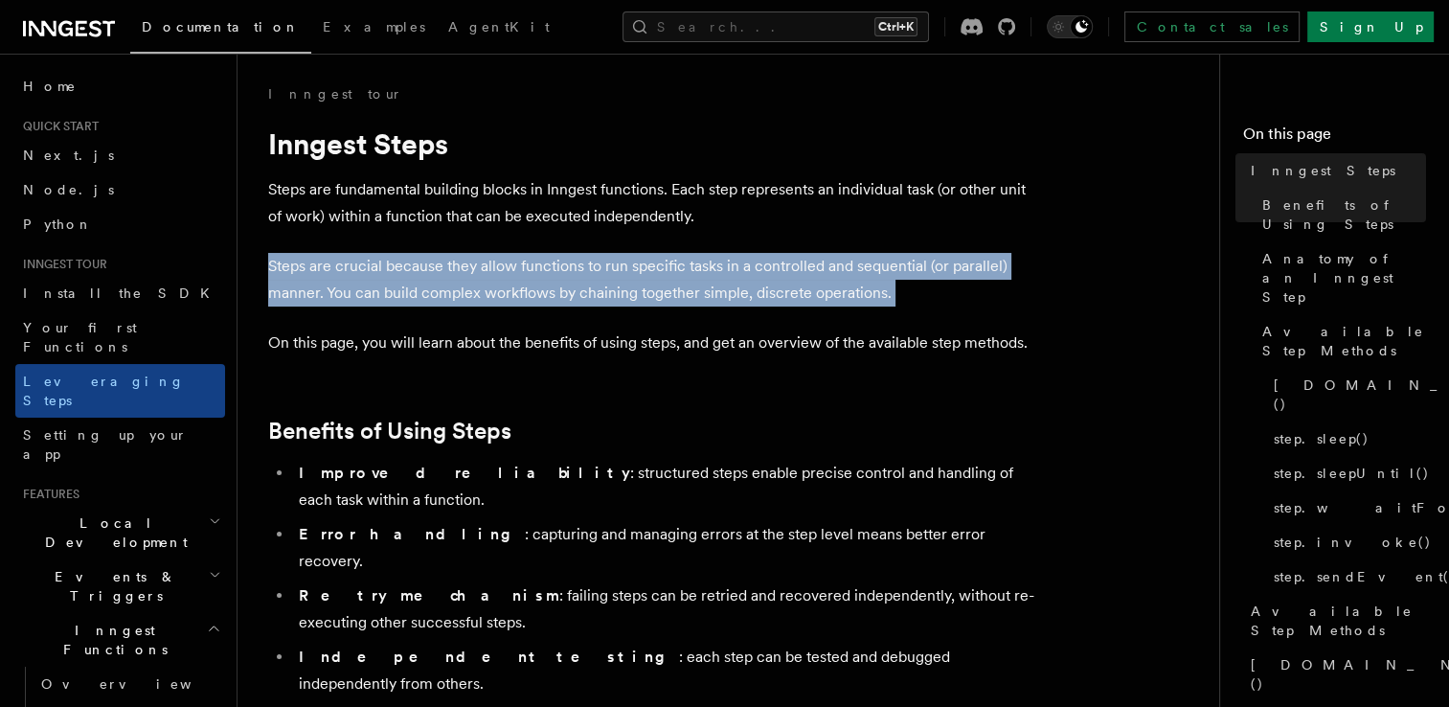
click at [402, 267] on p "Steps are crucial because they allow functions to run specific tasks in a contr…" at bounding box center [651, 280] width 766 height 54
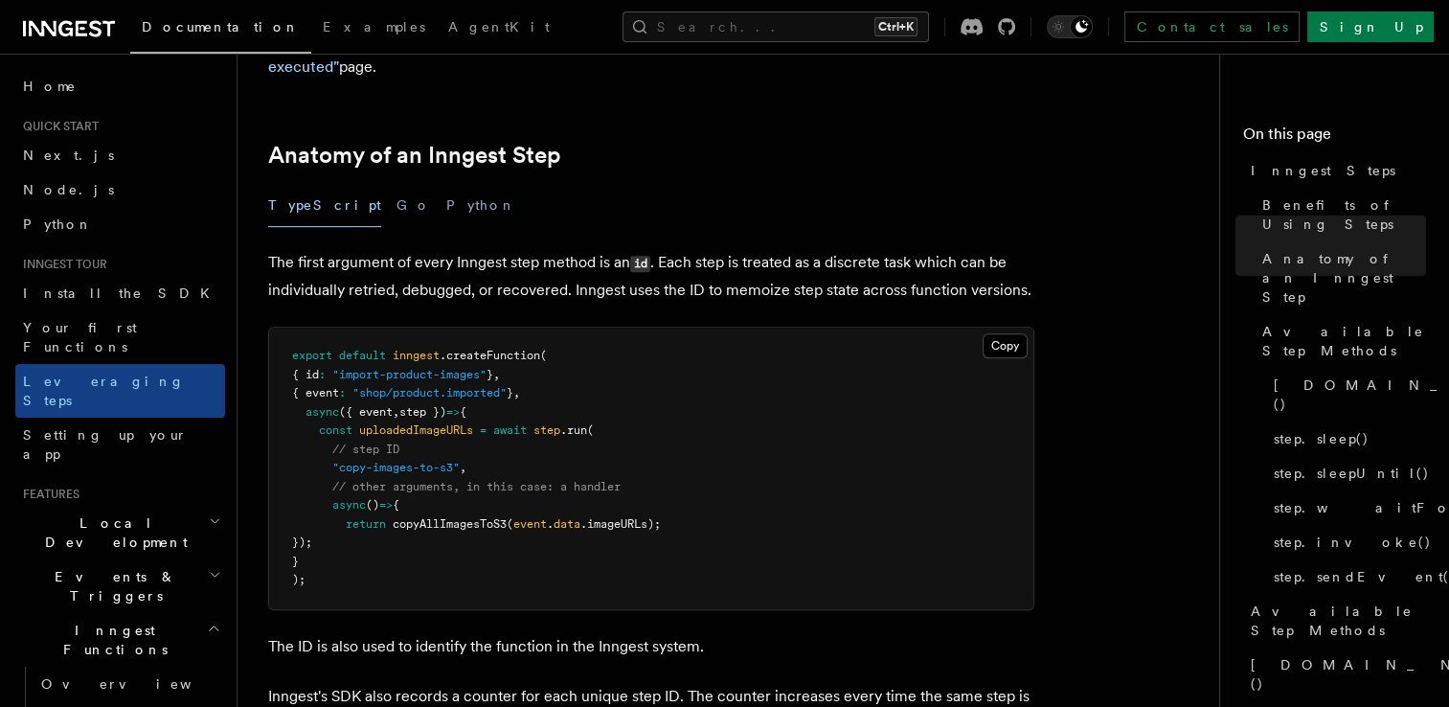
scroll to position [761, 0]
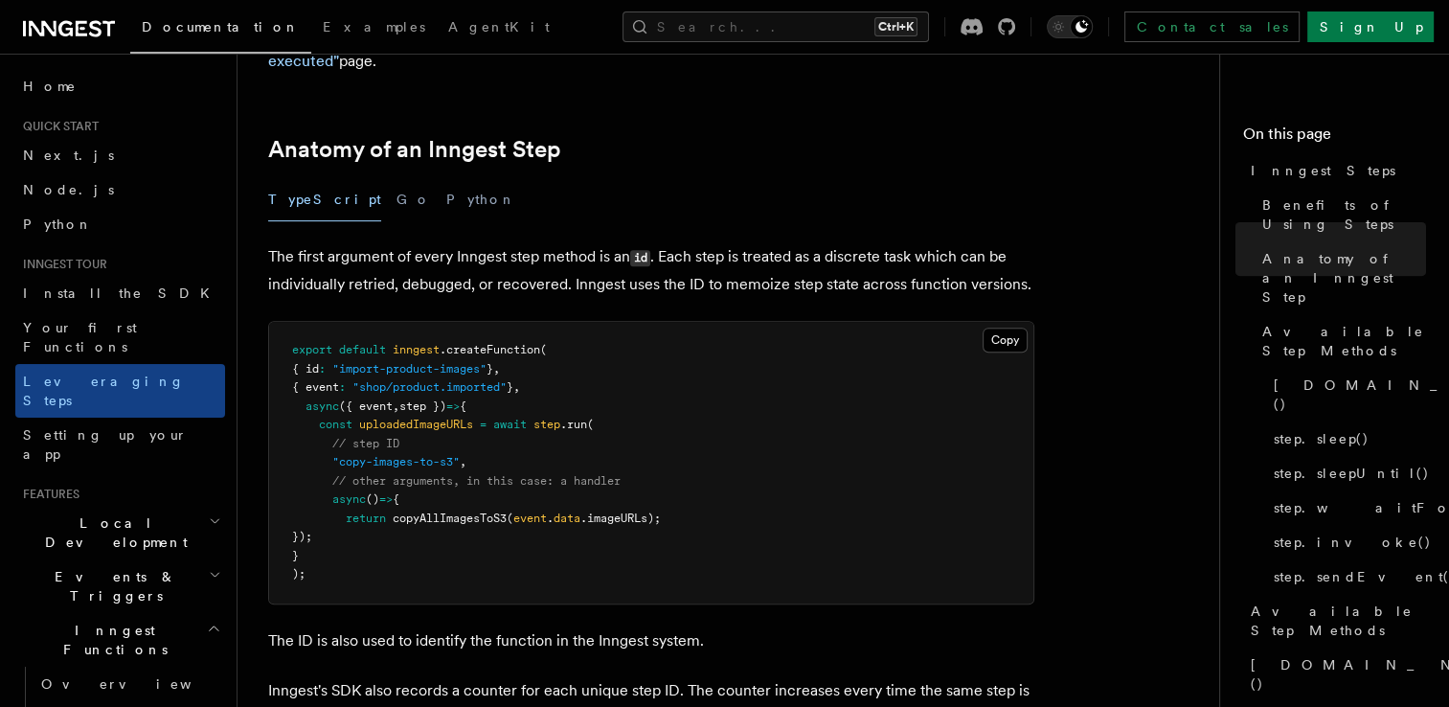
click at [460, 512] on span "copyAllImagesToS3" at bounding box center [450, 518] width 114 height 13
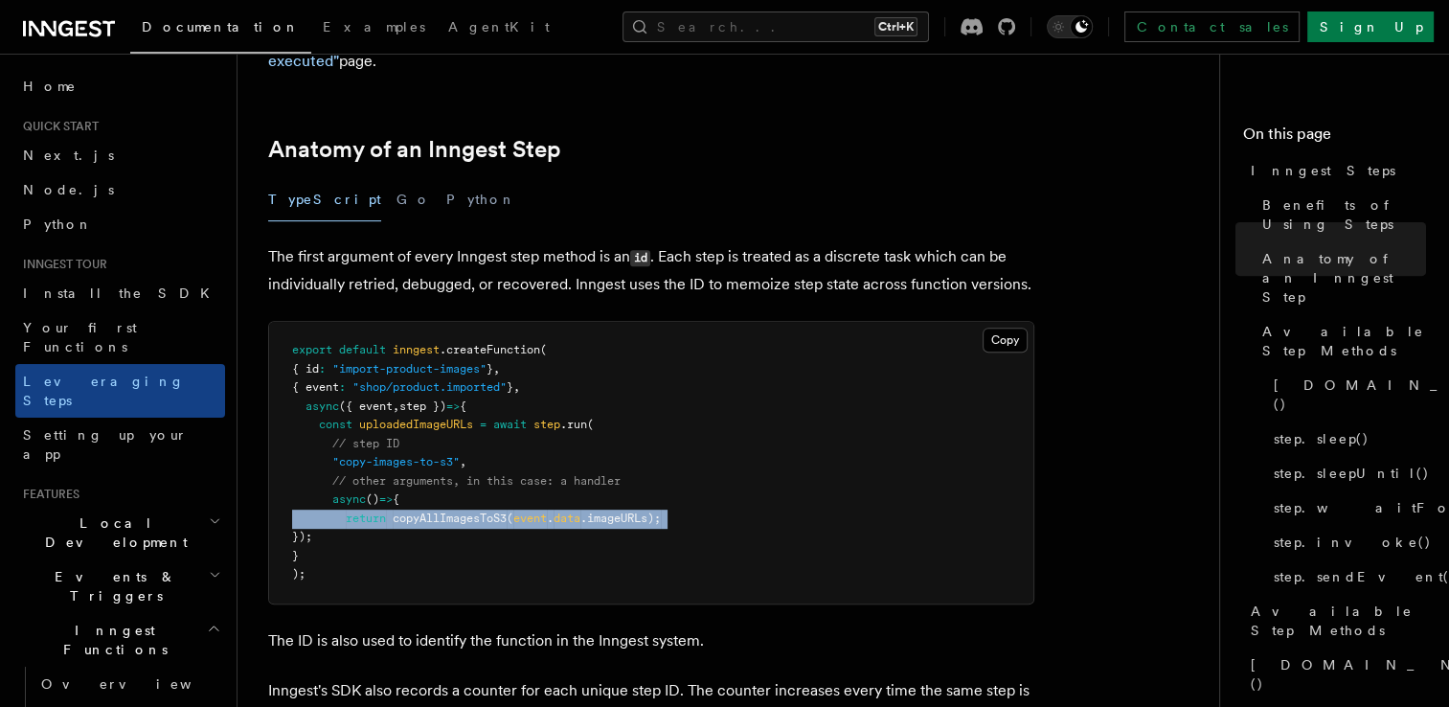
click at [460, 512] on span "copyAllImagesToS3" at bounding box center [450, 518] width 114 height 13
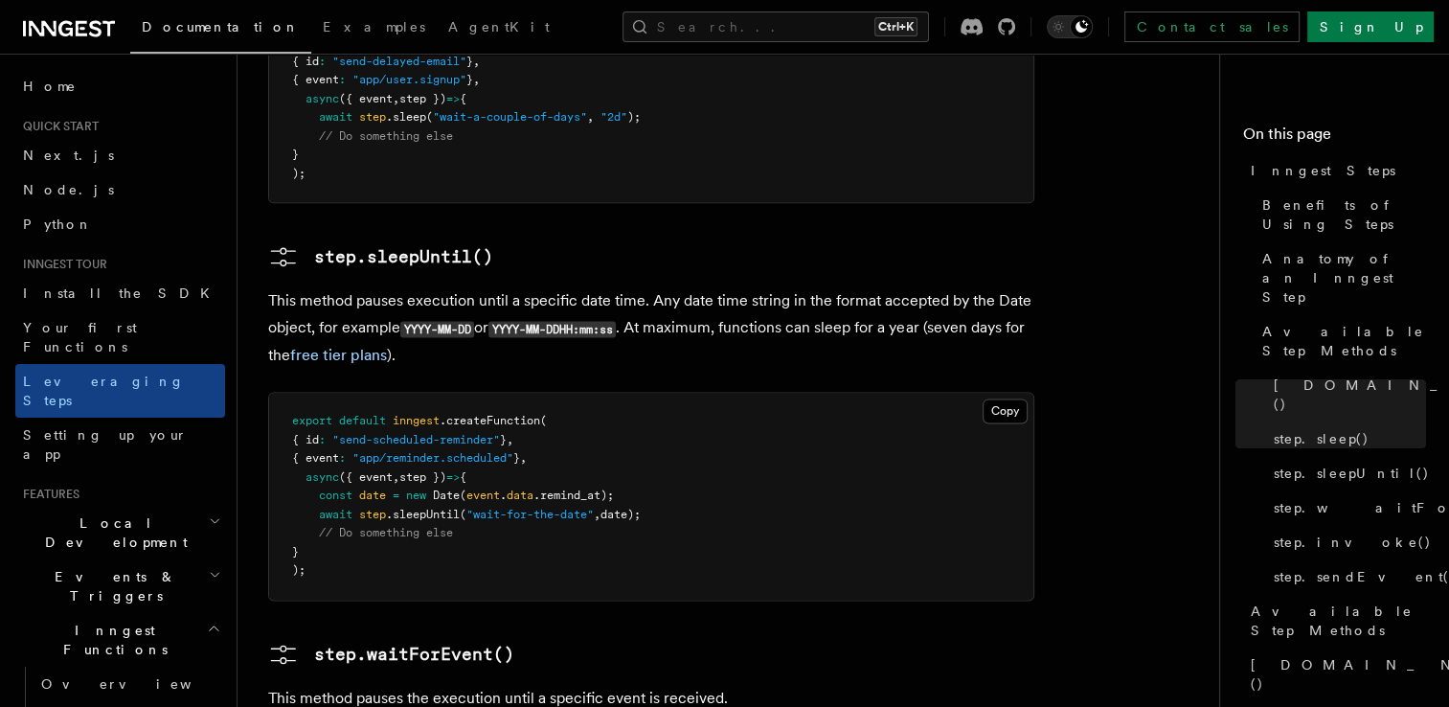
scroll to position [2868, 0]
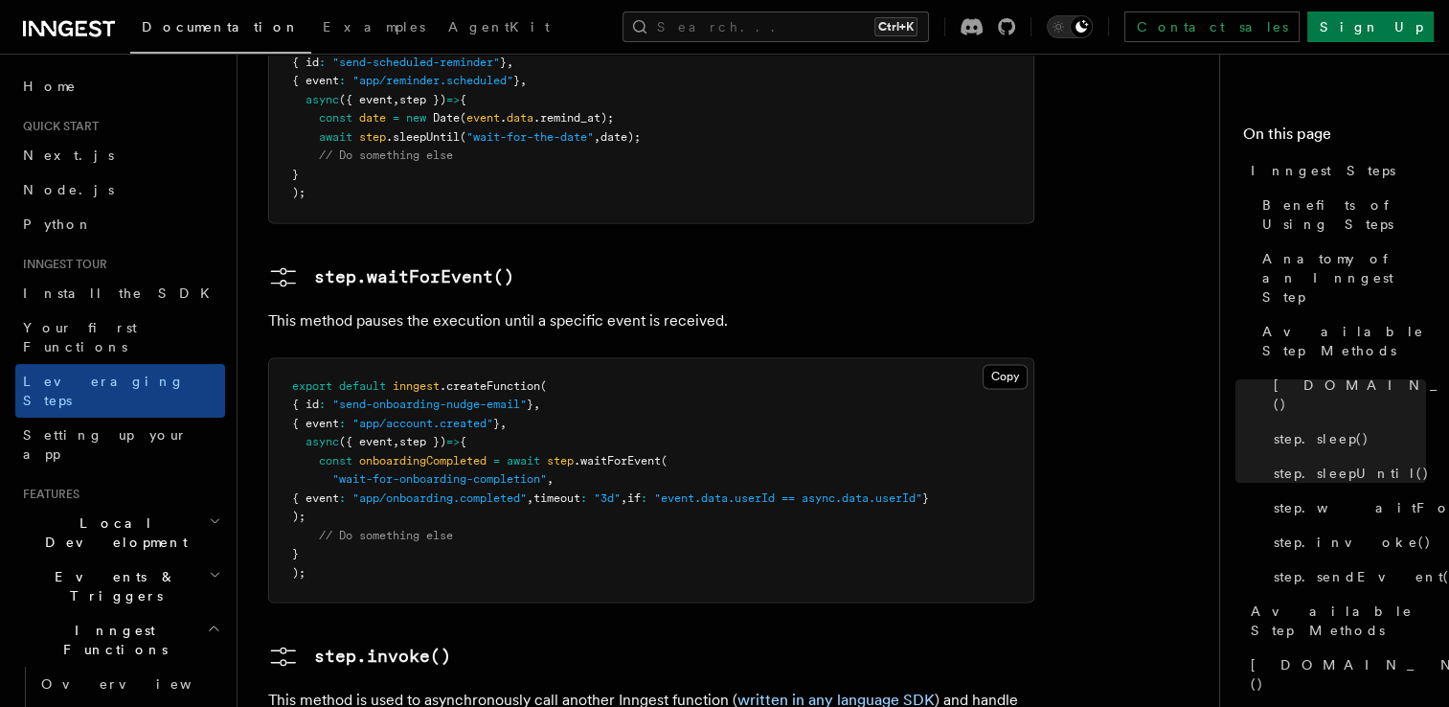
click at [428, 308] on p "This method pauses the execution until a specific event is received." at bounding box center [651, 321] width 766 height 27
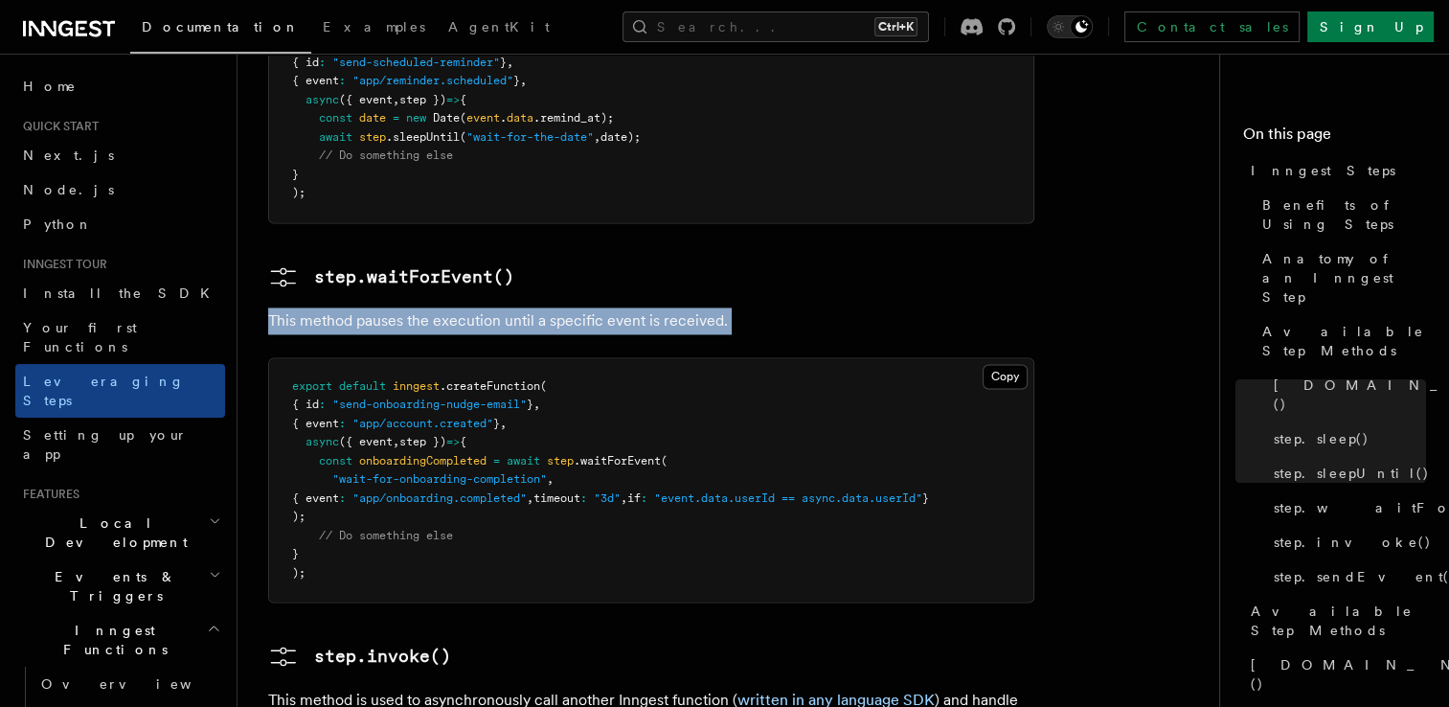
click at [428, 308] on p "This method pauses the execution until a specific event is received." at bounding box center [651, 321] width 766 height 27
drag, startPoint x: 428, startPoint y: 186, endPoint x: 369, endPoint y: 197, distance: 60.5
click at [369, 308] on p "This method pauses the execution until a specific event is received." at bounding box center [651, 321] width 766 height 27
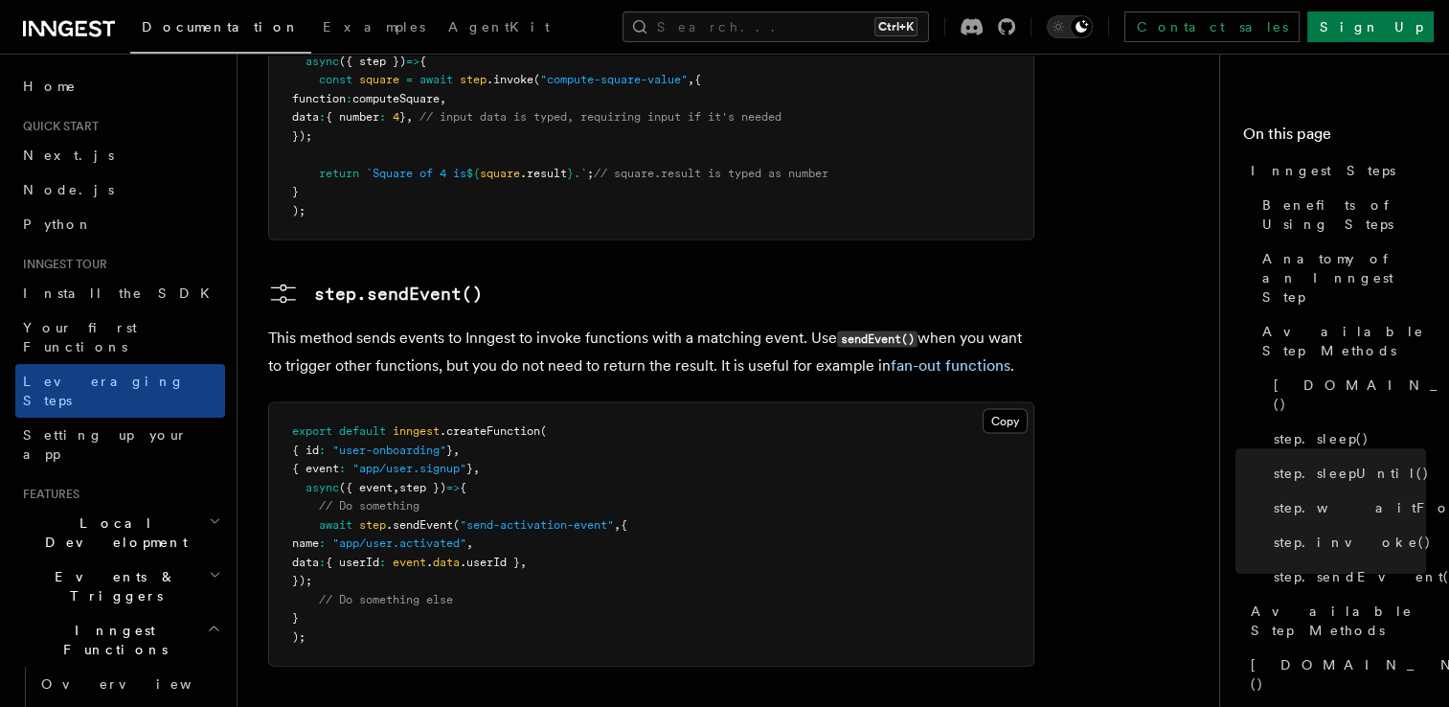
scroll to position [3922, 0]
click at [395, 322] on p "This method sends events to Inngest to invoke functions with a matching event. …" at bounding box center [651, 349] width 766 height 55
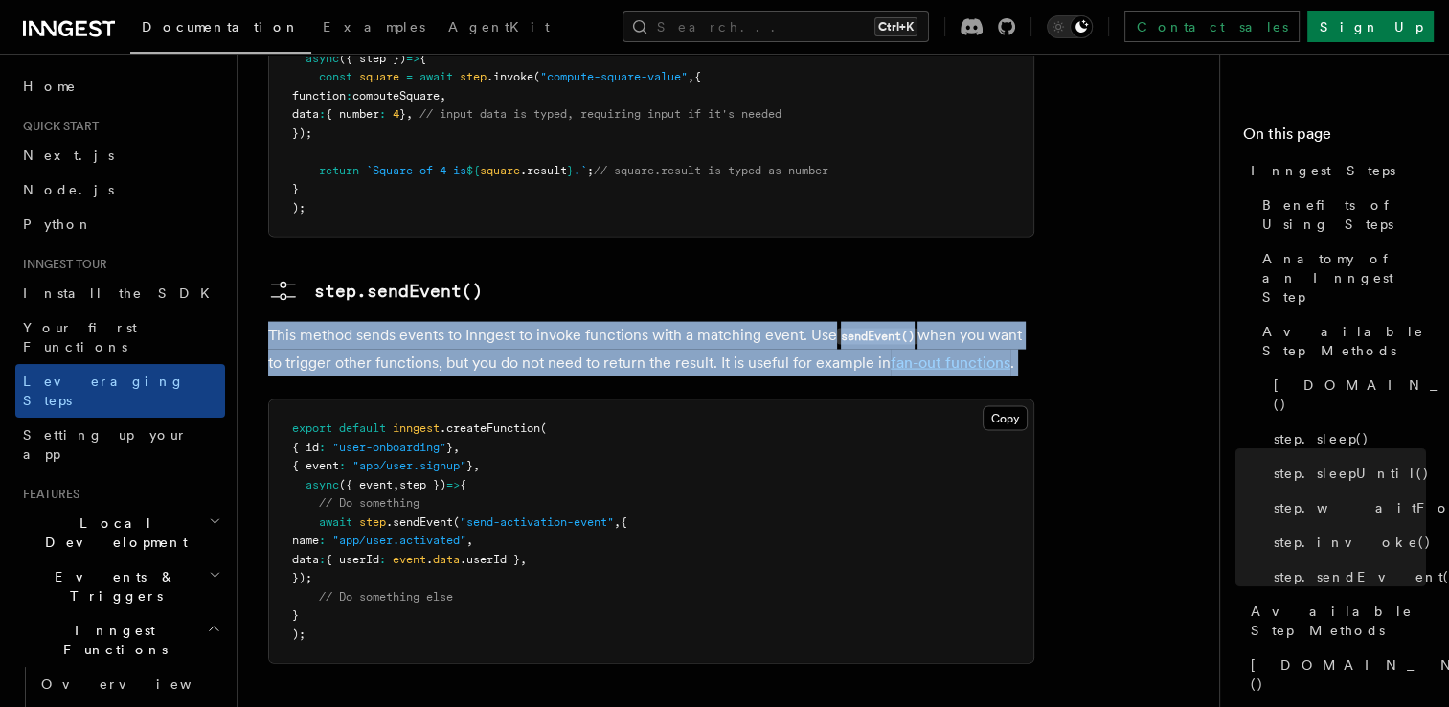
click at [395, 322] on p "This method sends events to Inngest to invoke functions with a matching event. …" at bounding box center [651, 349] width 766 height 55
drag, startPoint x: 395, startPoint y: 223, endPoint x: 353, endPoint y: 235, distance: 42.8
click at [353, 322] on p "This method sends events to Inngest to invoke functions with a matching event. …" at bounding box center [651, 349] width 766 height 55
click at [425, 322] on p "This method sends events to Inngest to invoke functions with a matching event. …" at bounding box center [651, 349] width 766 height 55
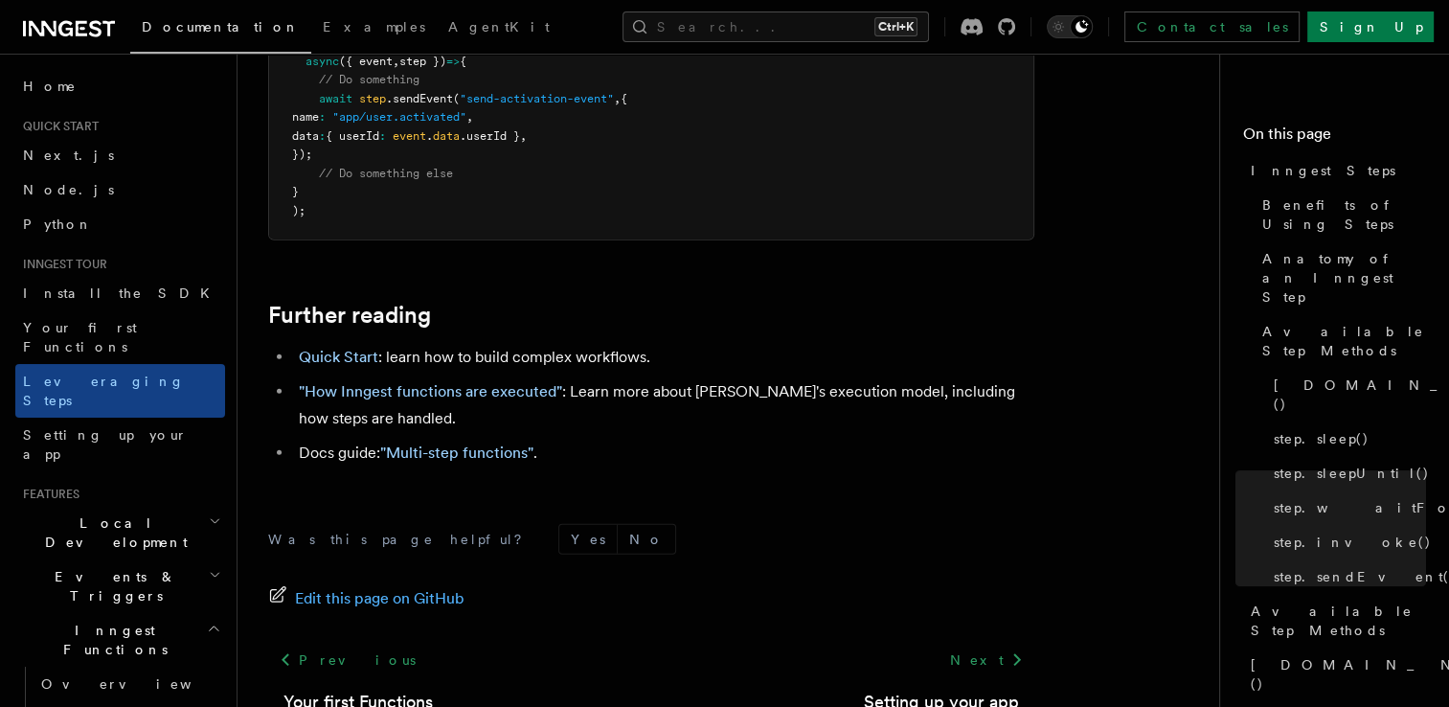
scroll to position [4348, 0]
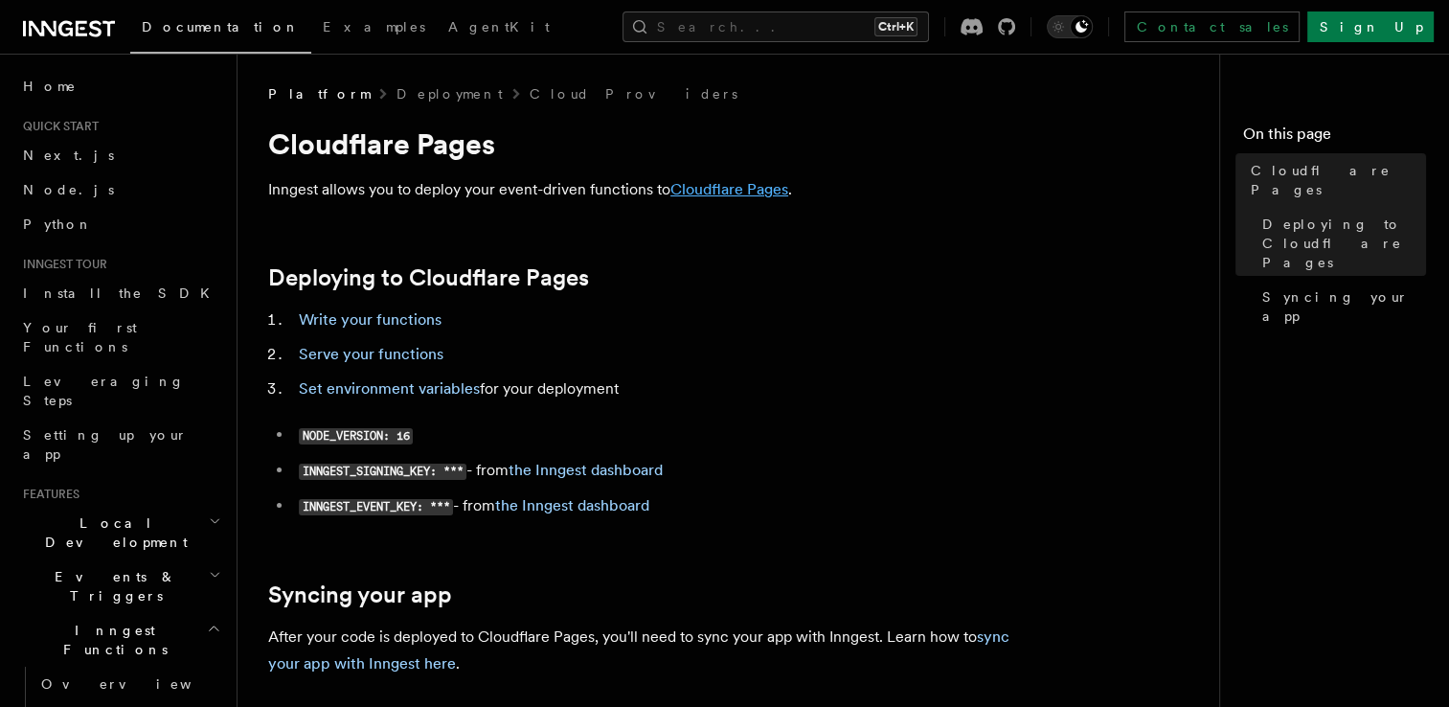
click at [727, 187] on link "Cloudflare Pages" at bounding box center [730, 189] width 118 height 18
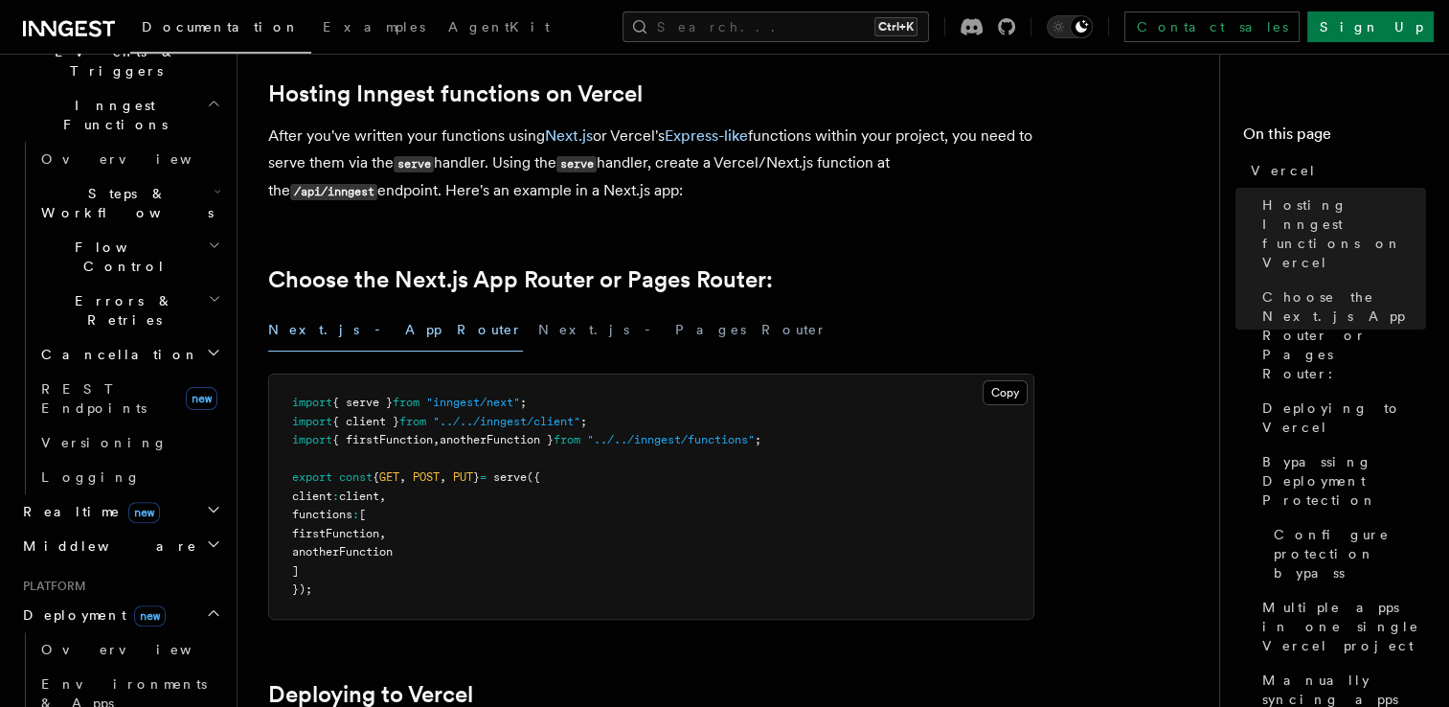
scroll to position [575, 0]
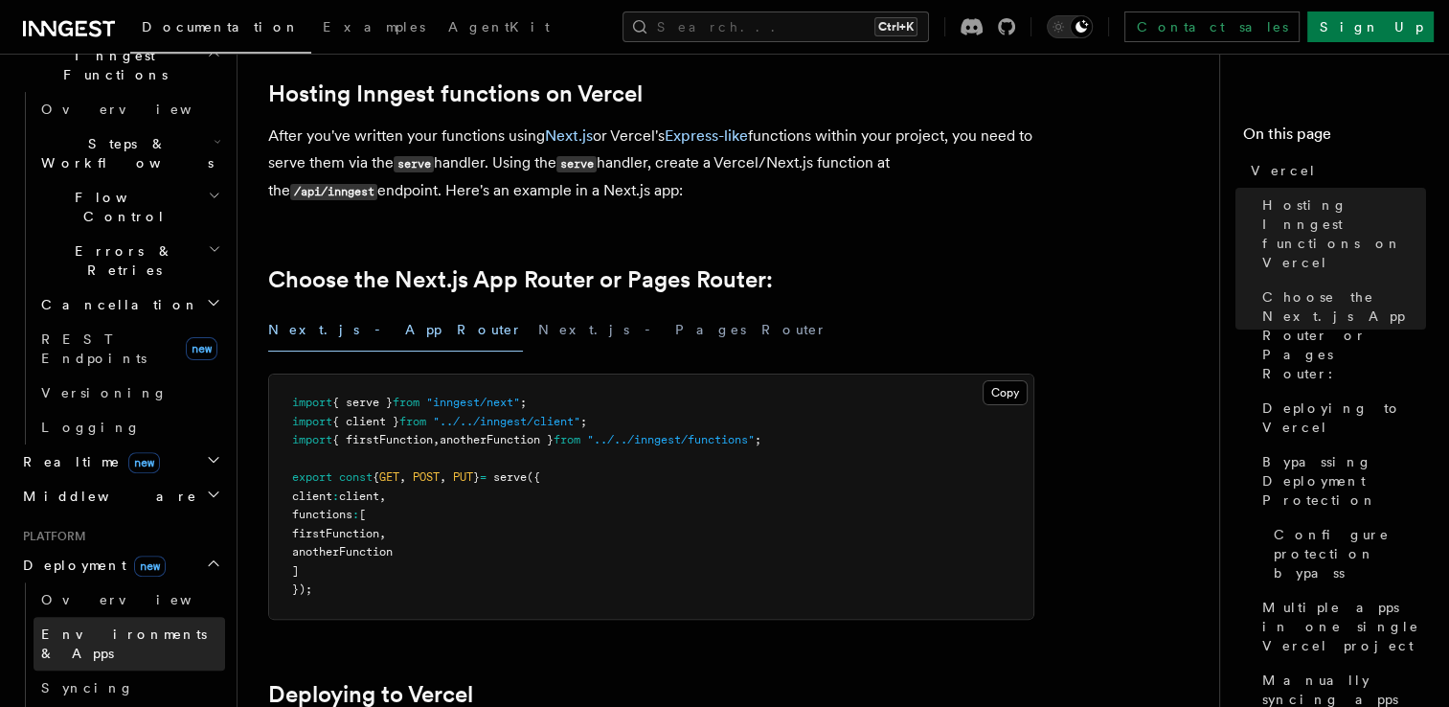
click at [122, 627] on span "Environments & Apps" at bounding box center [124, 644] width 166 height 34
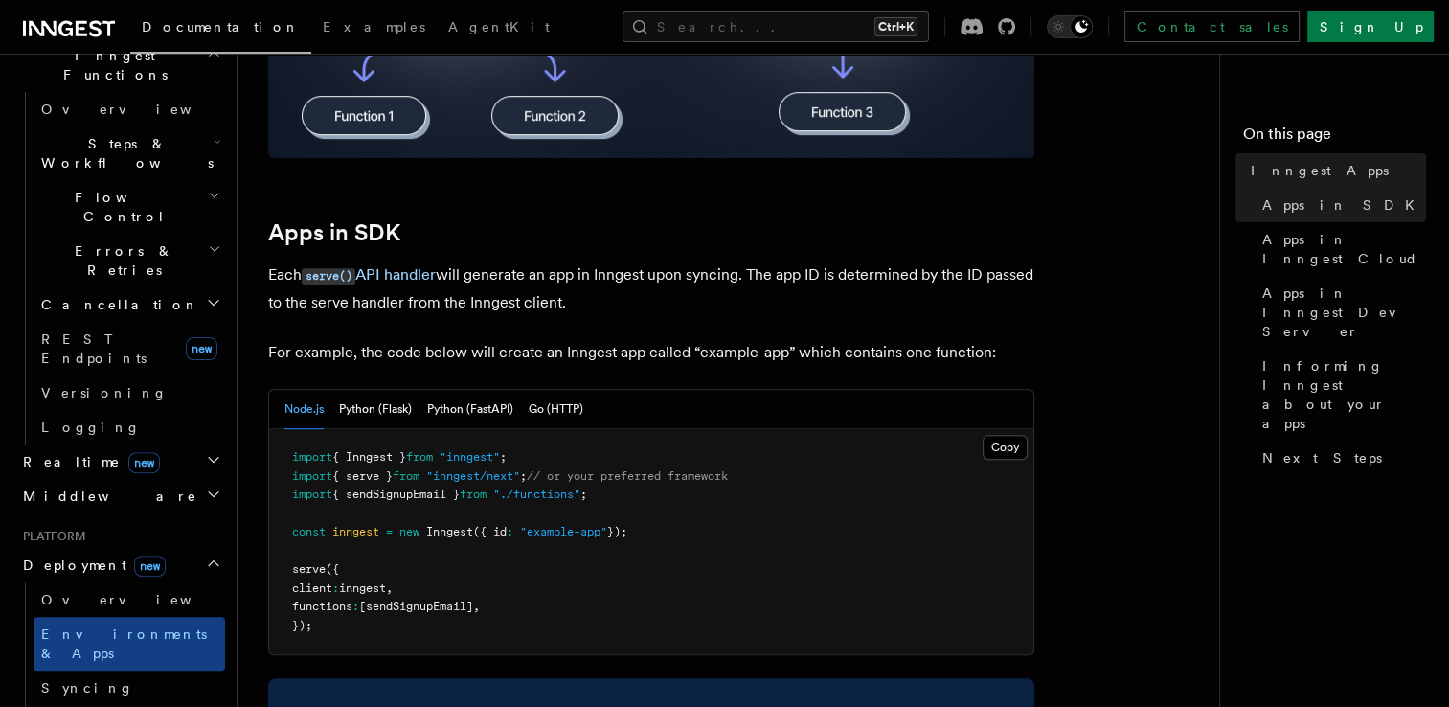
scroll to position [862, 0]
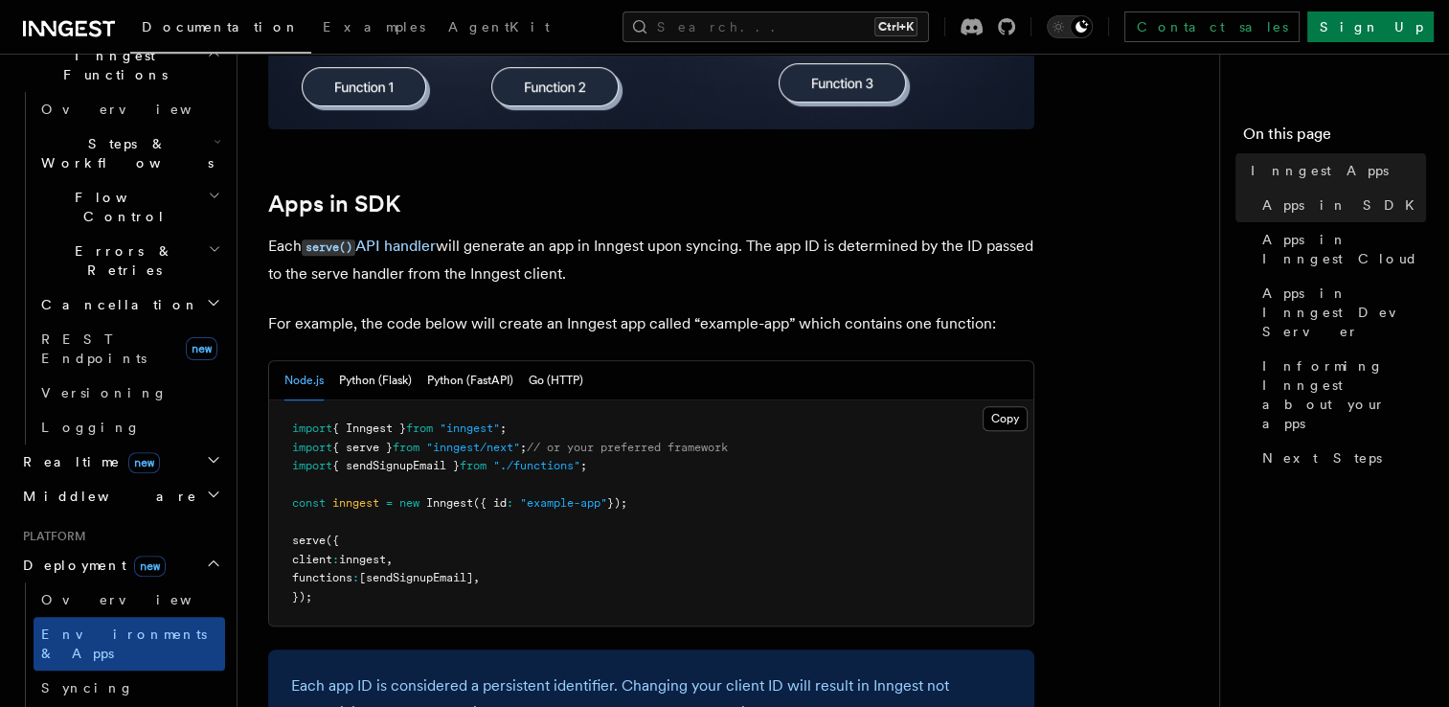
click at [511, 251] on p "Each serve() API handler will generate an app in Inngest upon syncing. The app …" at bounding box center [651, 260] width 766 height 55
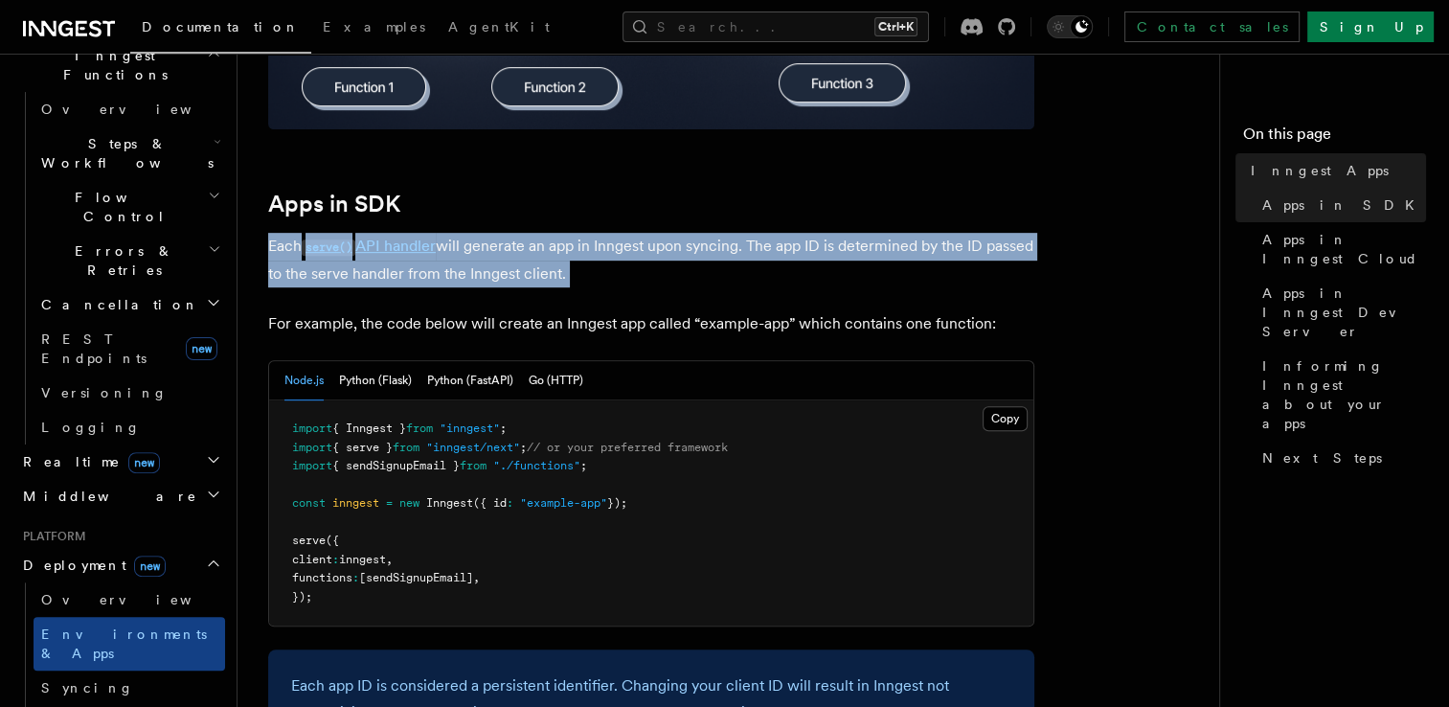
click at [511, 251] on p "Each serve() API handler will generate an app in Inngest upon syncing. The app …" at bounding box center [651, 260] width 766 height 55
drag, startPoint x: 511, startPoint y: 251, endPoint x: 461, endPoint y: 285, distance: 60.6
click at [461, 285] on p "Each serve() API handler will generate an app in Inngest upon syncing. The app …" at bounding box center [651, 260] width 766 height 55
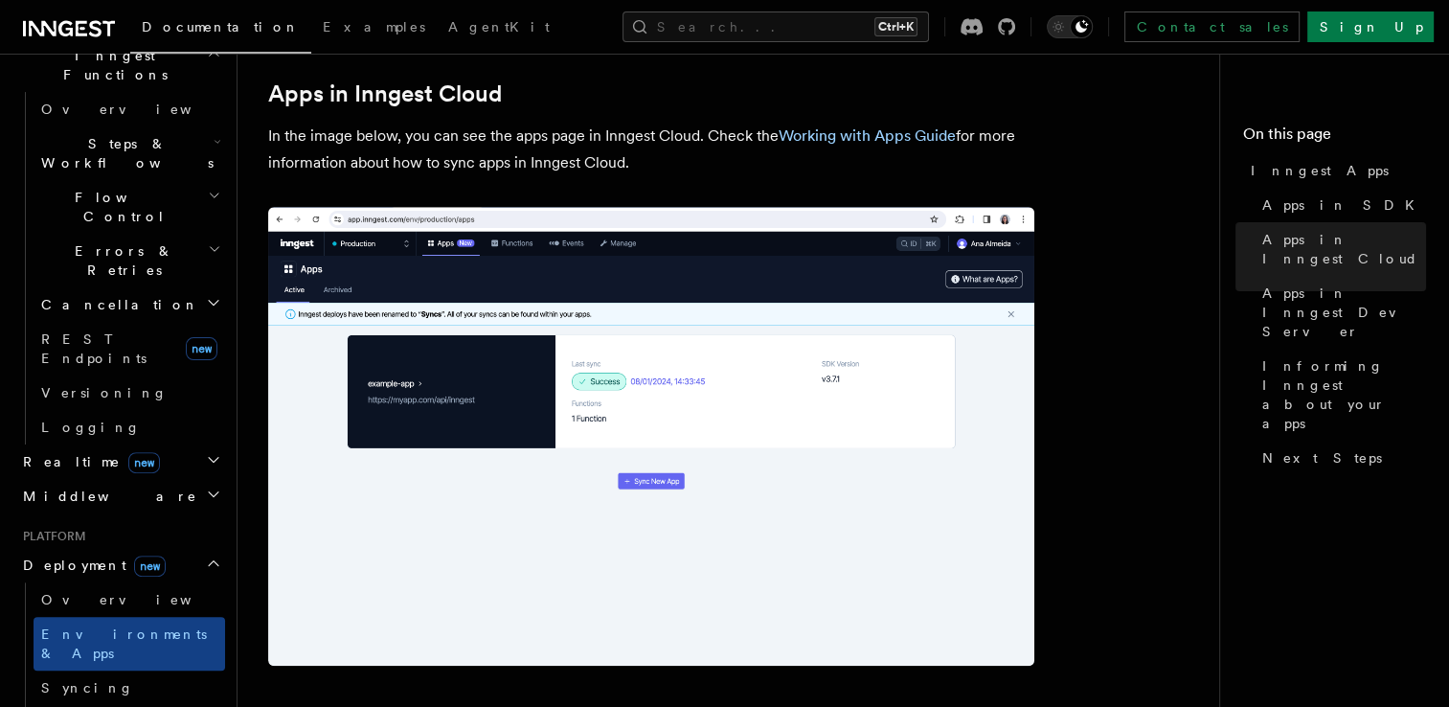
scroll to position [1533, 0]
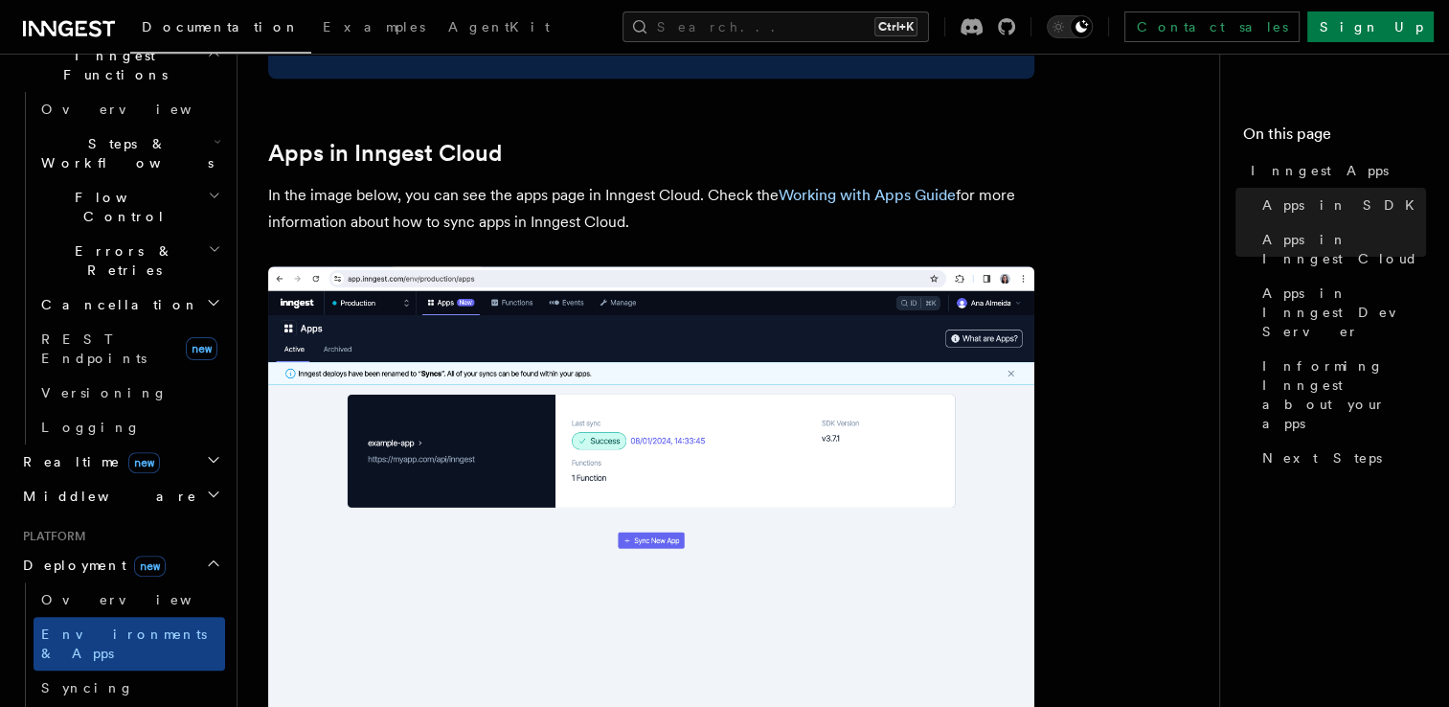
click at [549, 218] on p "In the image below, you can see the apps page in Inngest Cloud. Check the Worki…" at bounding box center [651, 209] width 766 height 54
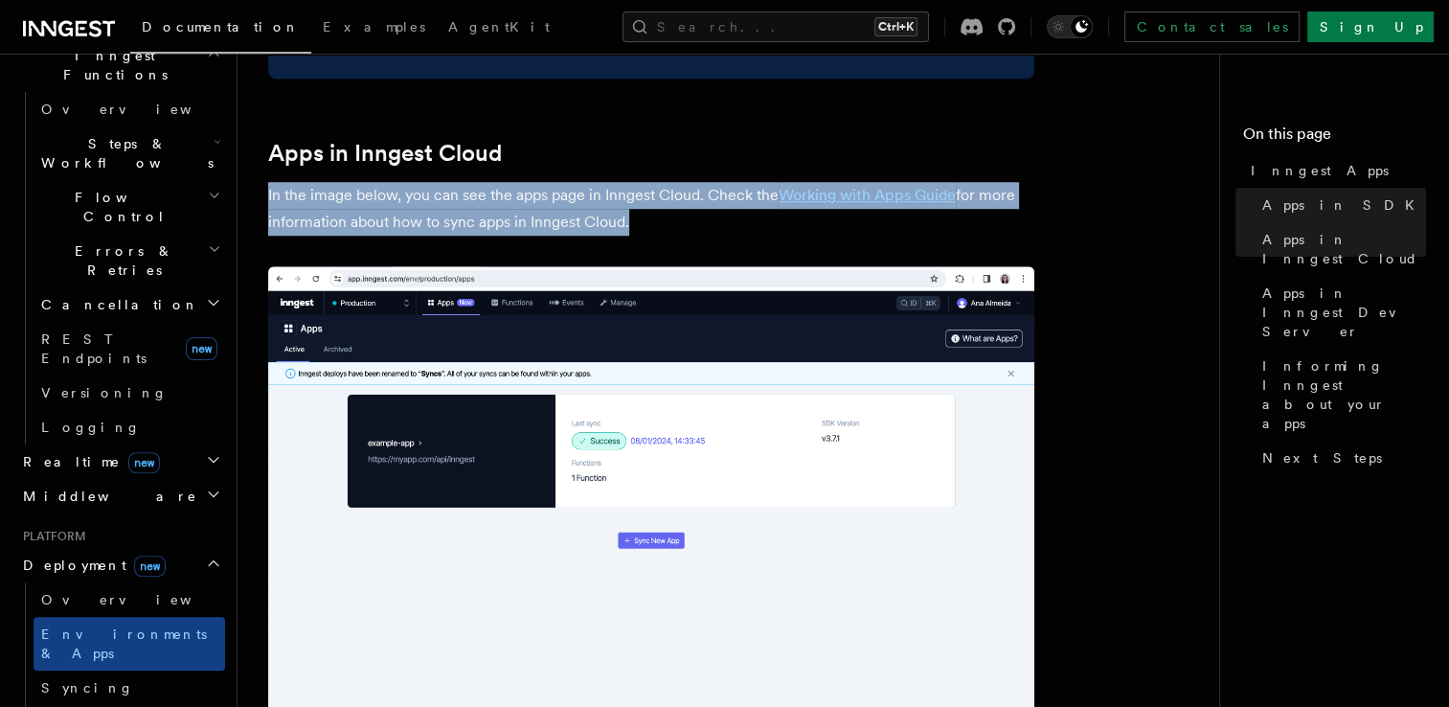
click at [549, 218] on p "In the image below, you can see the apps page in Inngest Cloud. Check the Worki…" at bounding box center [651, 209] width 766 height 54
drag, startPoint x: 549, startPoint y: 218, endPoint x: 418, endPoint y: 254, distance: 135.9
click at [418, 254] on article "Platform Deployment Inngest Apps In Inngest, apps map directly to your projects…" at bounding box center [736, 489] width 936 height 3875
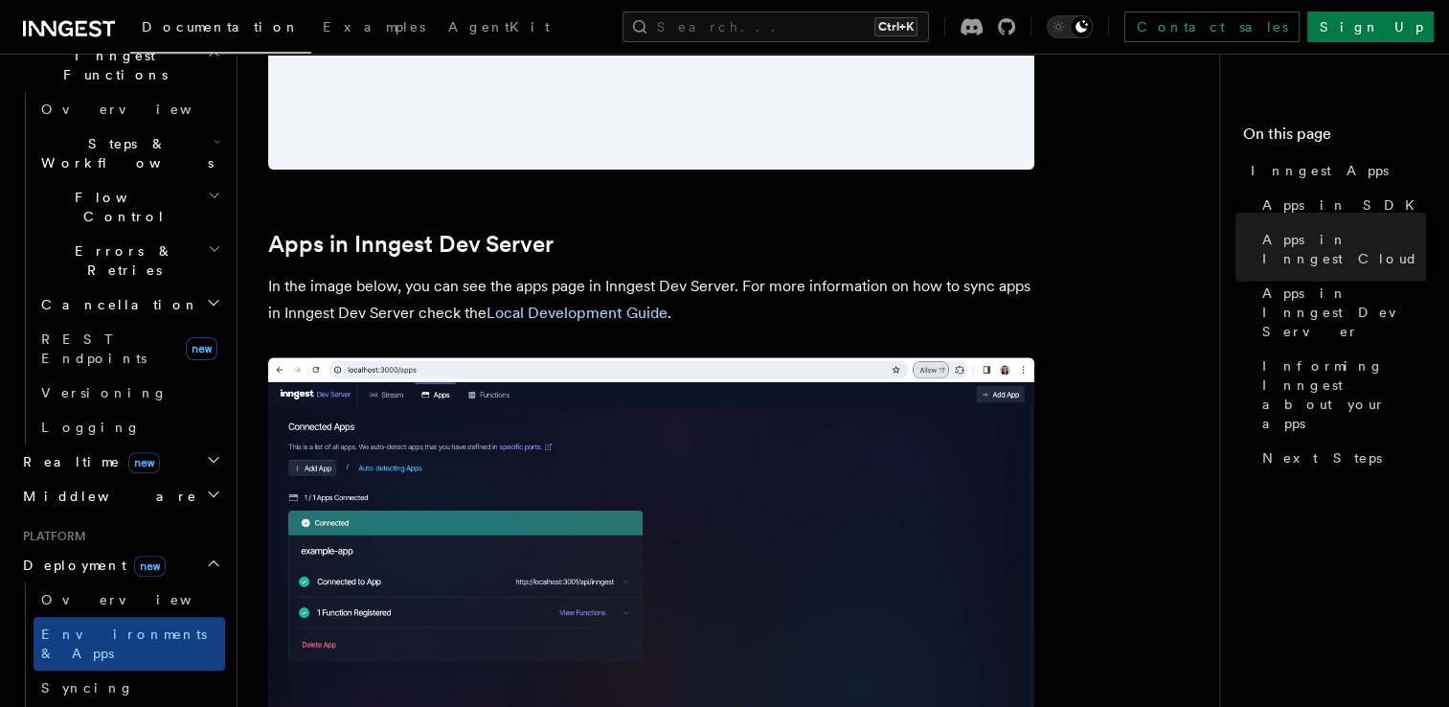
scroll to position [2108, 0]
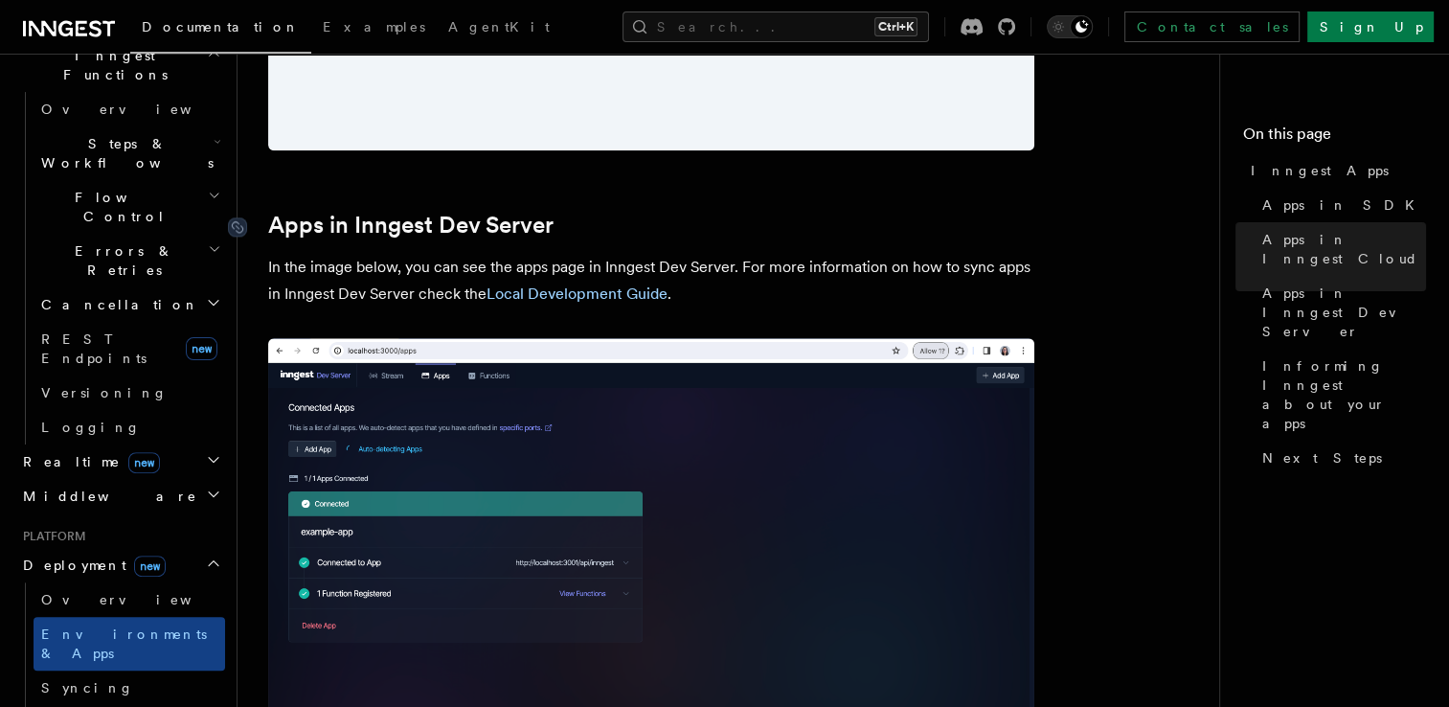
click at [399, 230] on link "Apps in Inngest Dev Server" at bounding box center [410, 225] width 285 height 27
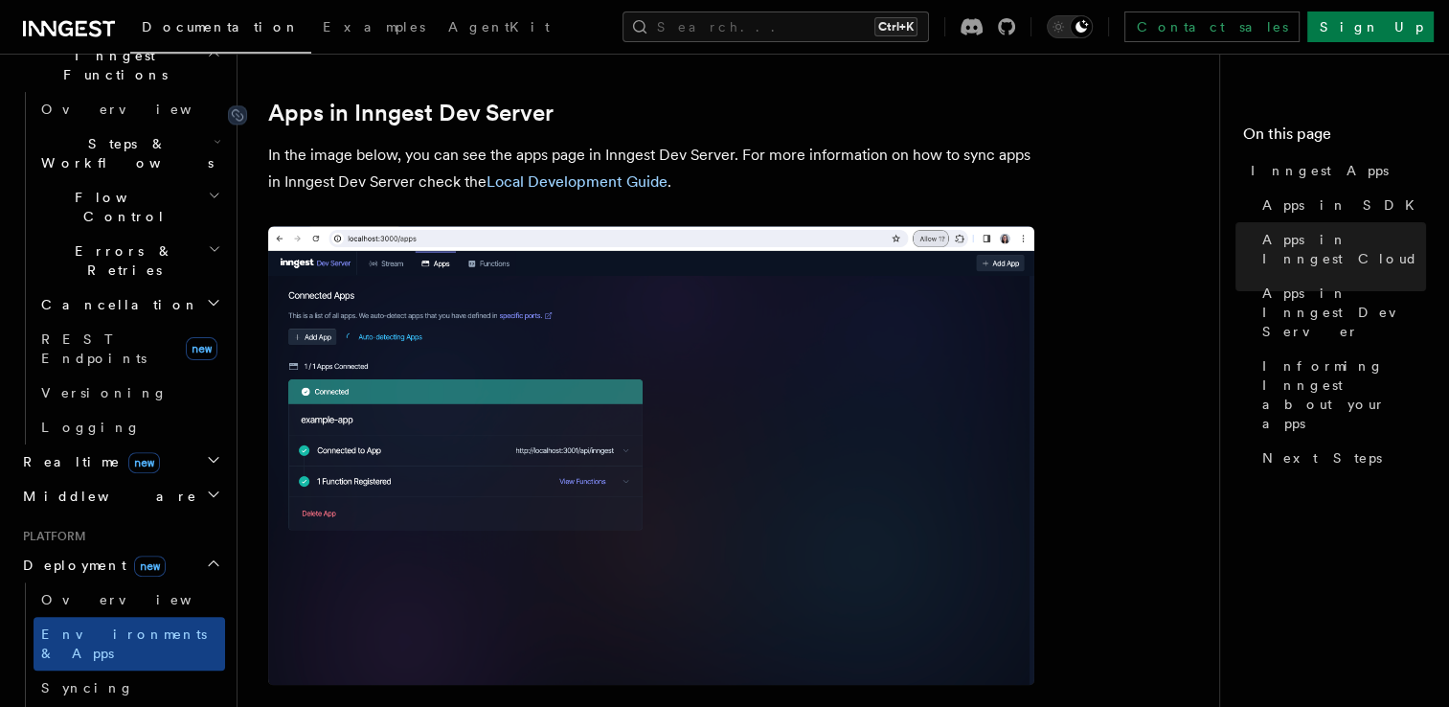
scroll to position [2226, 0]
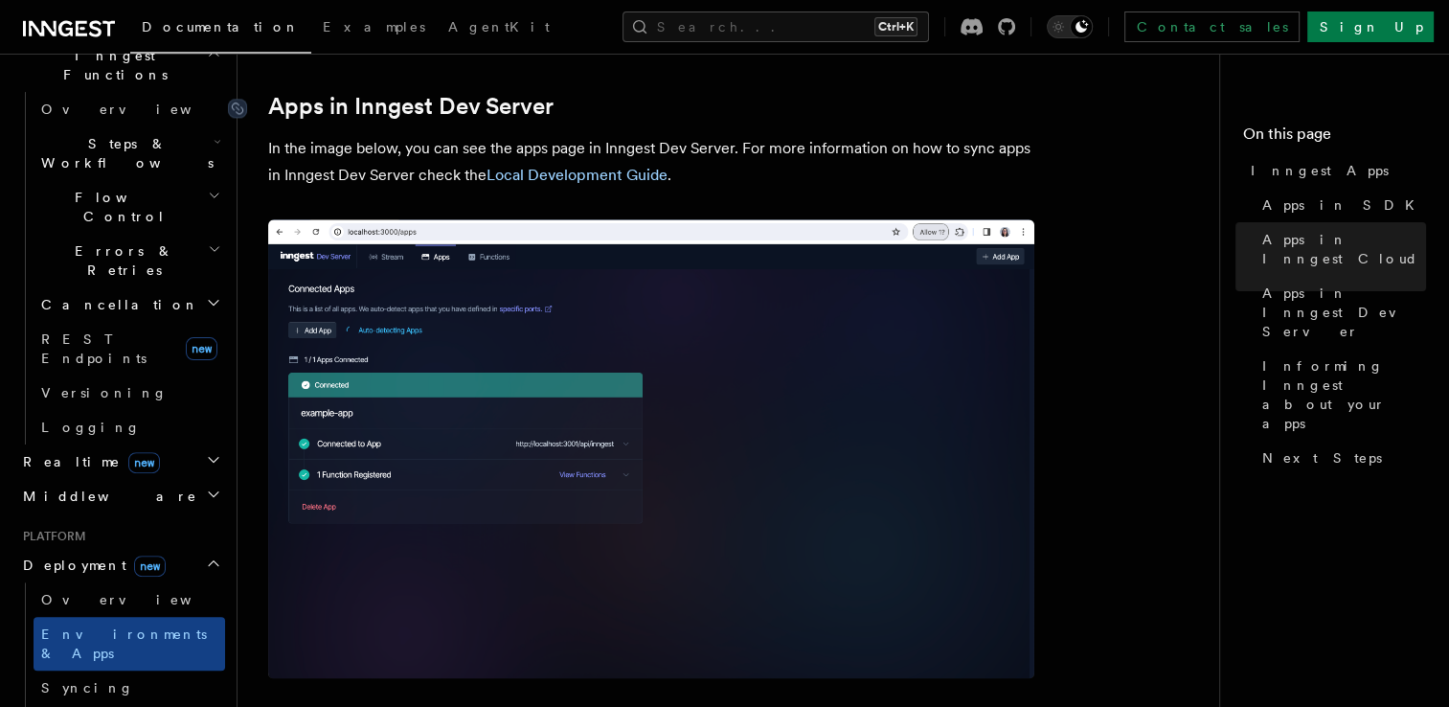
click at [399, 230] on img at bounding box center [651, 448] width 766 height 459
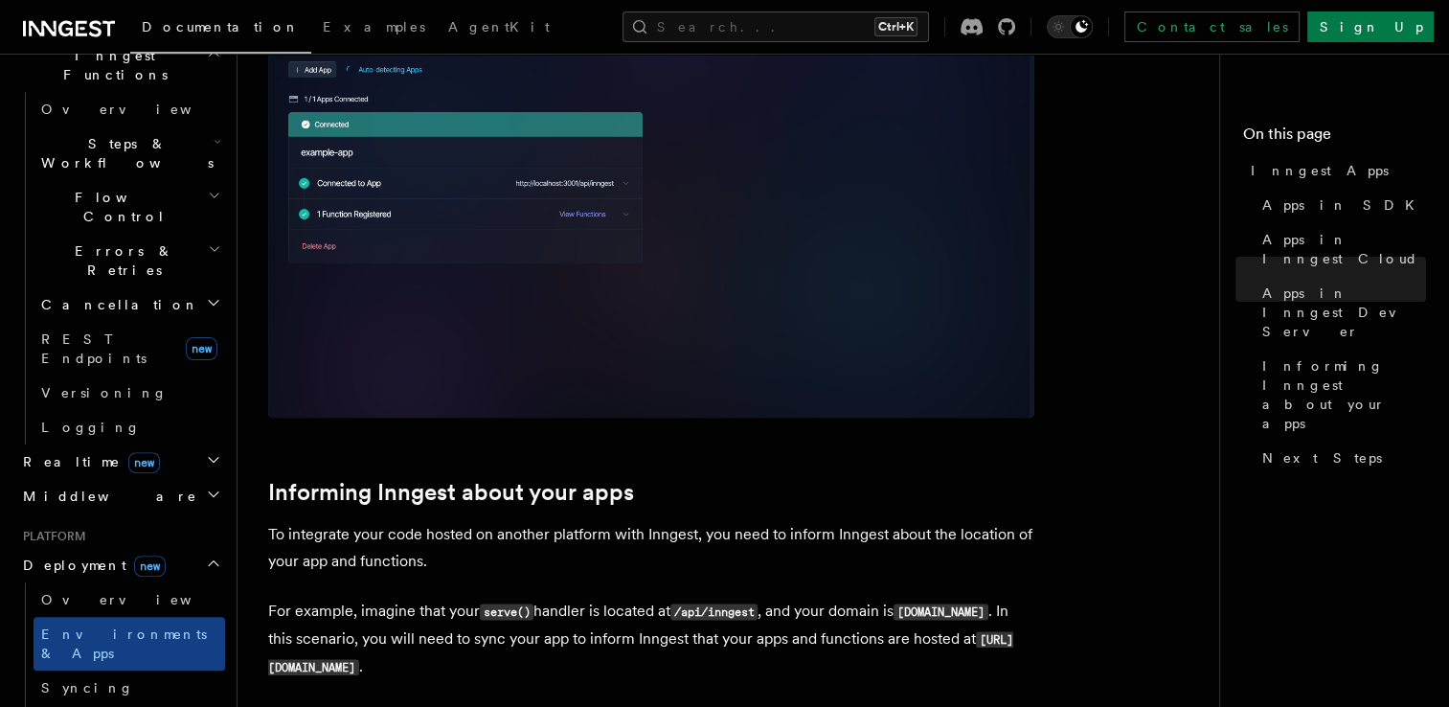
scroll to position [2609, 0]
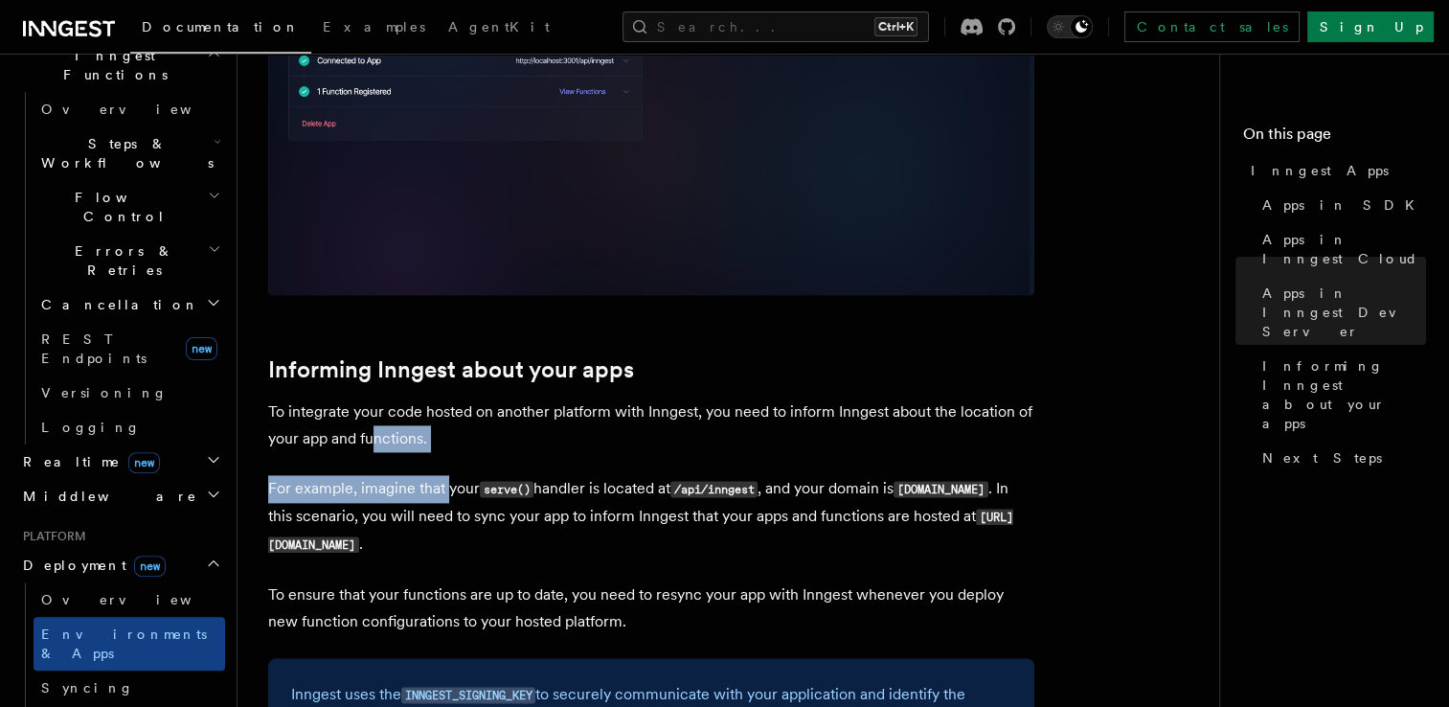
drag, startPoint x: 376, startPoint y: 427, endPoint x: 448, endPoint y: 489, distance: 95.2
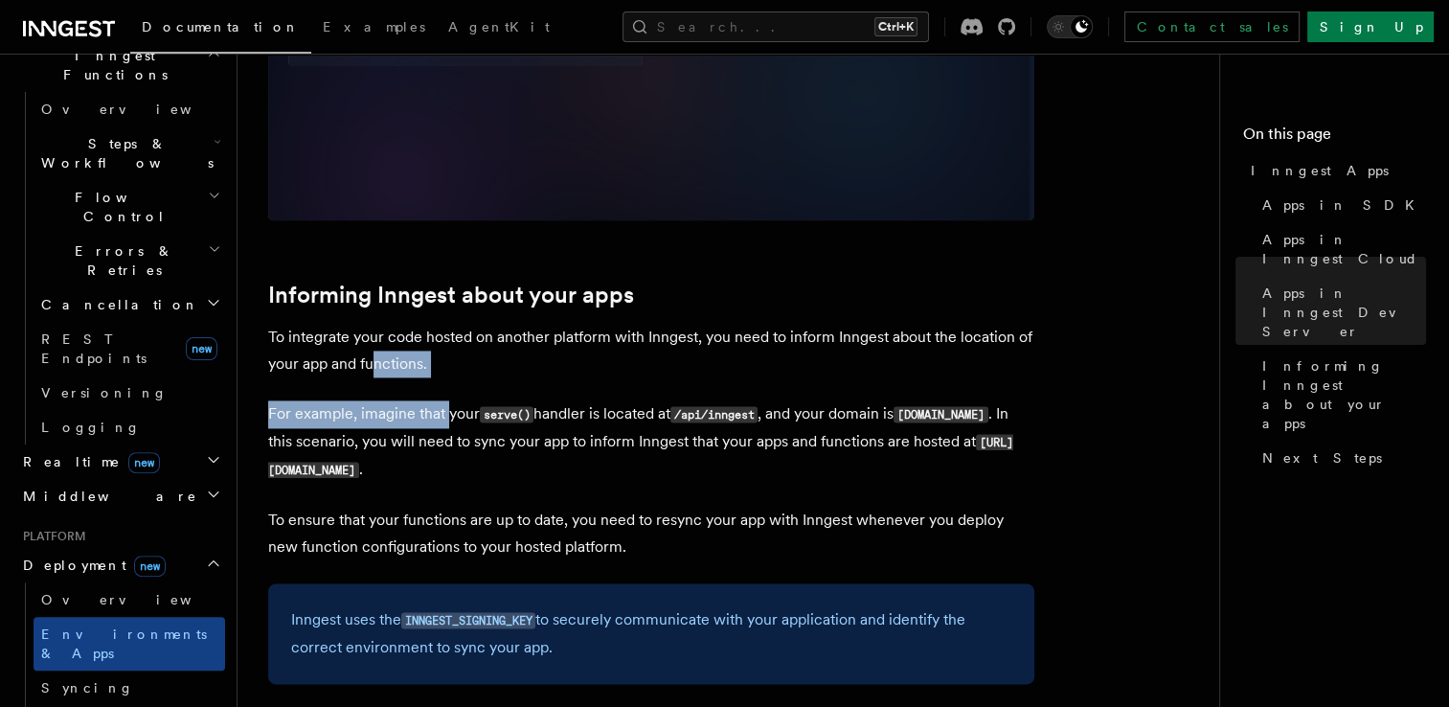
scroll to position [3088, 0]
